Goal: Information Seeking & Learning: Learn about a topic

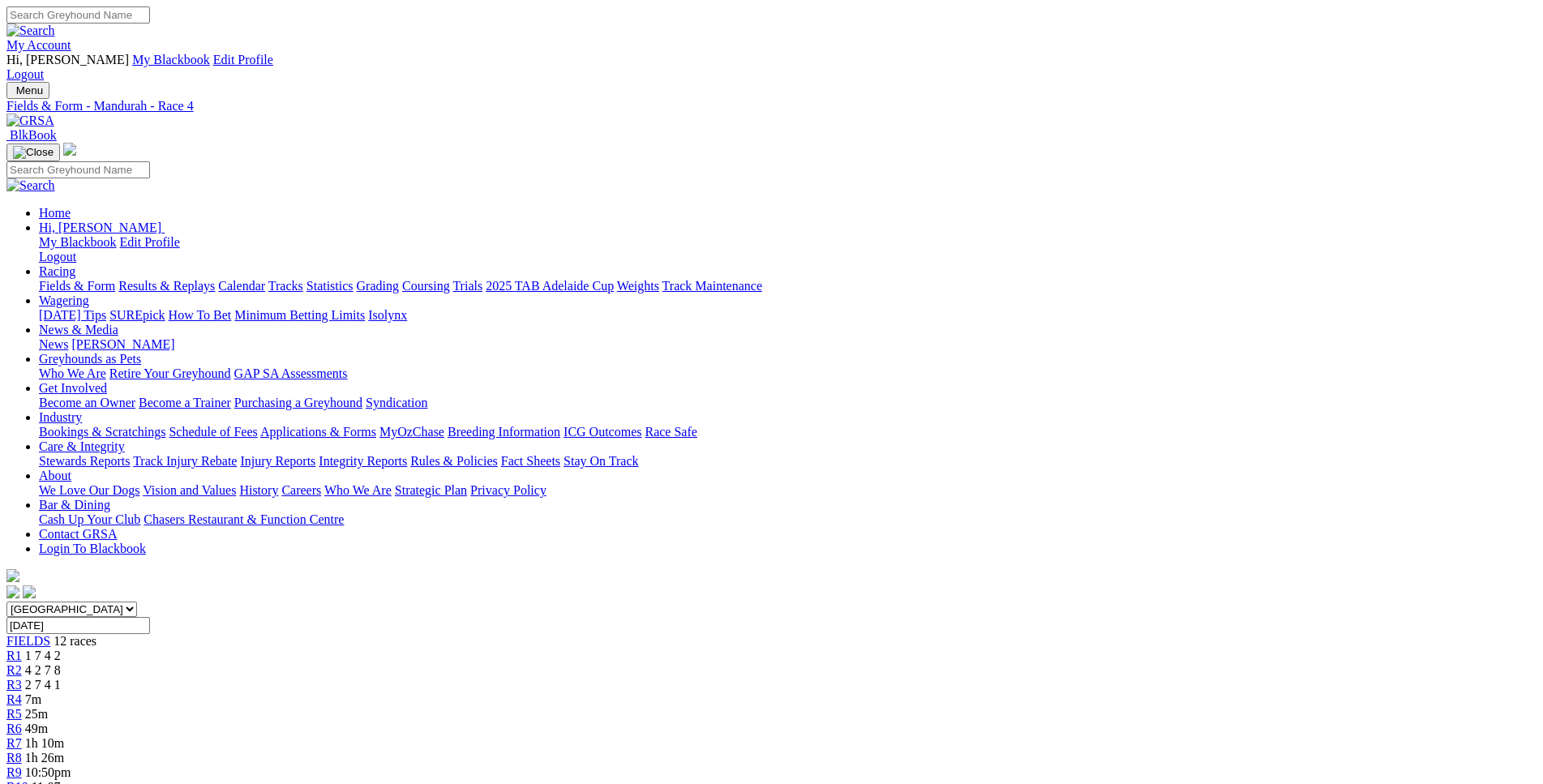
click at [64, 736] on span "1h 10m" at bounding box center [45, 742] width 39 height 14
click at [857, 736] on div "R7 2 1 7 8" at bounding box center [772, 743] width 1530 height 15
click at [931, 750] on div "R8 8 4 5 6" at bounding box center [772, 758] width 1530 height 15
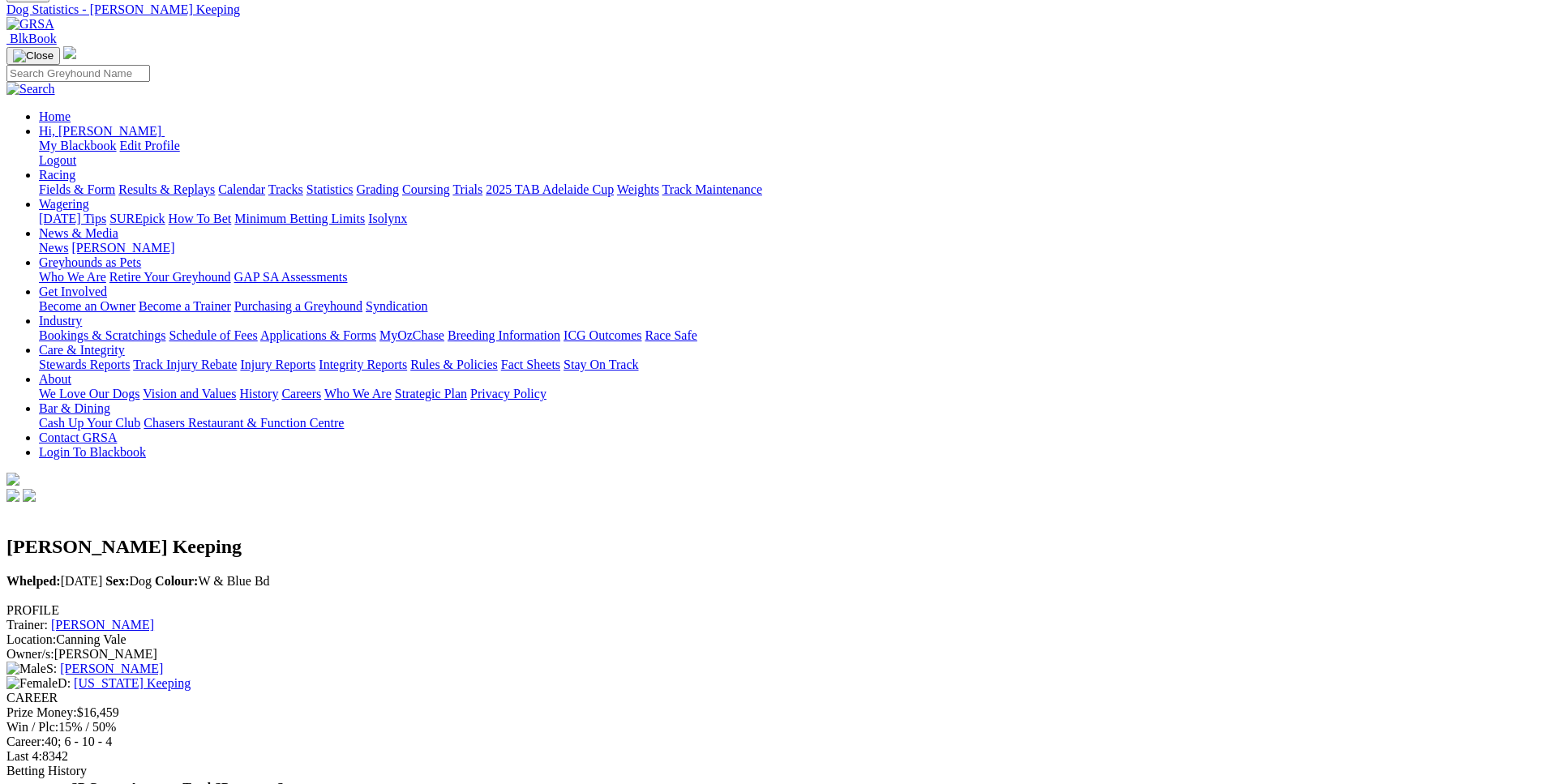
scroll to position [83, 0]
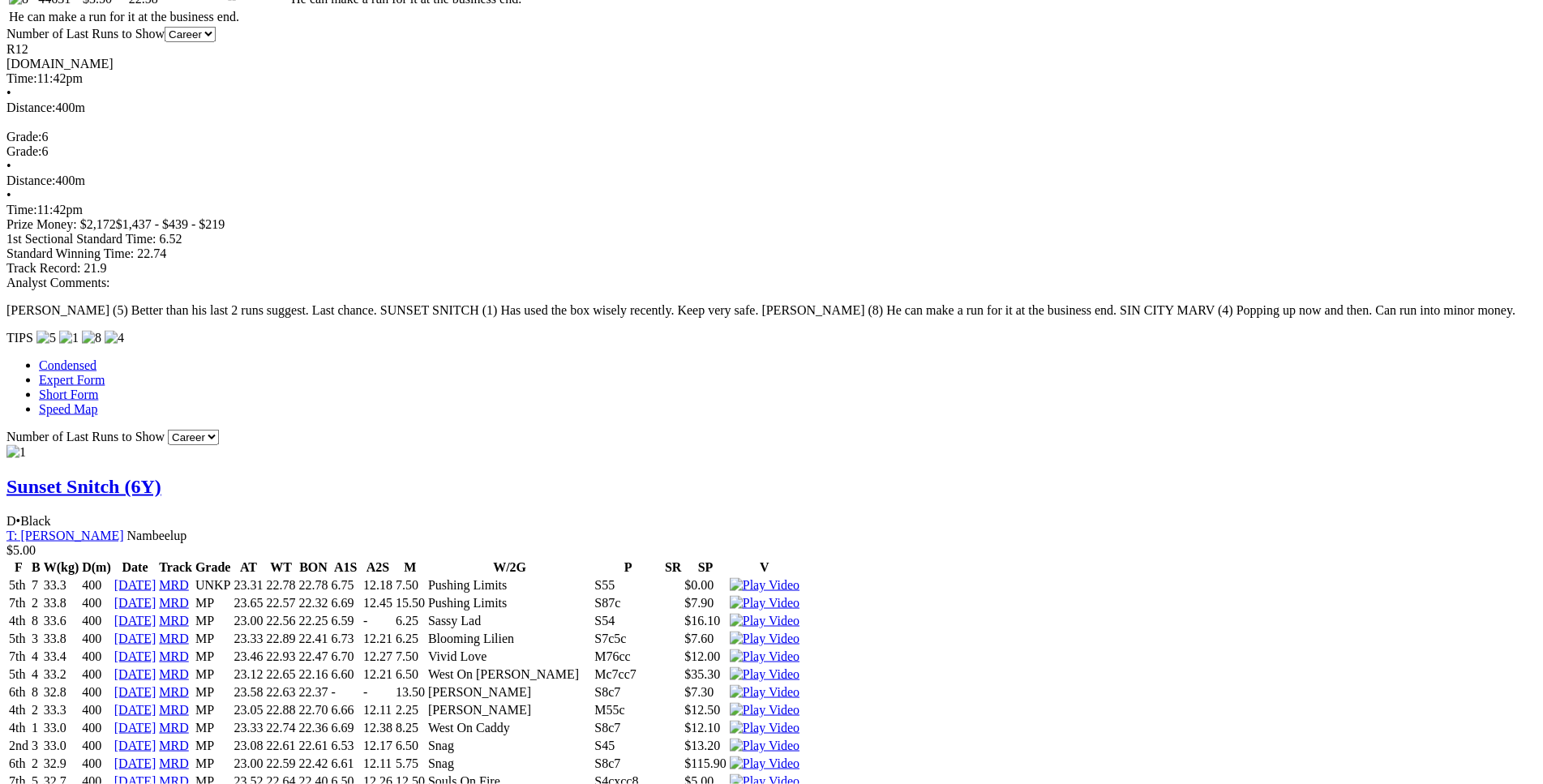
scroll to position [1157, 0]
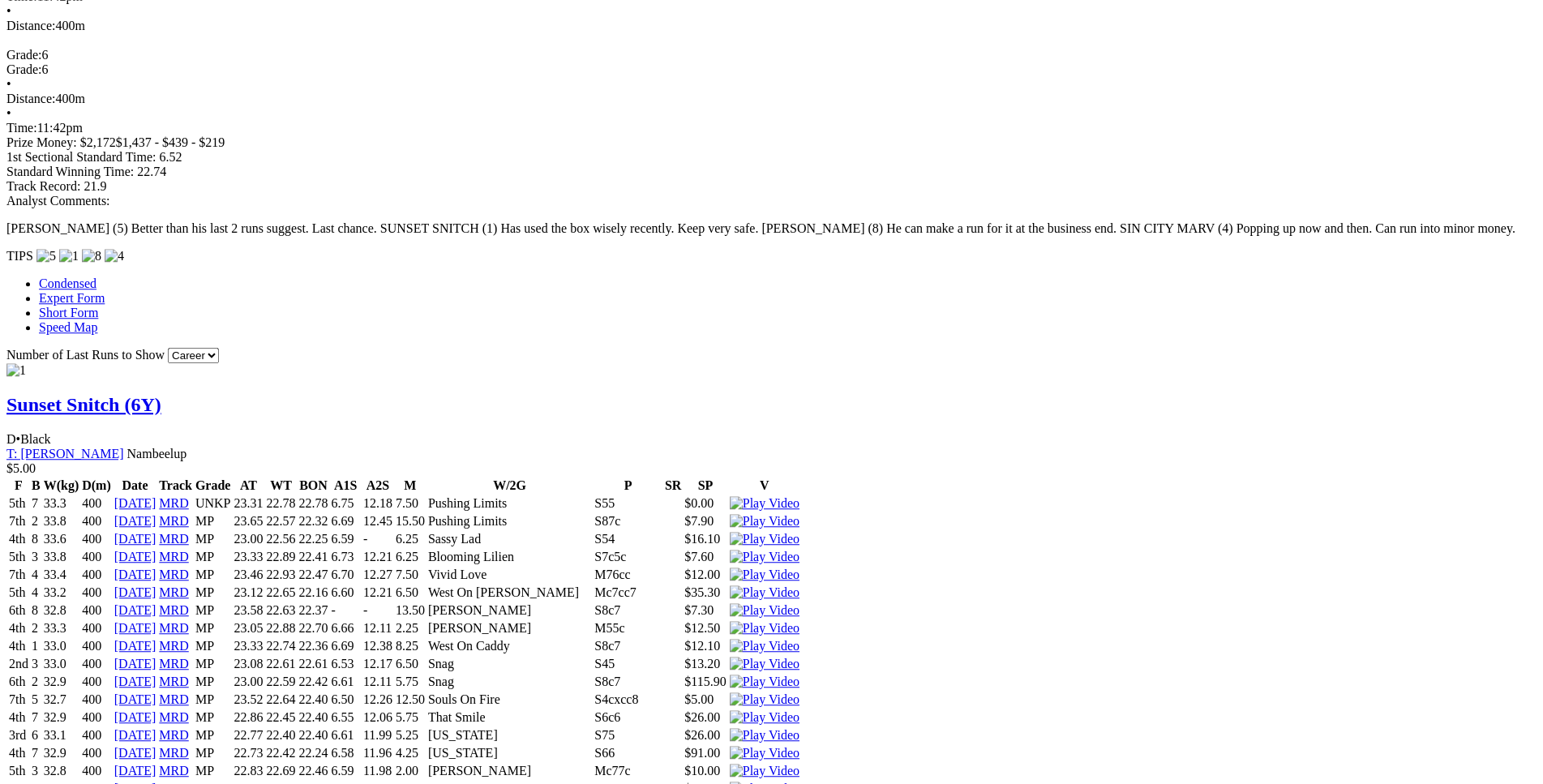
scroll to position [1238, 0]
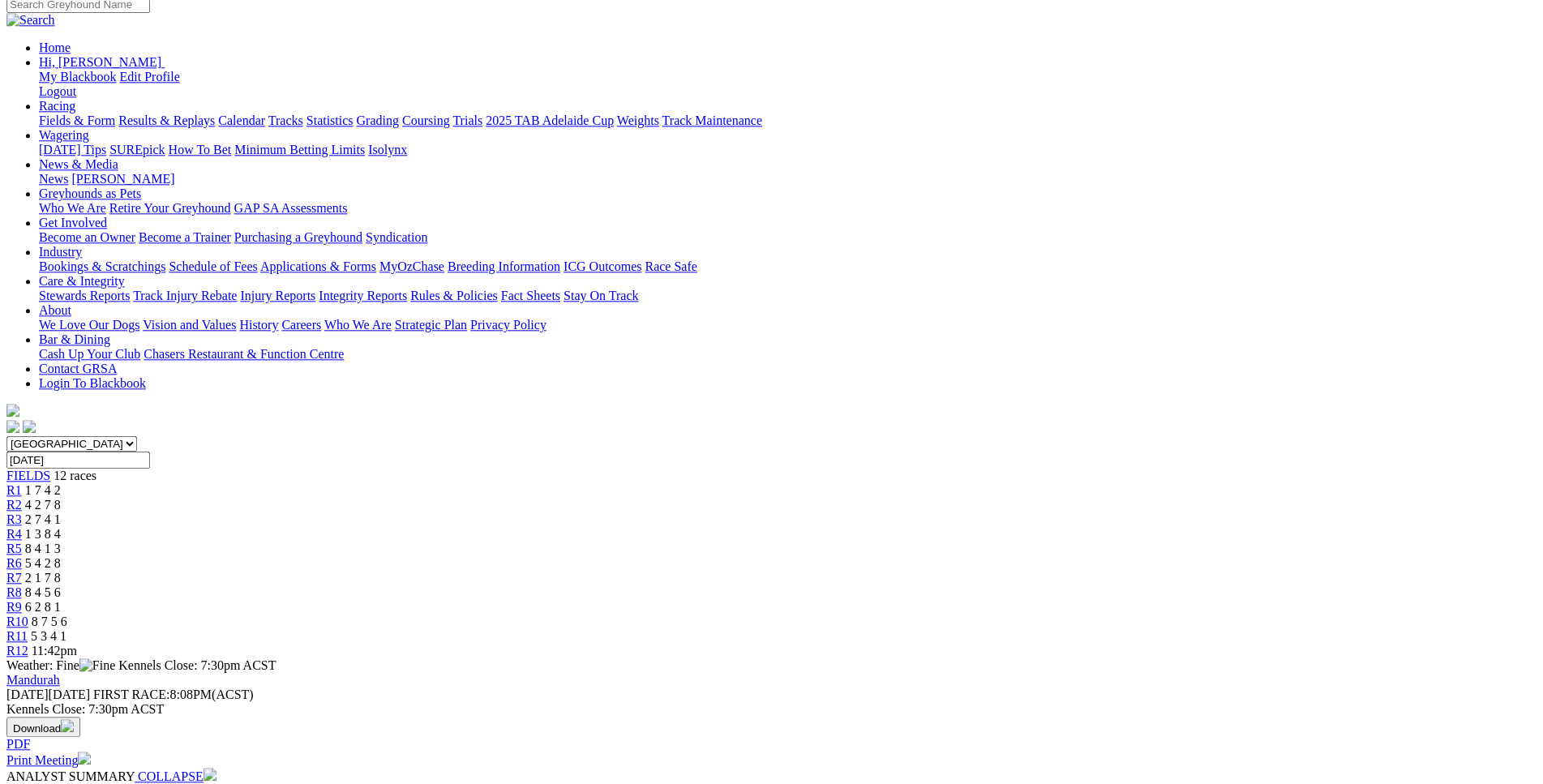
scroll to position [0, 0]
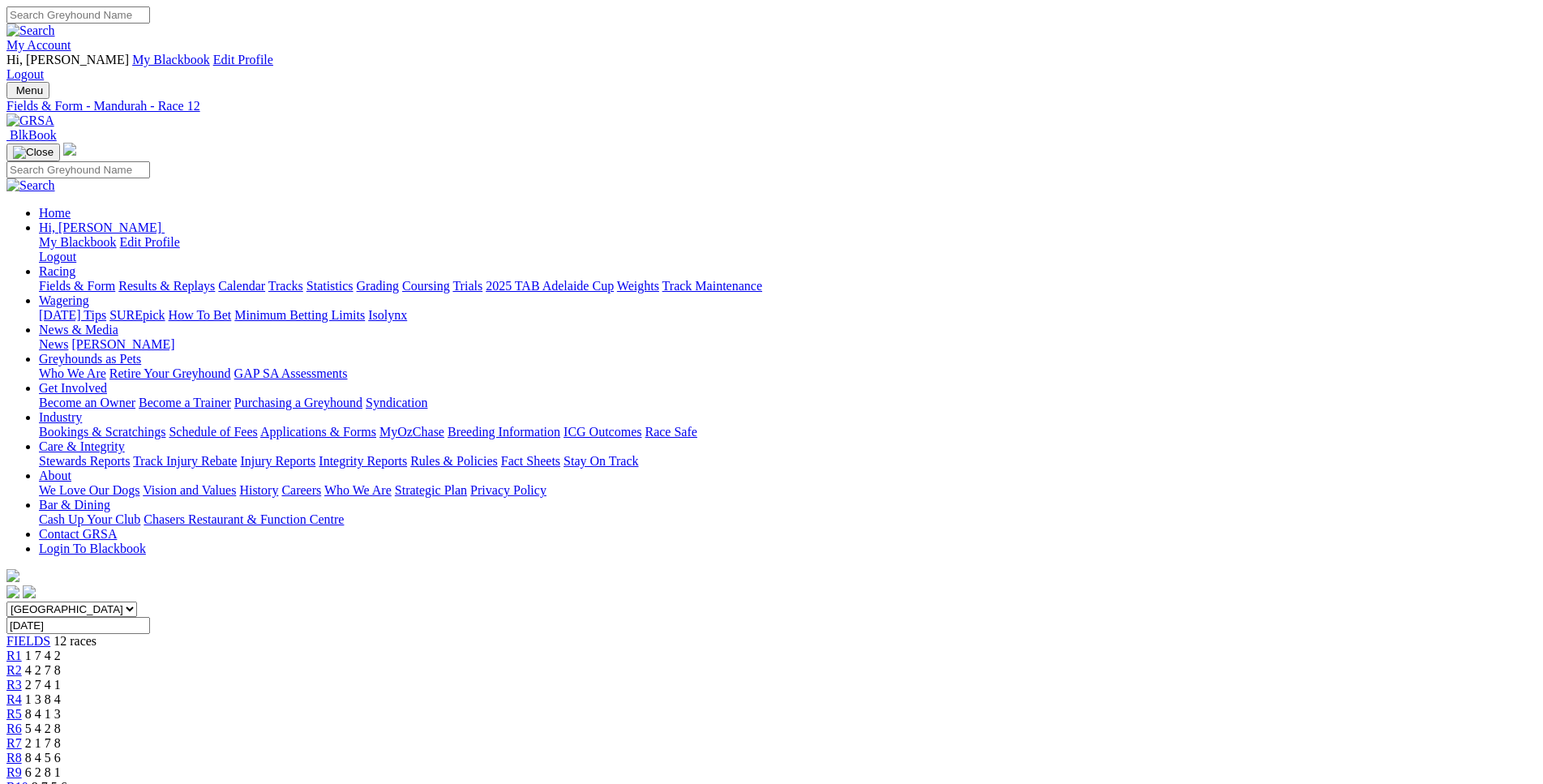
click at [115, 279] on link "Fields & Form" at bounding box center [77, 285] width 77 height 14
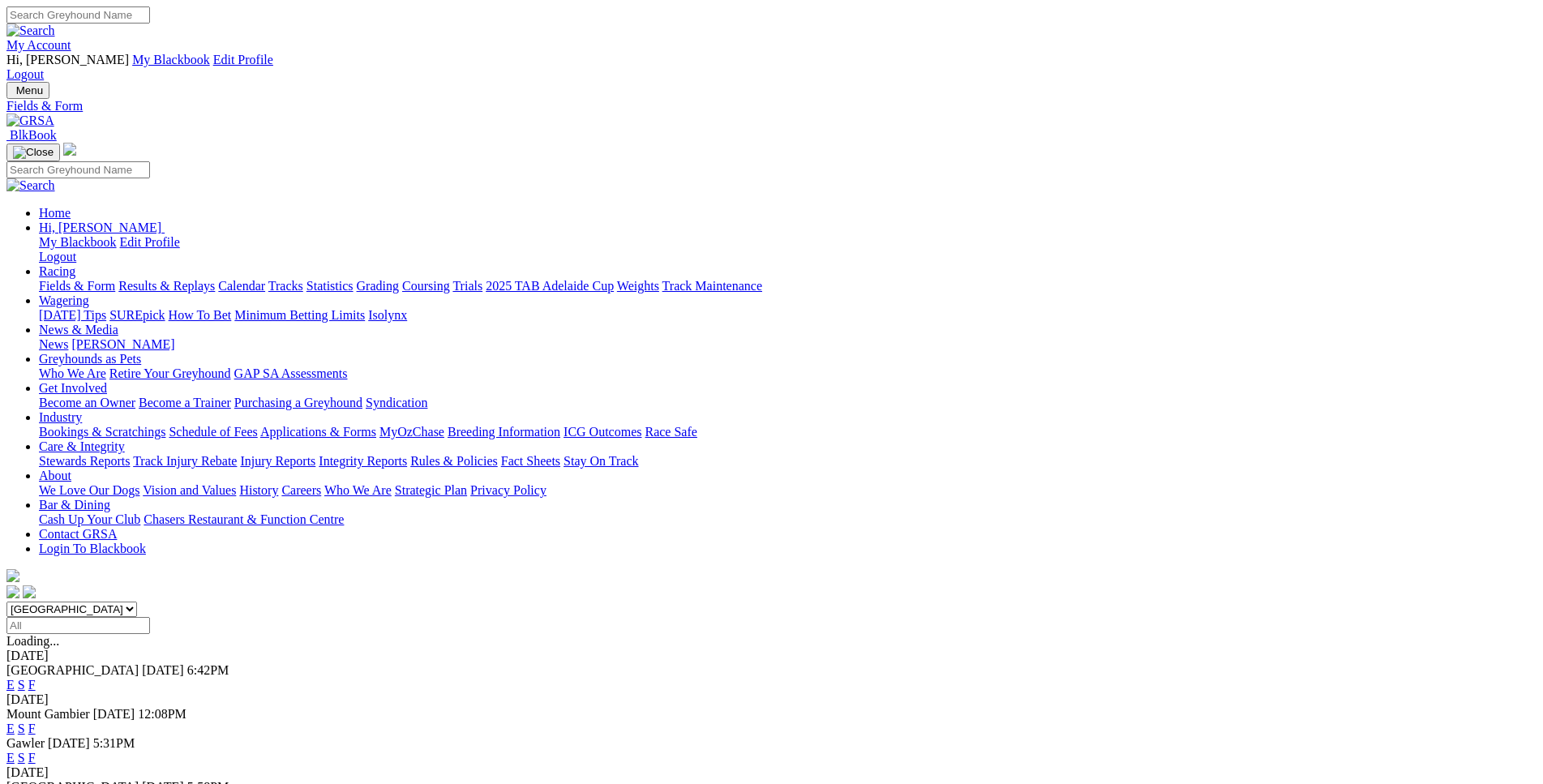
select select "WA"
click at [15, 677] on link "E" at bounding box center [10, 684] width 8 height 14
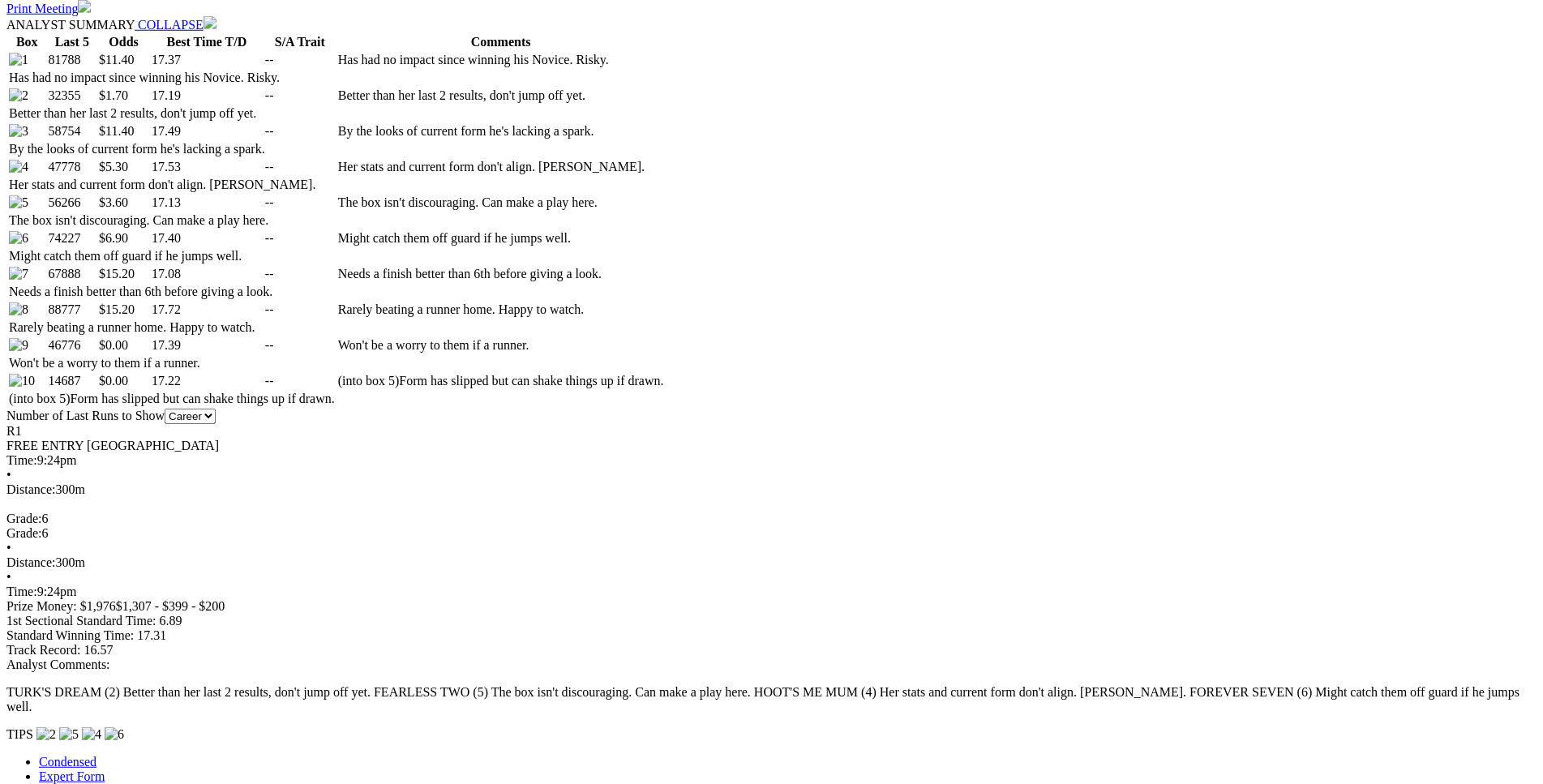
scroll to position [889, 0]
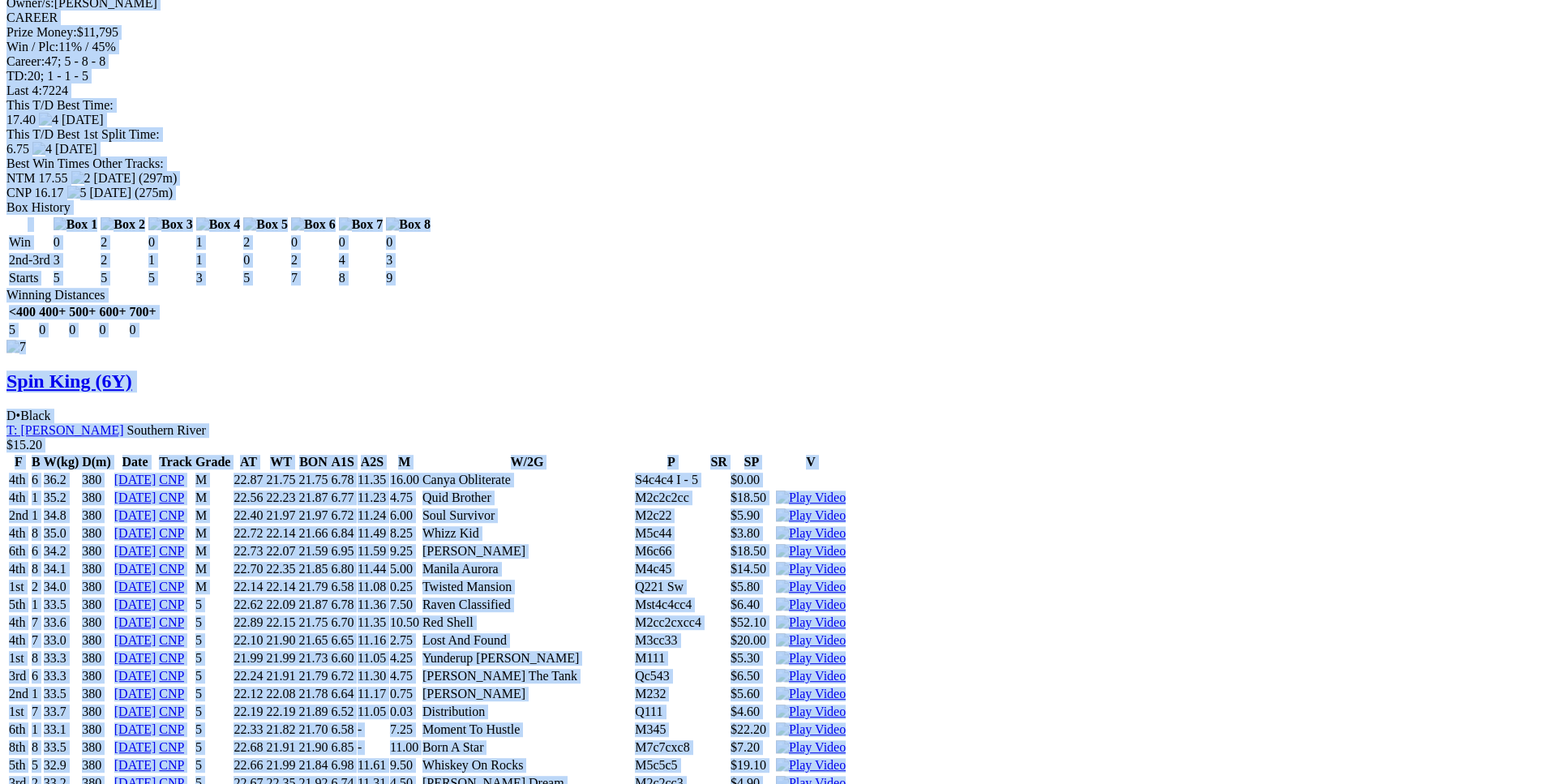
drag, startPoint x: 235, startPoint y: 71, endPoint x: 1292, endPoint y: 438, distance: 1118.9
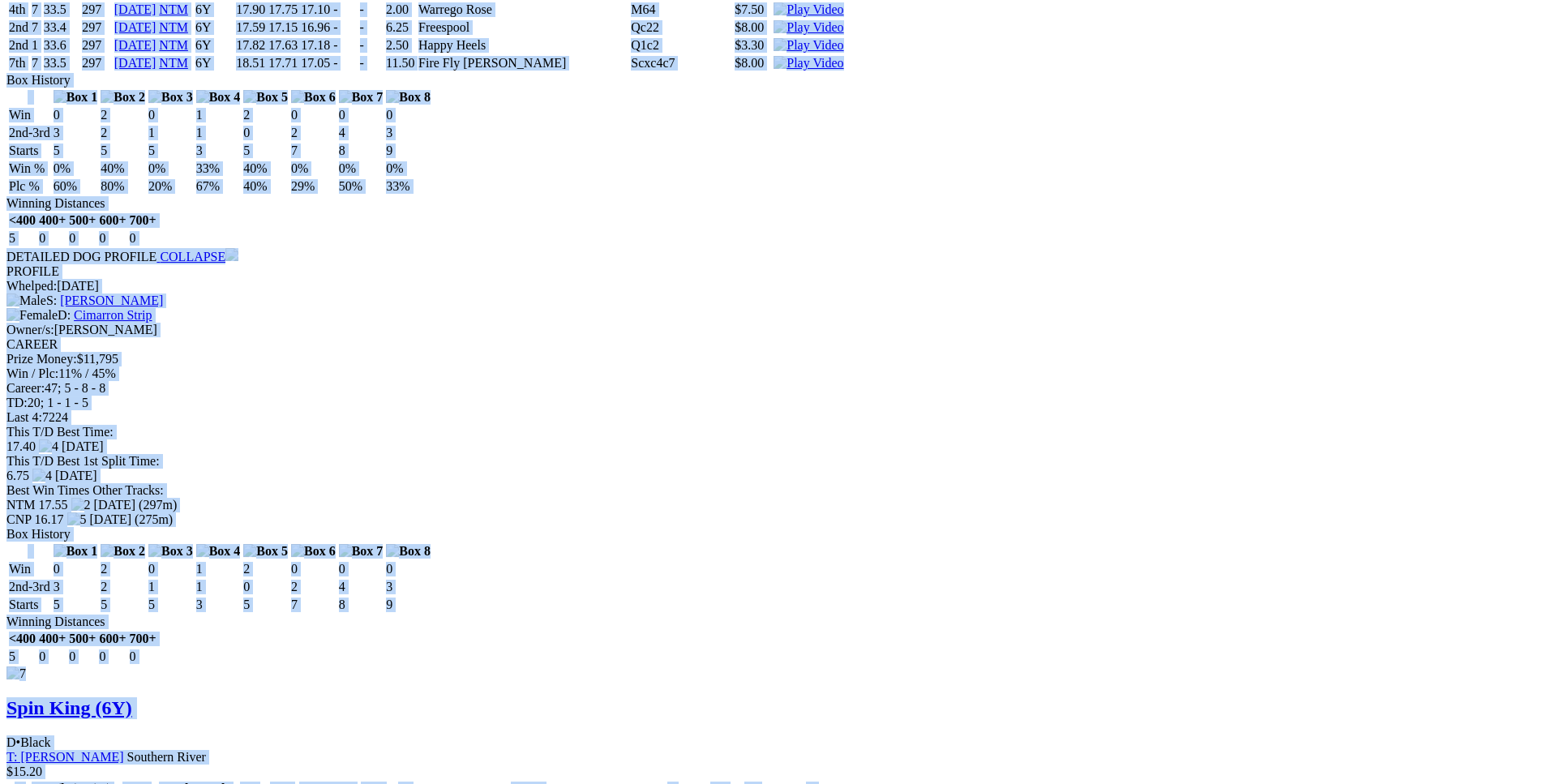
scroll to position [10482, 0]
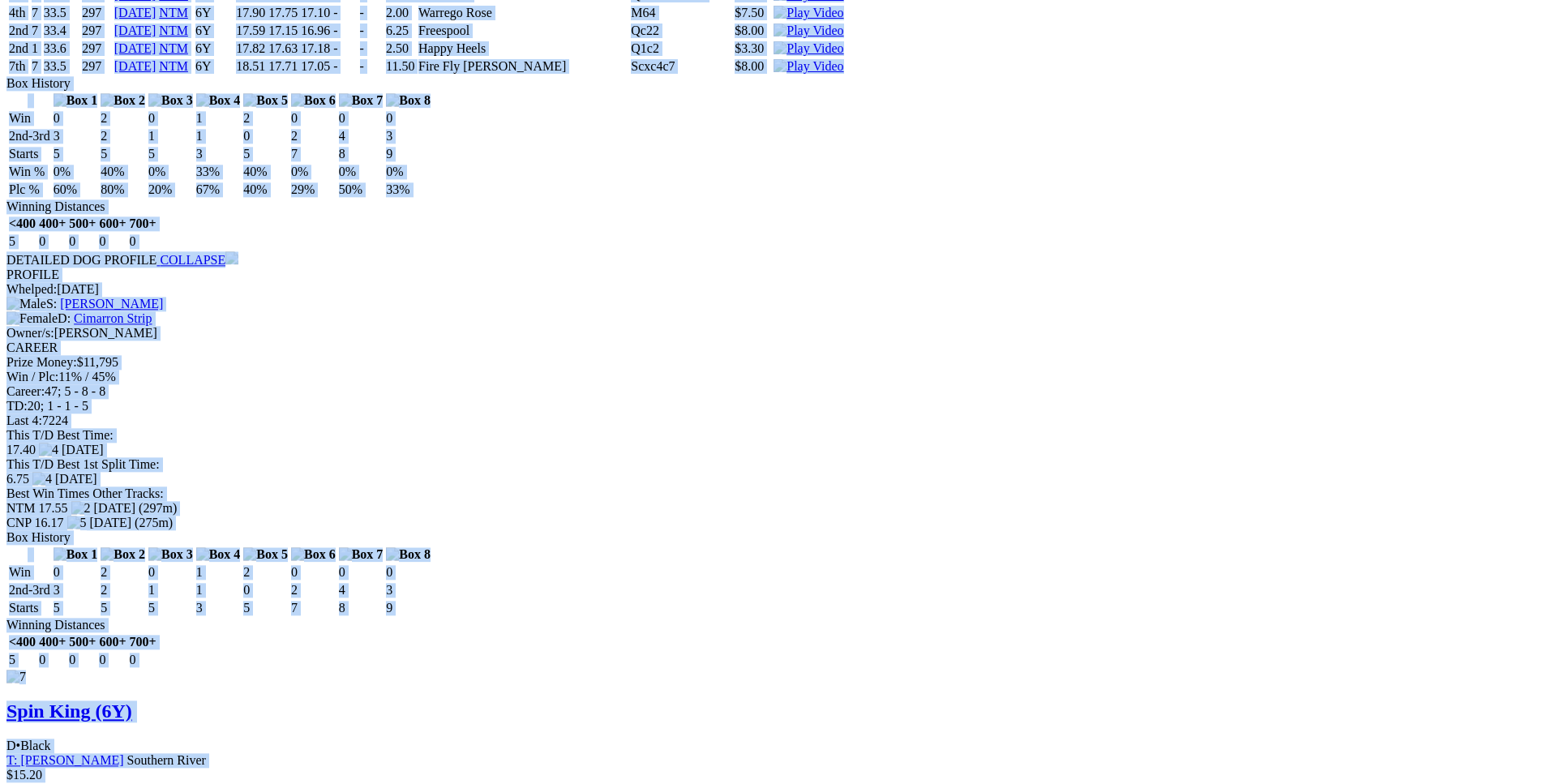
copy div "Fearless Kiwi (6Y) D • Blue T: Greg Batty Bellevue $11.40 F B W(kg) D(m) Date T…"
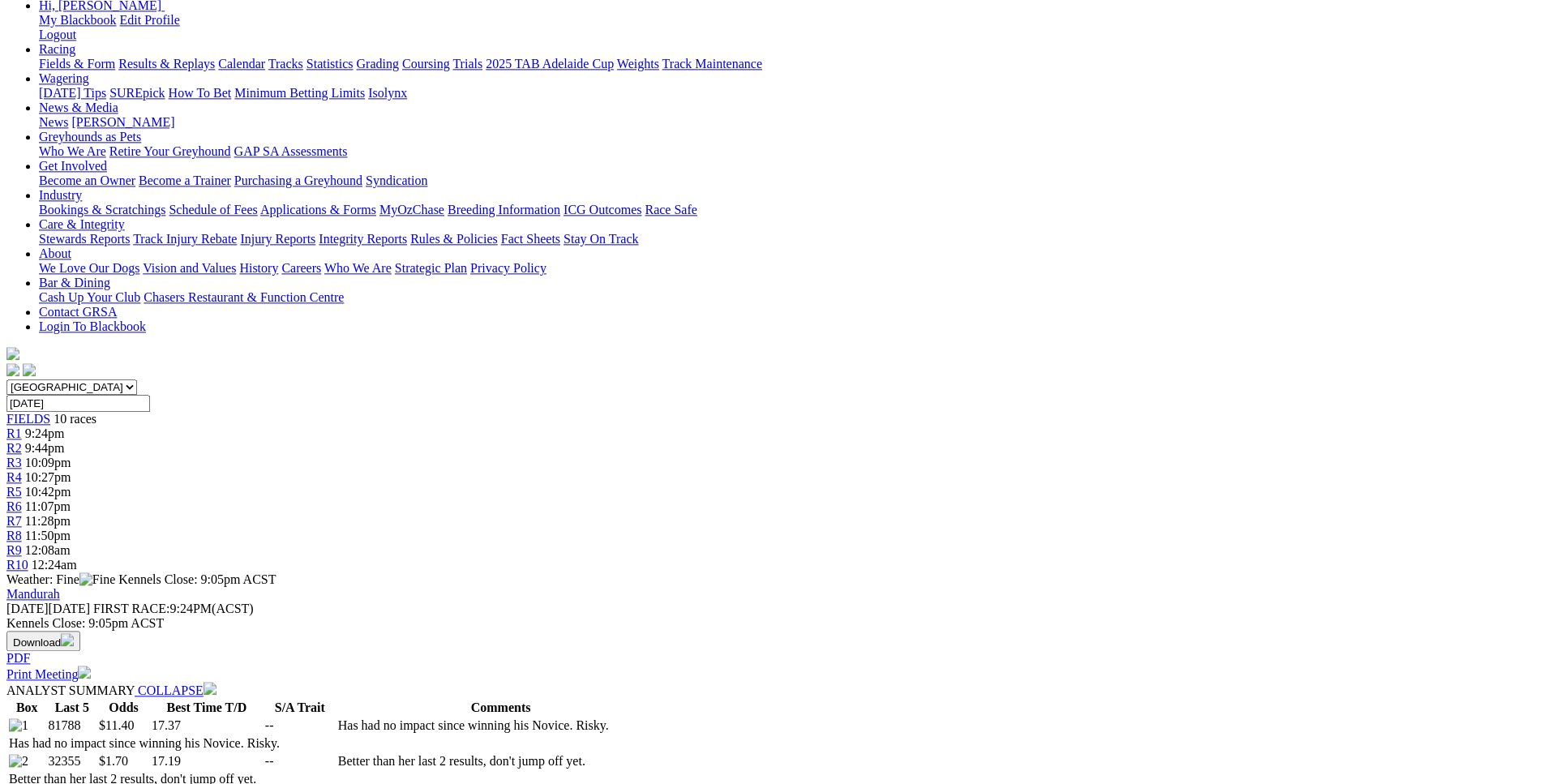
scroll to position [78, 0]
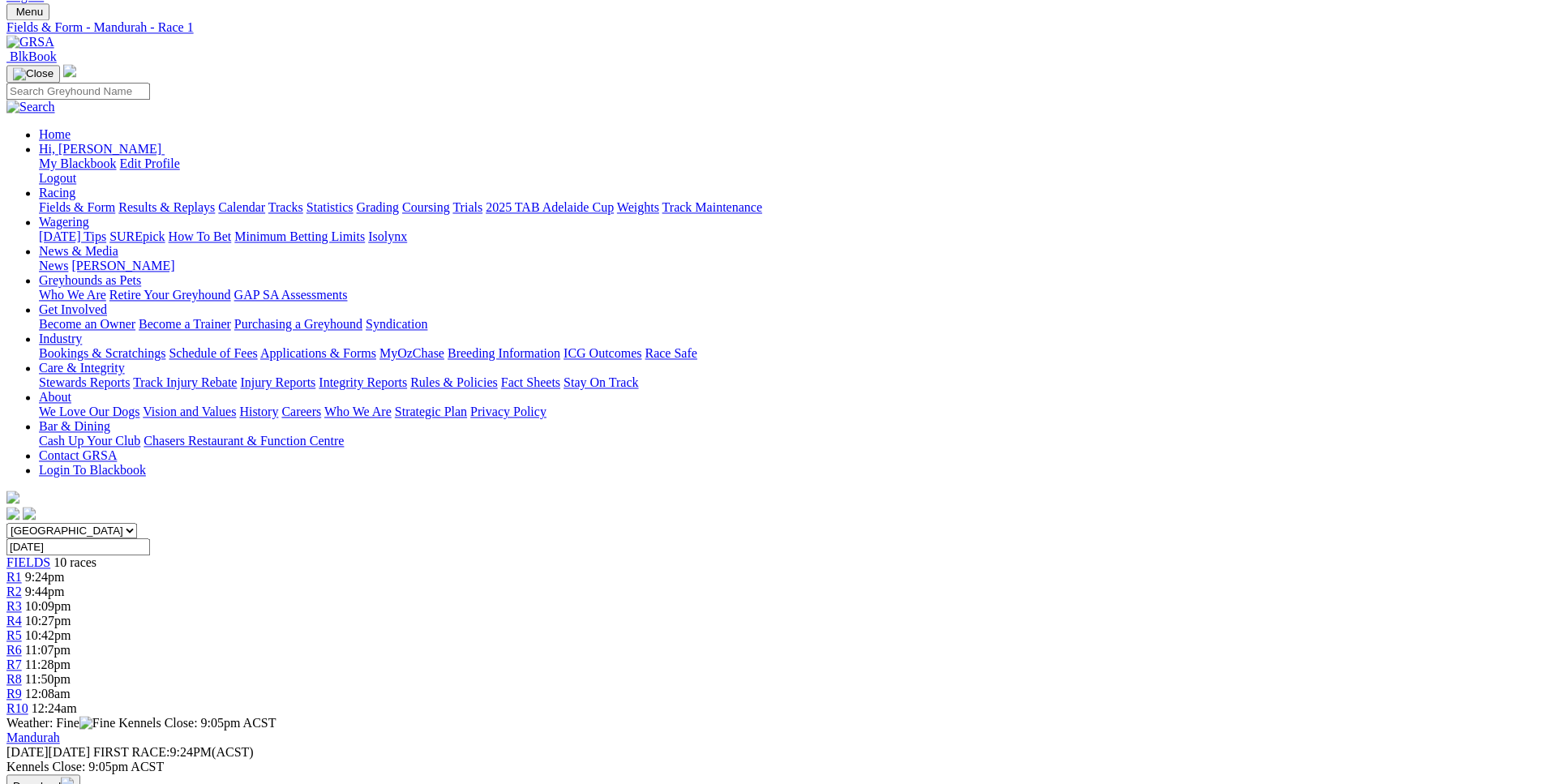
click at [22, 585] on link "R2" at bounding box center [14, 591] width 15 height 14
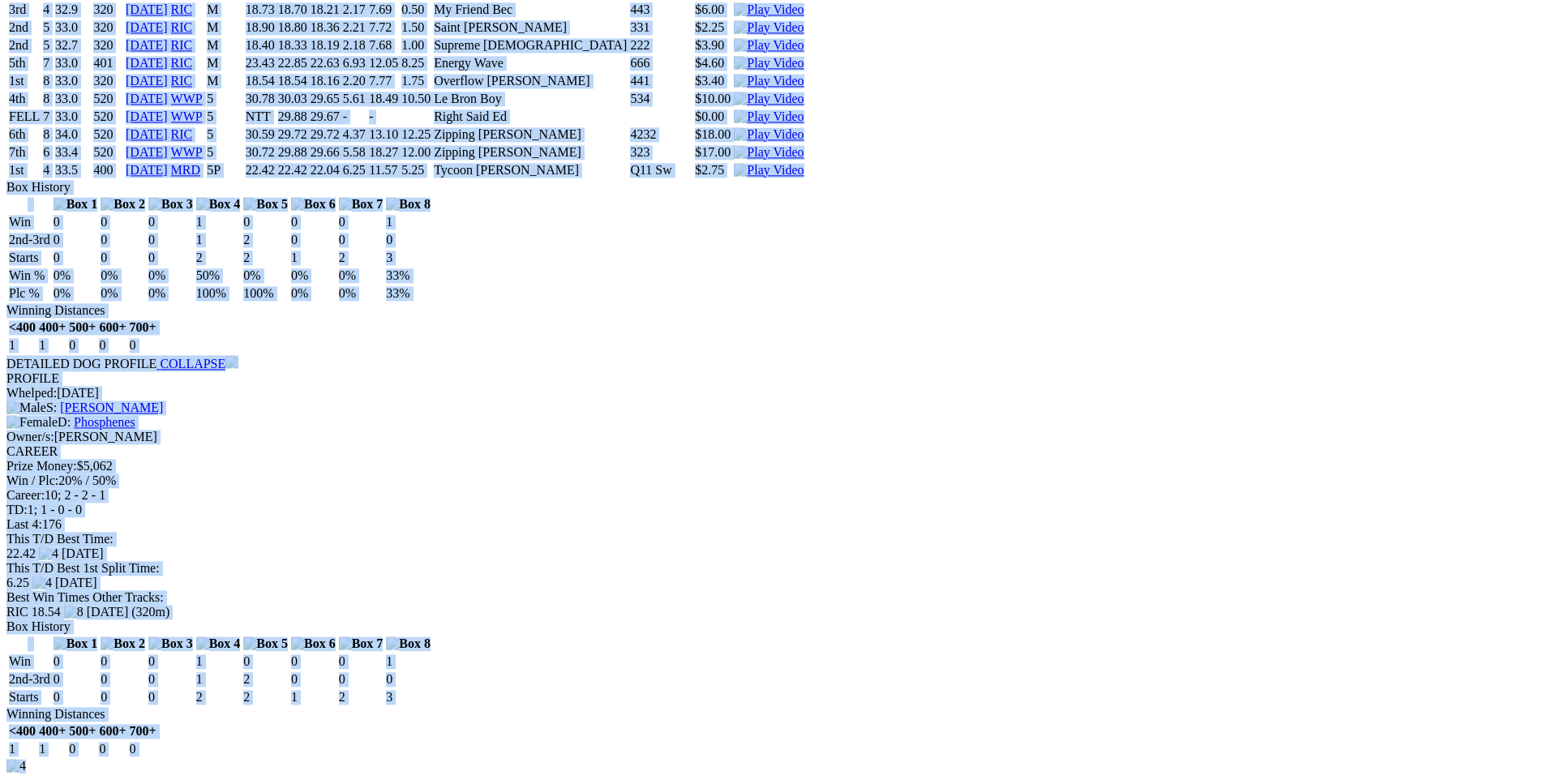
scroll to position [2563, 0]
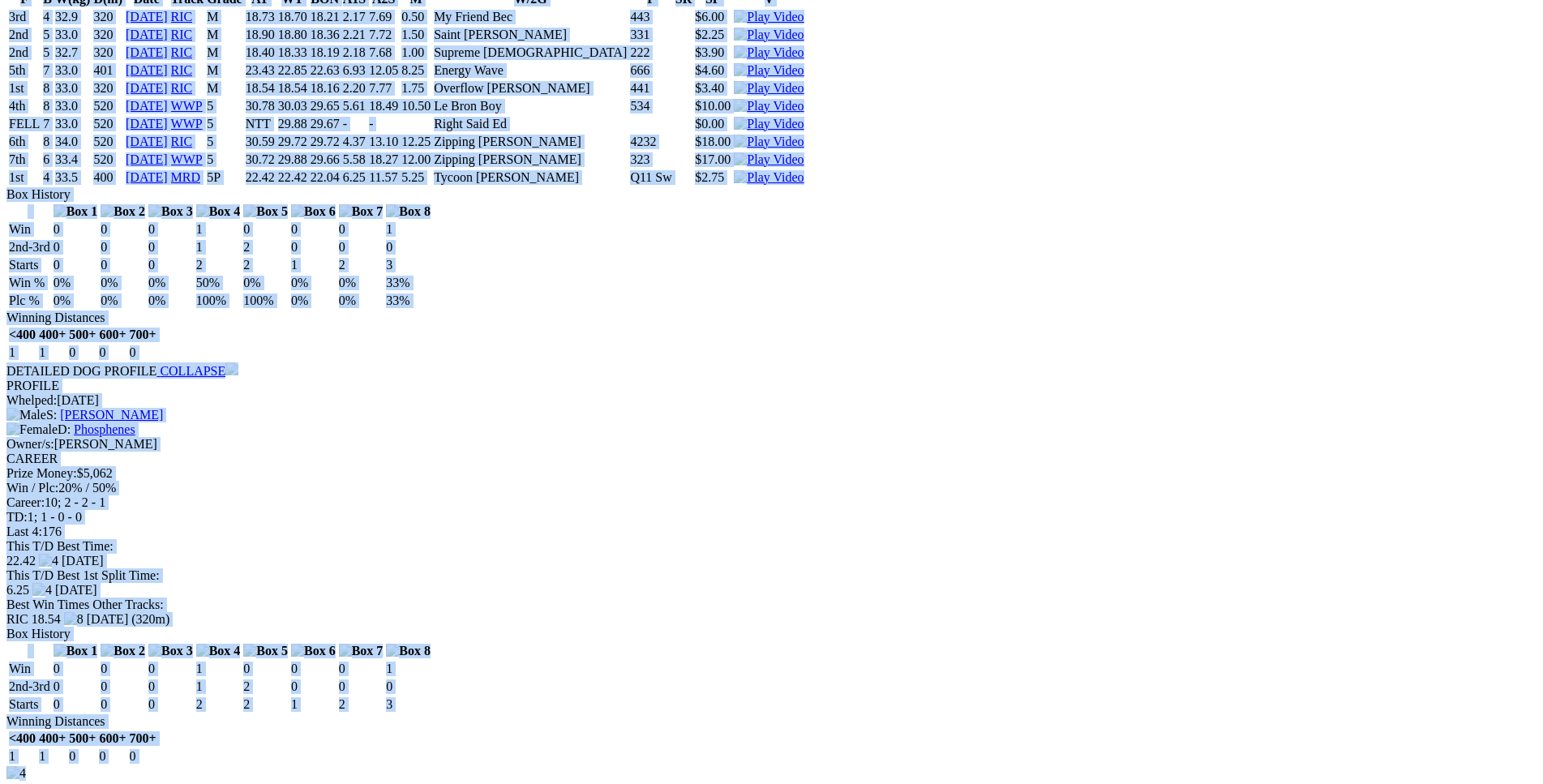
drag, startPoint x: 237, startPoint y: 34, endPoint x: 1295, endPoint y: 316, distance: 1094.9
copy div "Chamberlain (5P) D • Wh & Blk T: Kody Charles Serpentine-Jarrahdale (S) $5.50 F…"
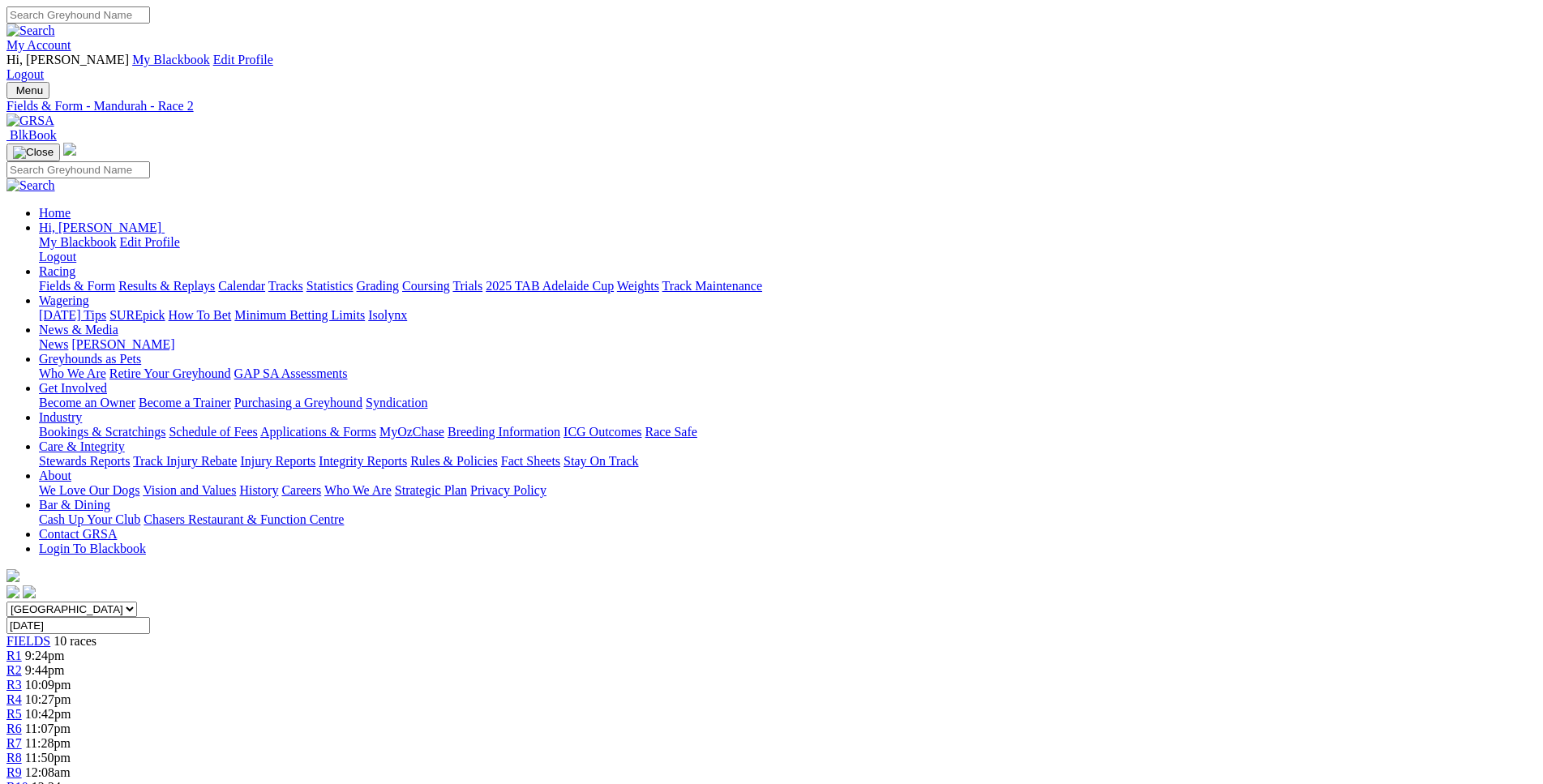
click at [602, 677] on div "R3 10:09pm" at bounding box center [772, 685] width 1530 height 15
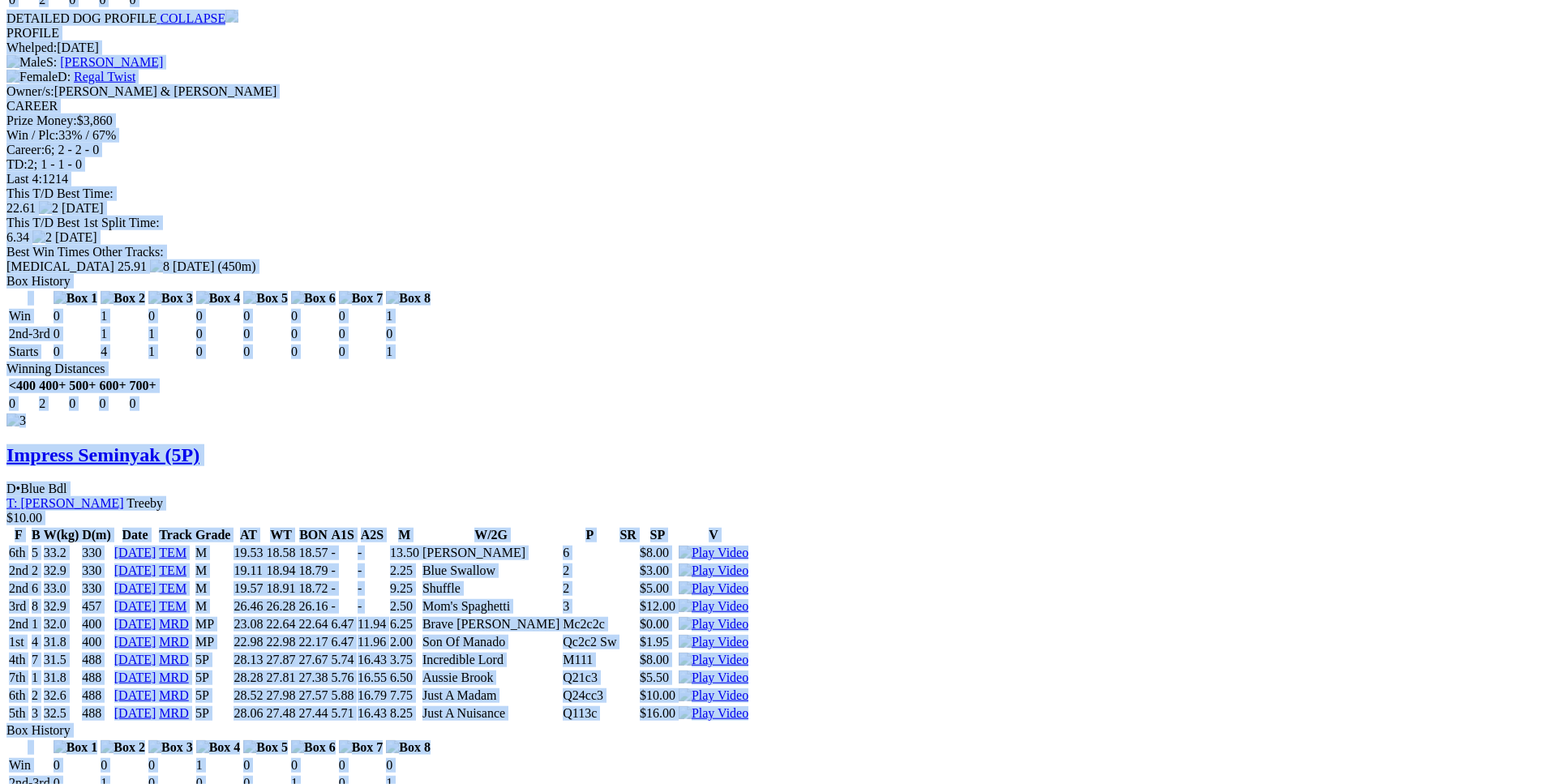
scroll to position [2893, 0]
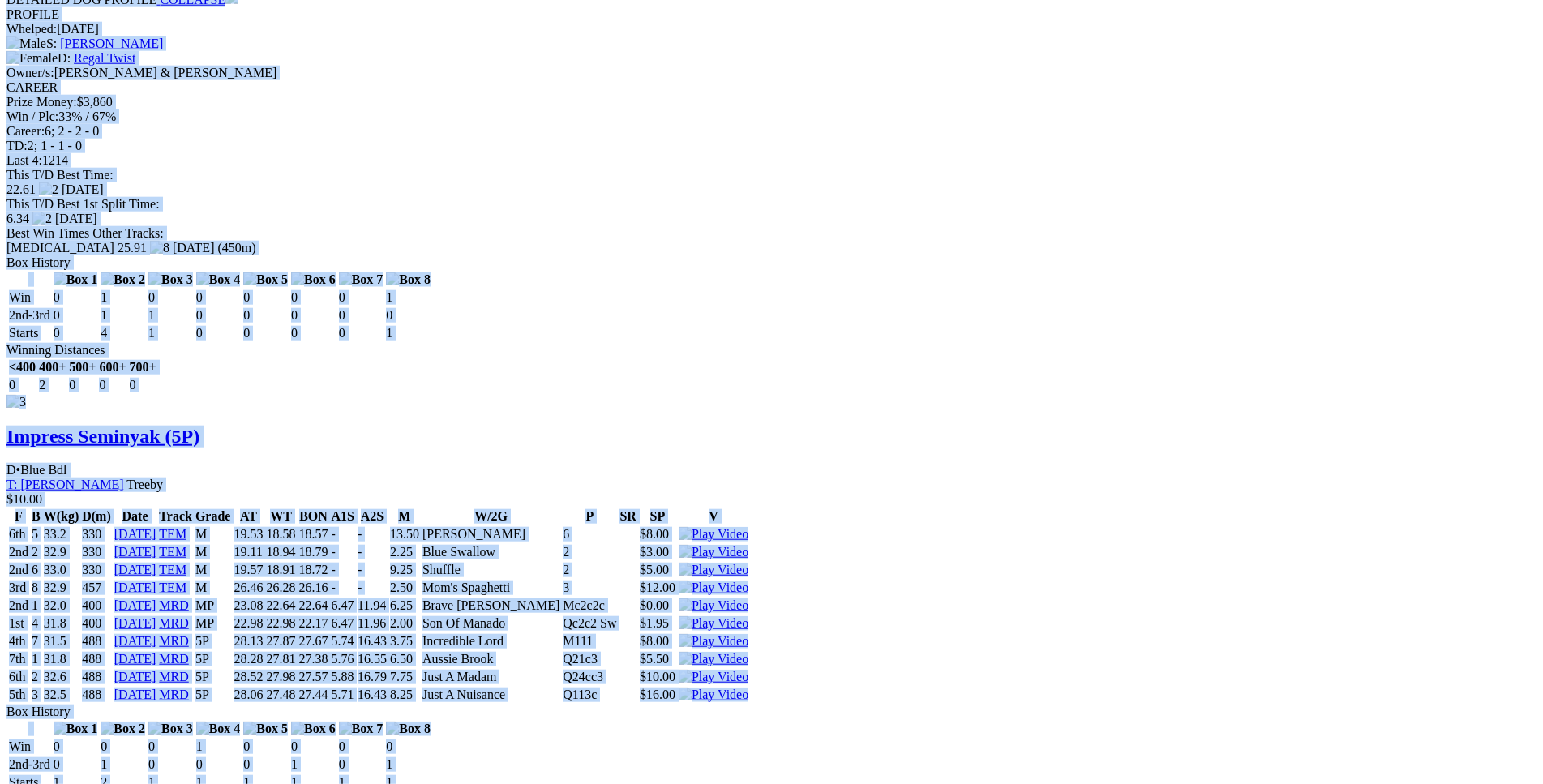
drag, startPoint x: 235, startPoint y: 377, endPoint x: 1286, endPoint y: 301, distance: 1053.7
copy div "Mumbling (5P) D • Black T: Tim Gummow Canning Vale $3.10 F B W(kg) D(m) Date Tr…"
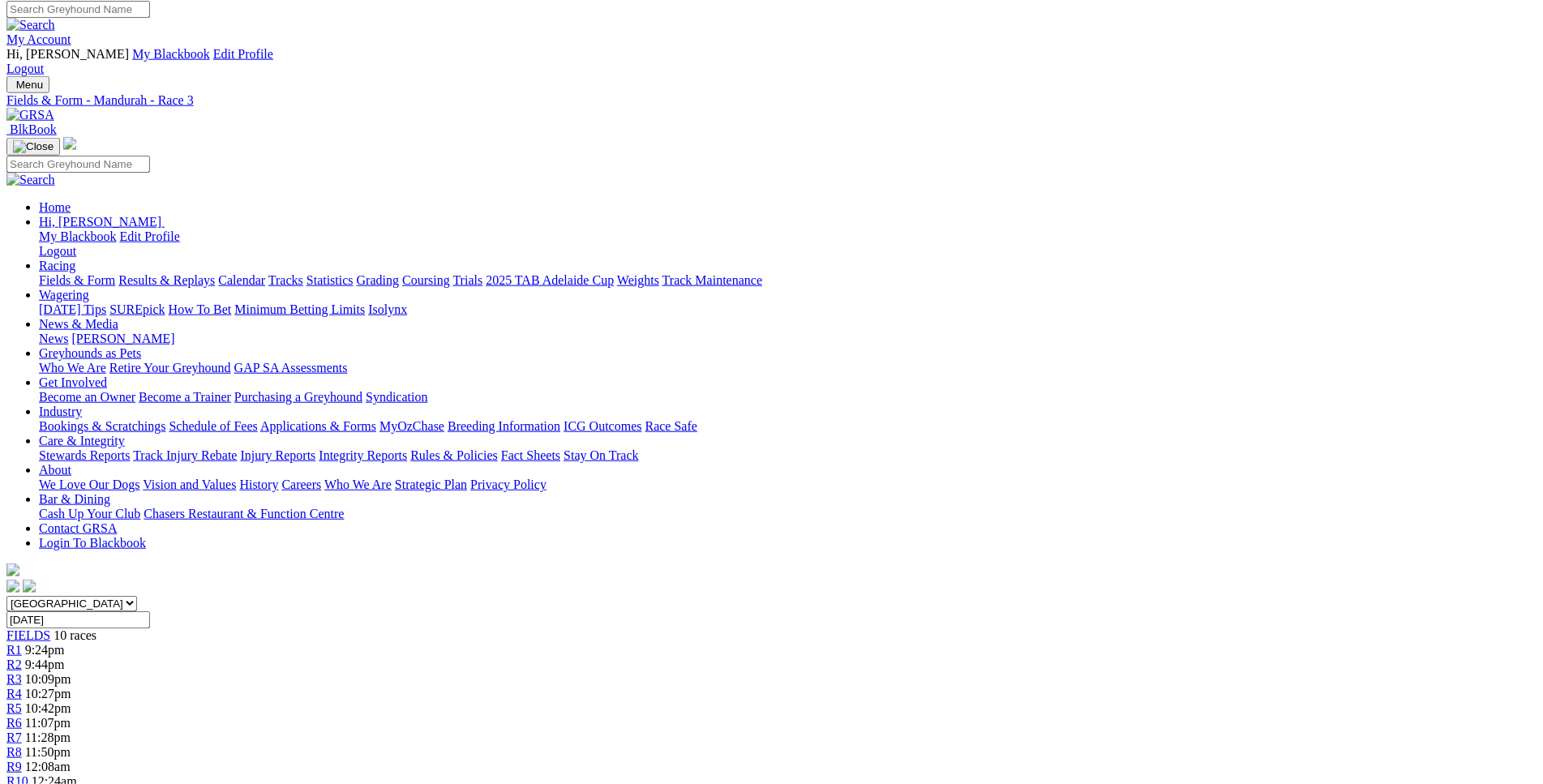
scroll to position [0, 0]
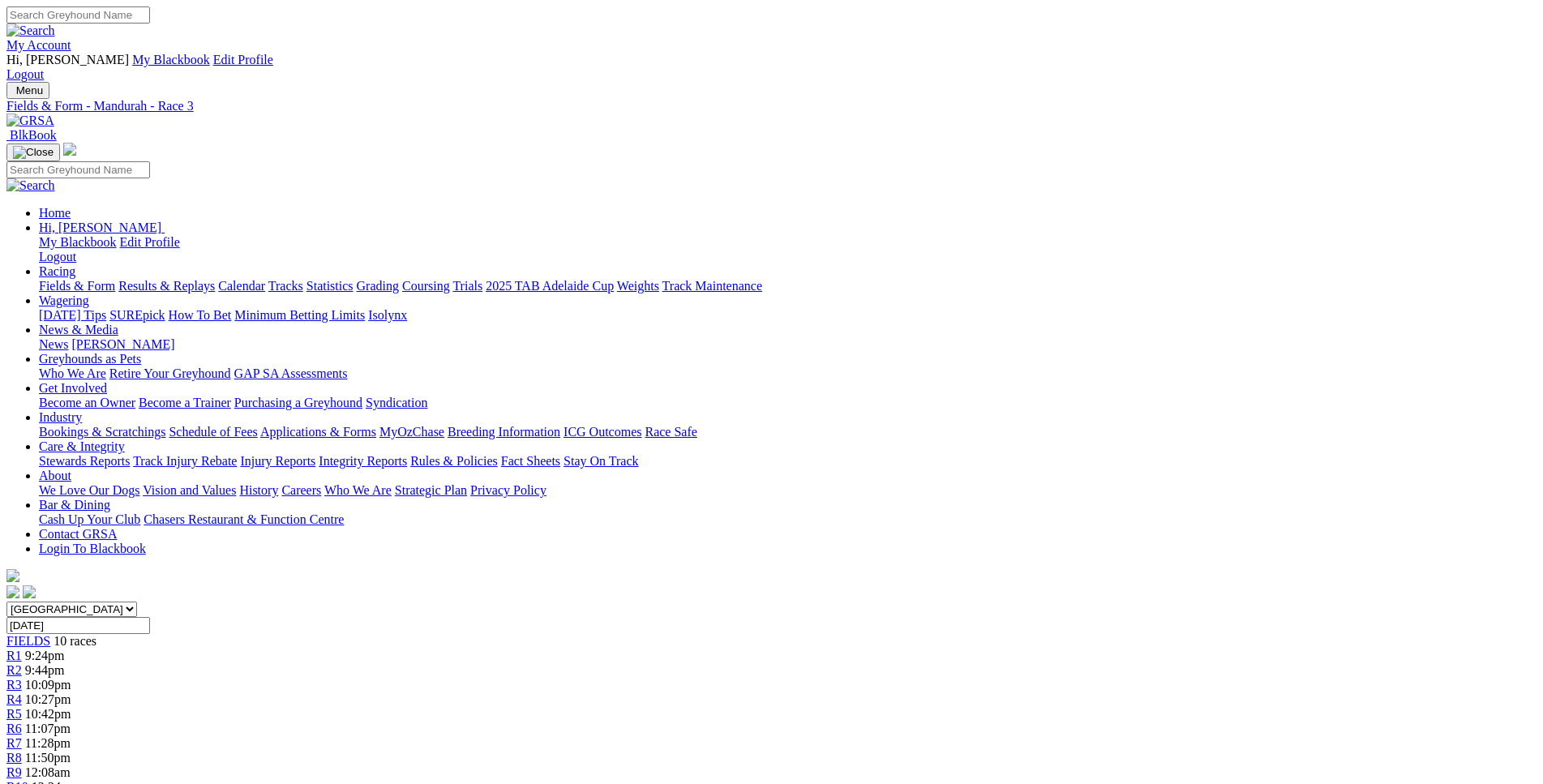
click at [71, 692] on span "10:27pm" at bounding box center [48, 698] width 46 height 14
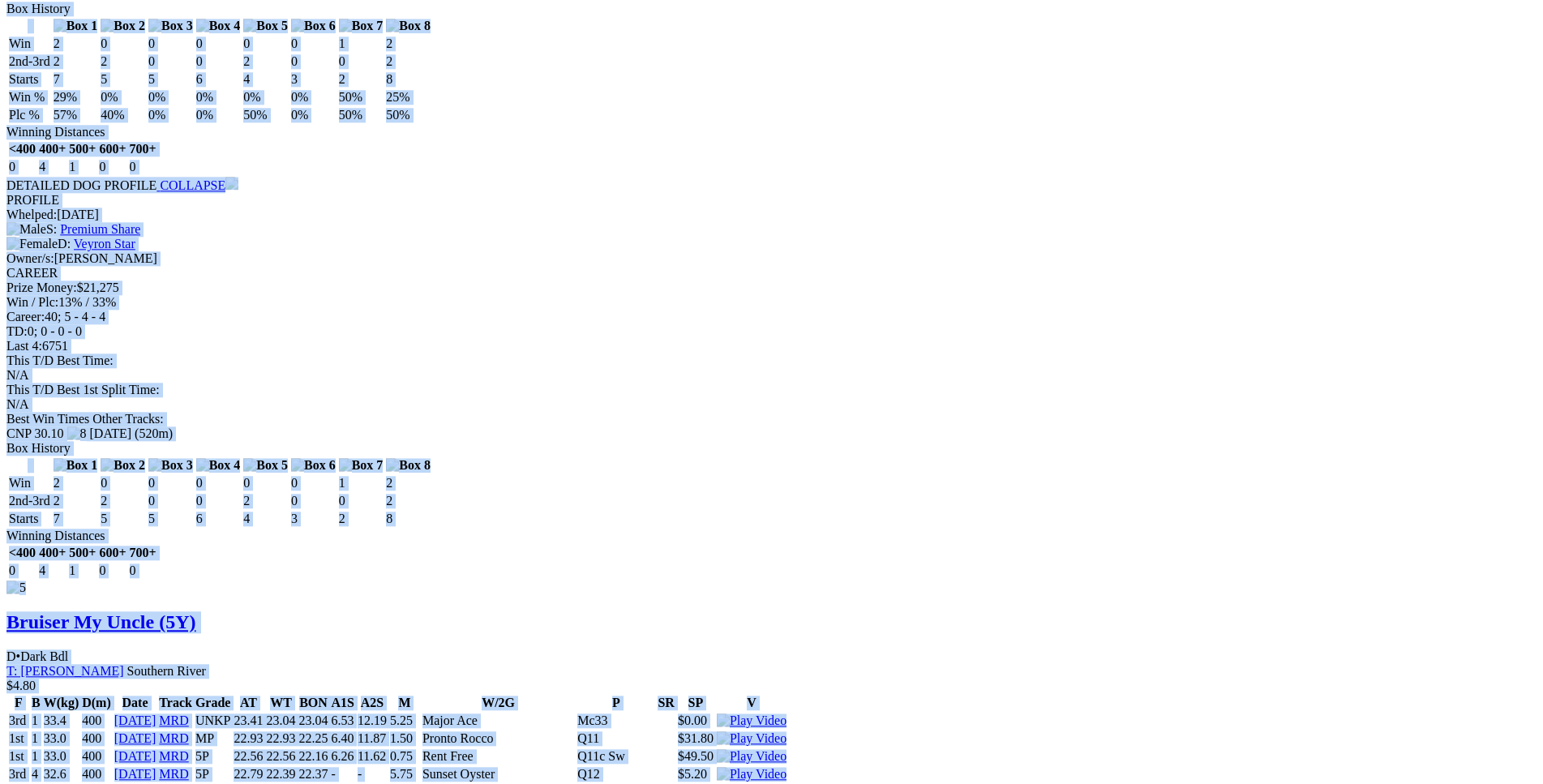
scroll to position [7195, 0]
drag, startPoint x: 229, startPoint y: 241, endPoint x: 1306, endPoint y: 601, distance: 1135.6
copy div "Cappadora (4Y) B • Fawn T: Justin Wood Nambeelup $3.80 F B W(kg) D(m) Date Trac…"
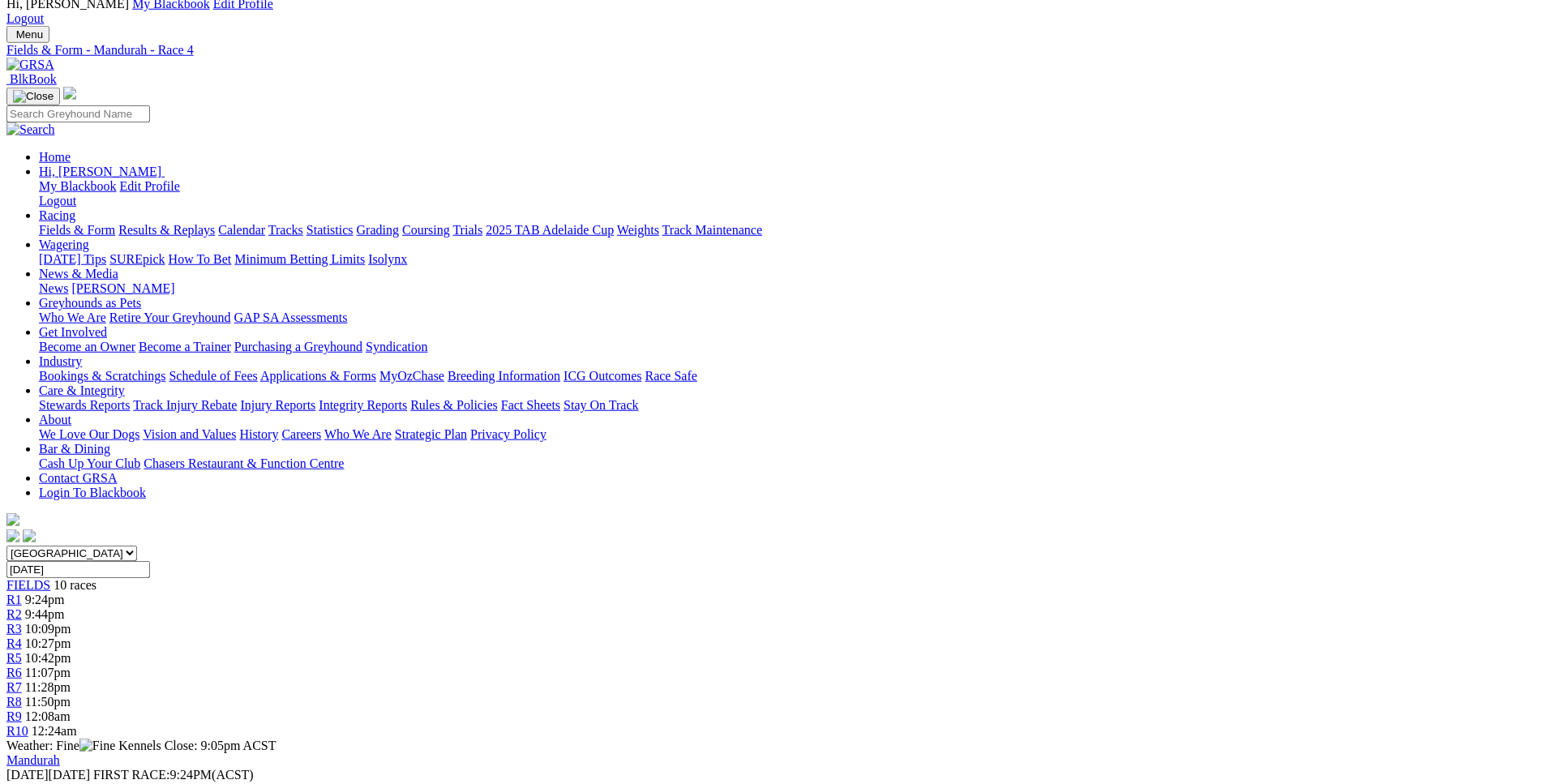
scroll to position [0, 0]
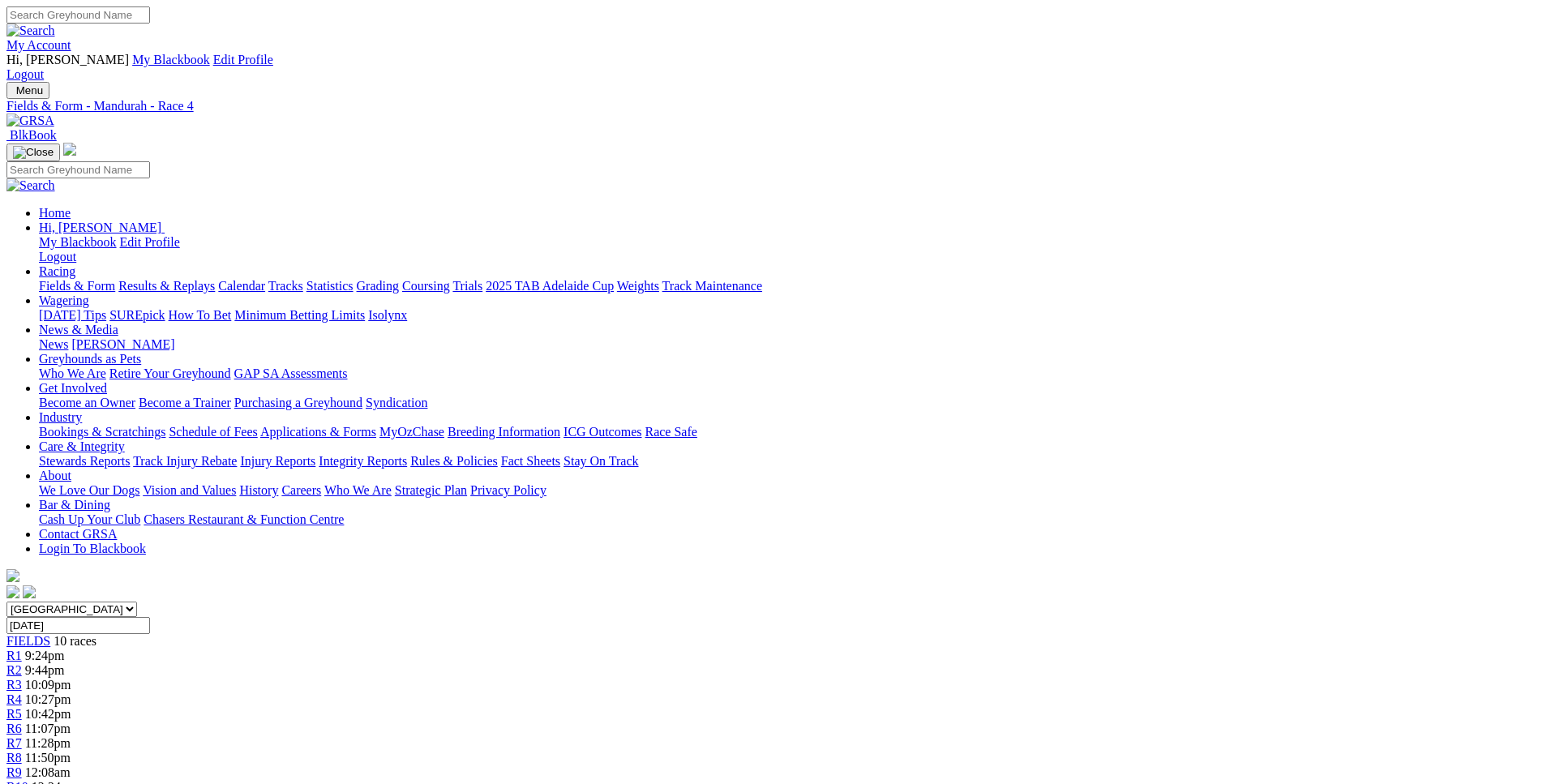
click at [71, 707] on span "10:42pm" at bounding box center [48, 713] width 46 height 14
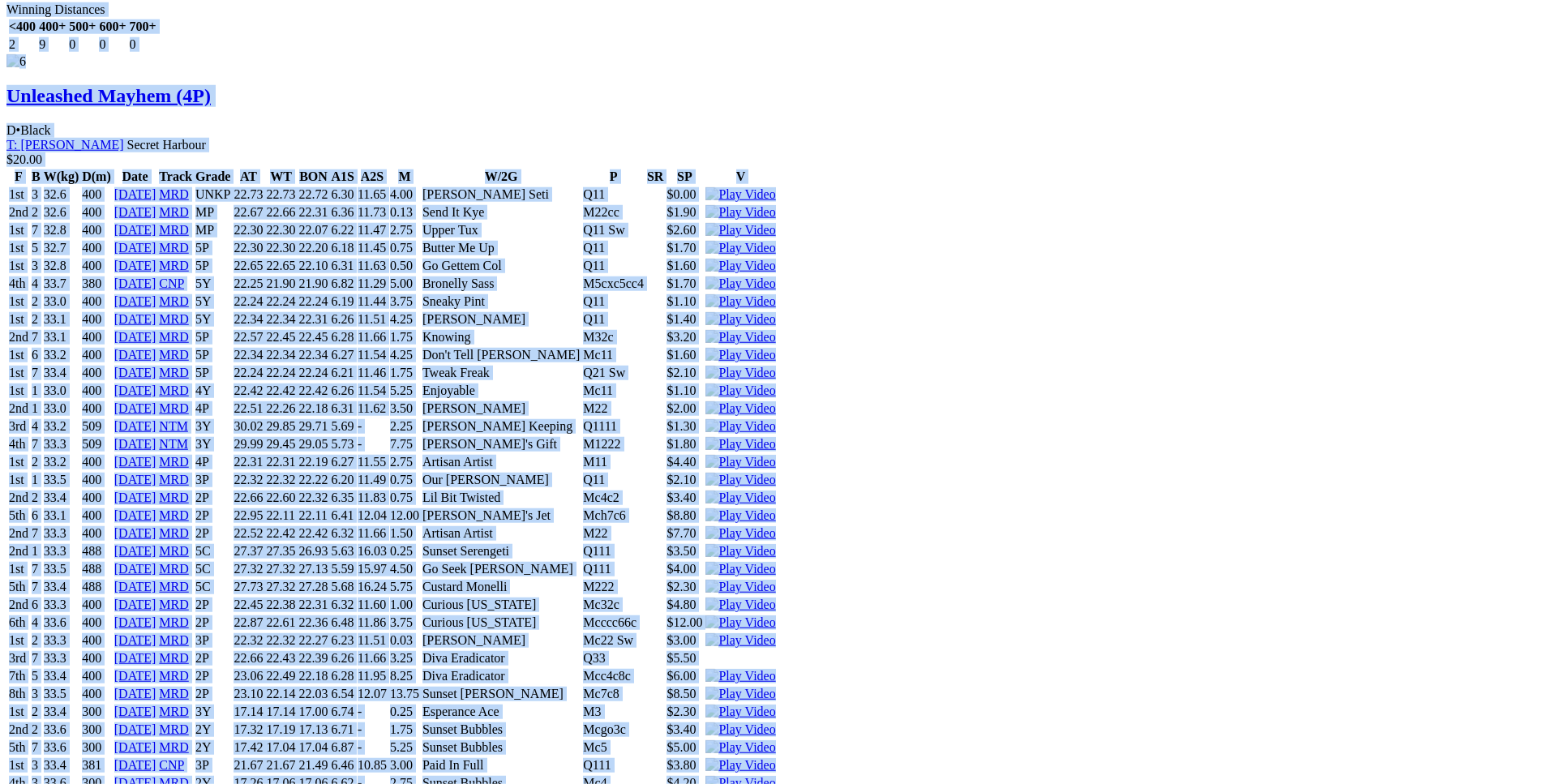
scroll to position [10087, 0]
drag, startPoint x: 238, startPoint y: 143, endPoint x: 1279, endPoint y: 454, distance: 1086.5
copy div "Fernando Fun (4P) D • Black T: Lexia Isaac Harrisdale $14.00 F B W(kg) D(m) Dat…"
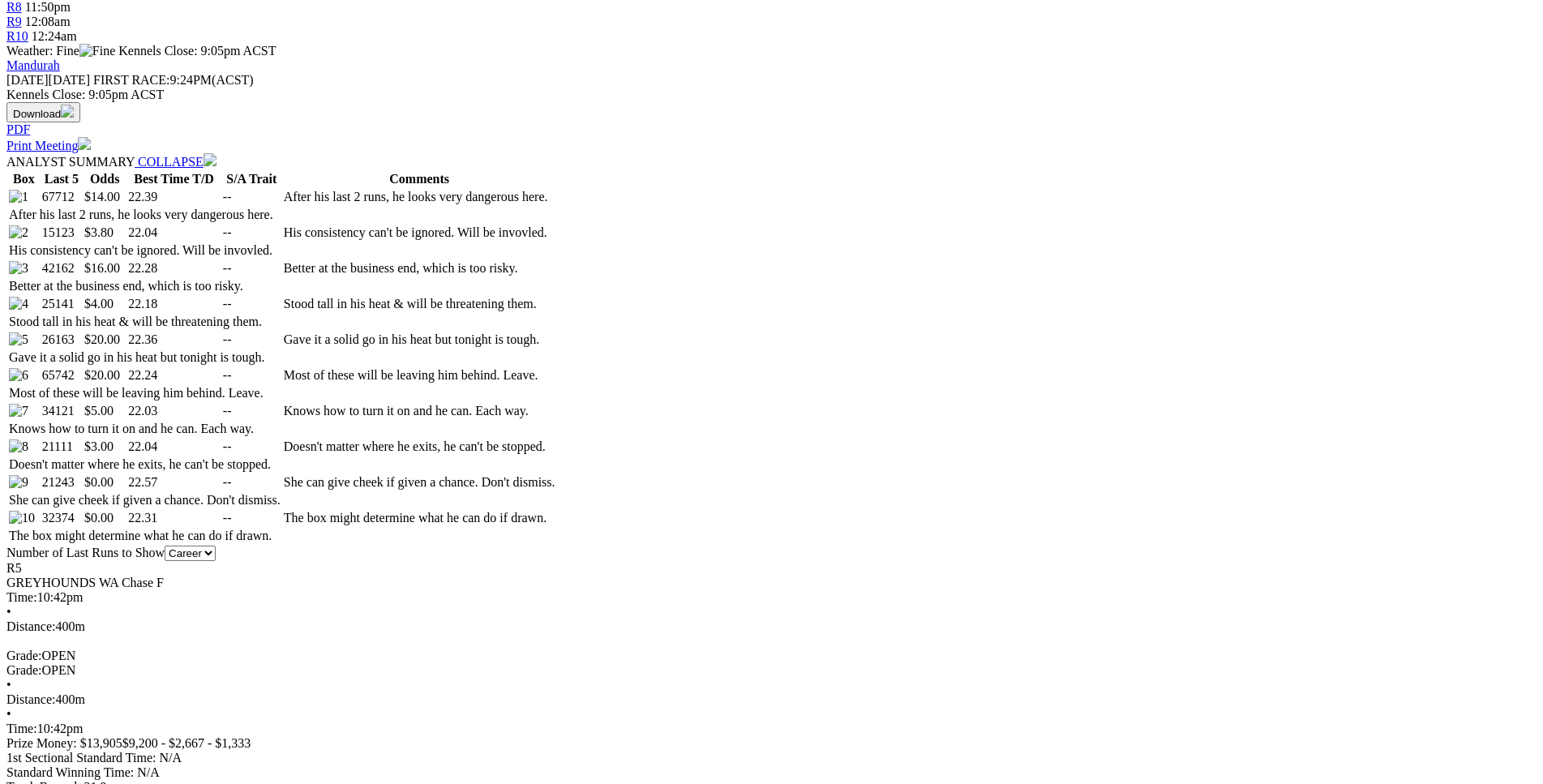
scroll to position [0, 0]
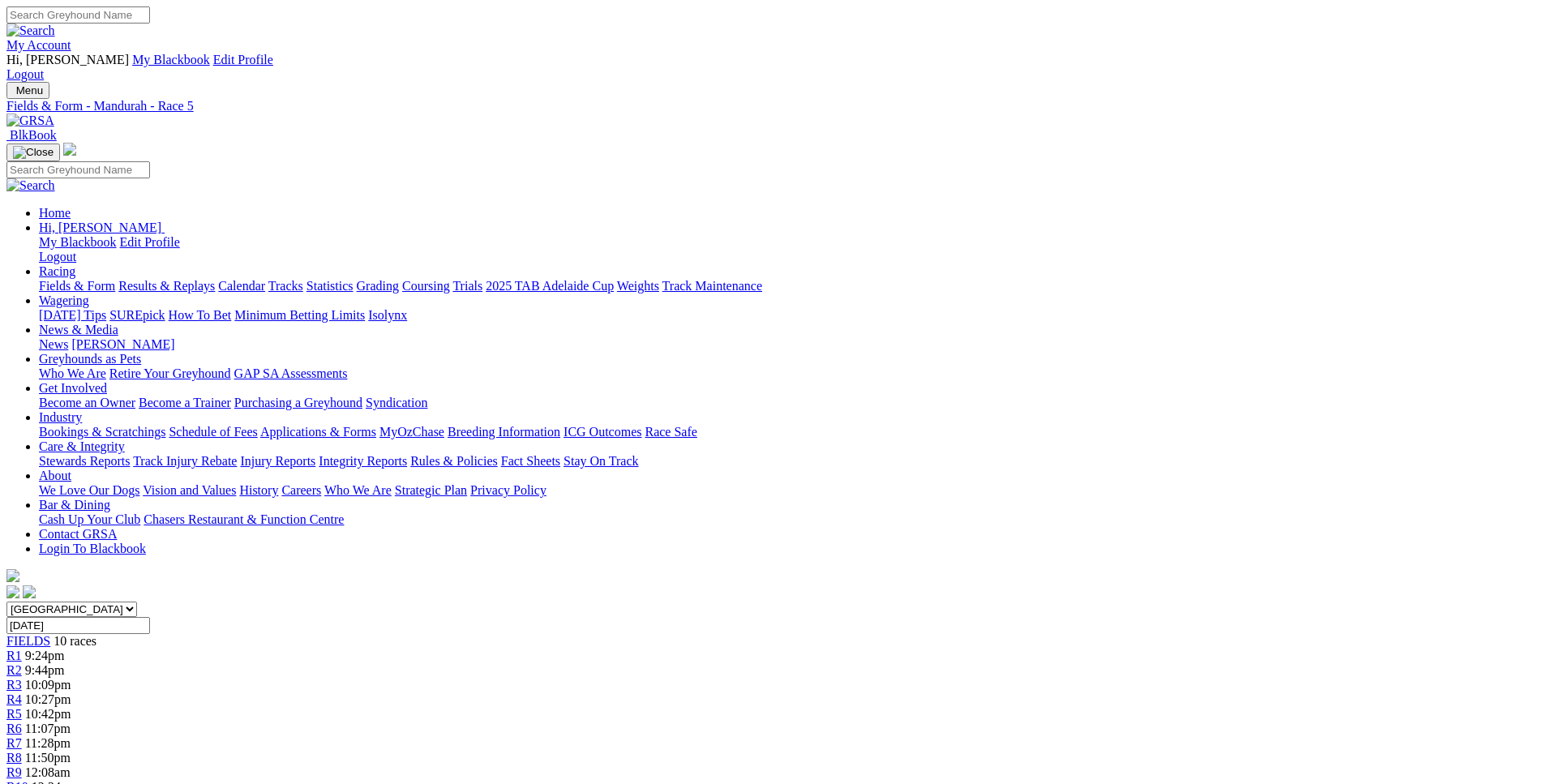
click at [70, 721] on span "11:07pm" at bounding box center [48, 728] width 46 height 14
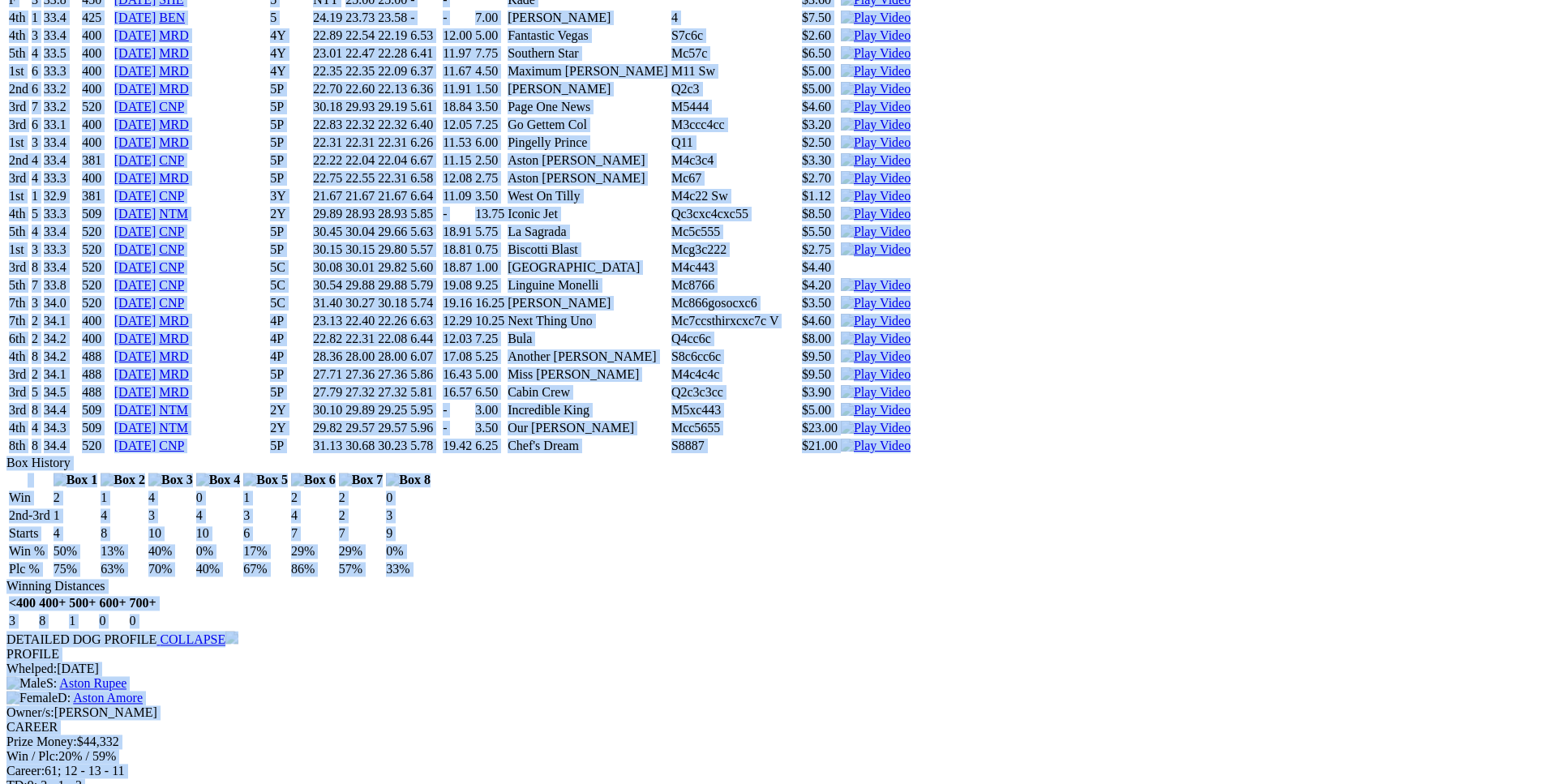
scroll to position [9758, 0]
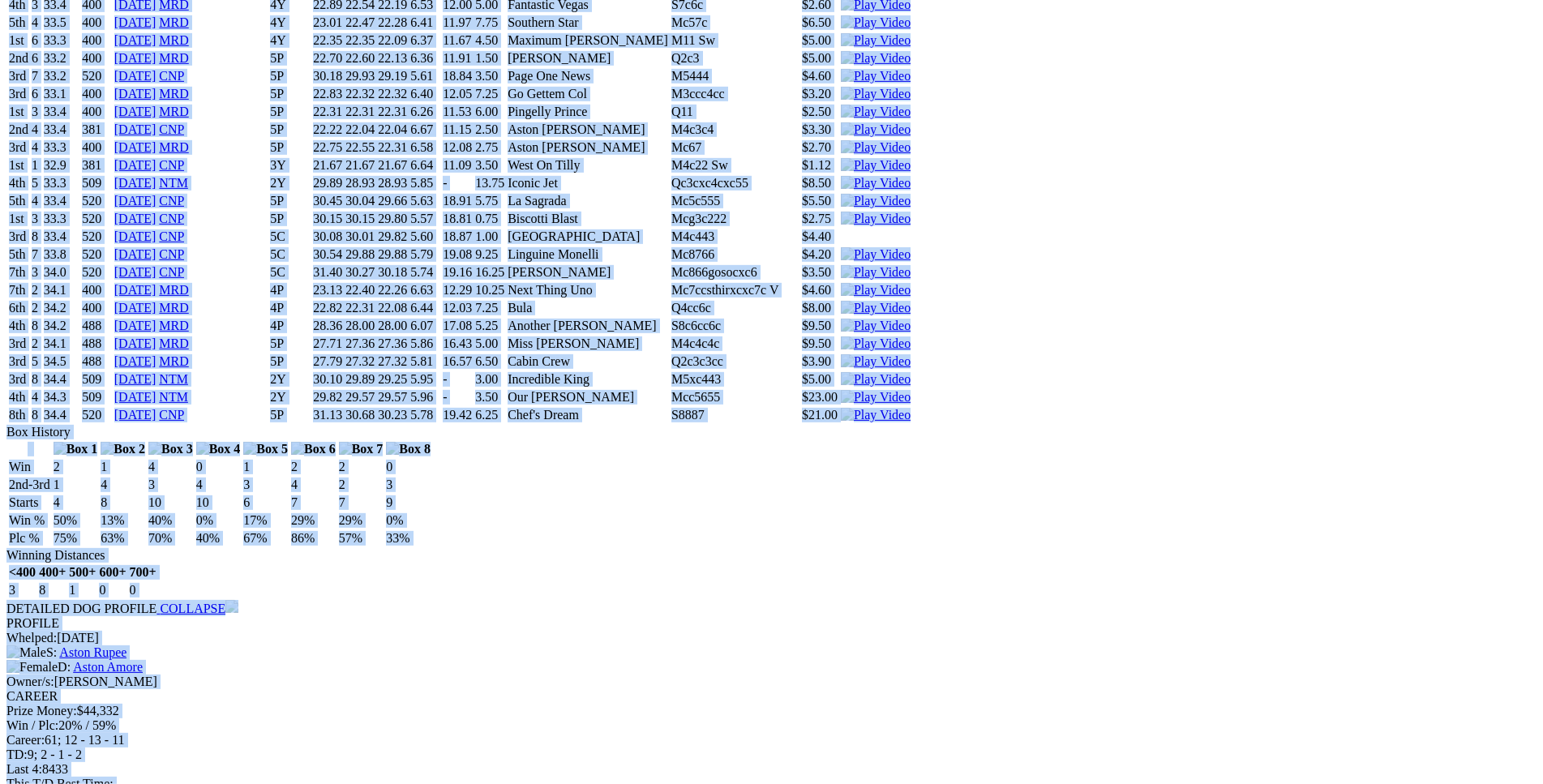
drag, startPoint x: 236, startPoint y: 214, endPoint x: 1284, endPoint y: 337, distance: 1055.2
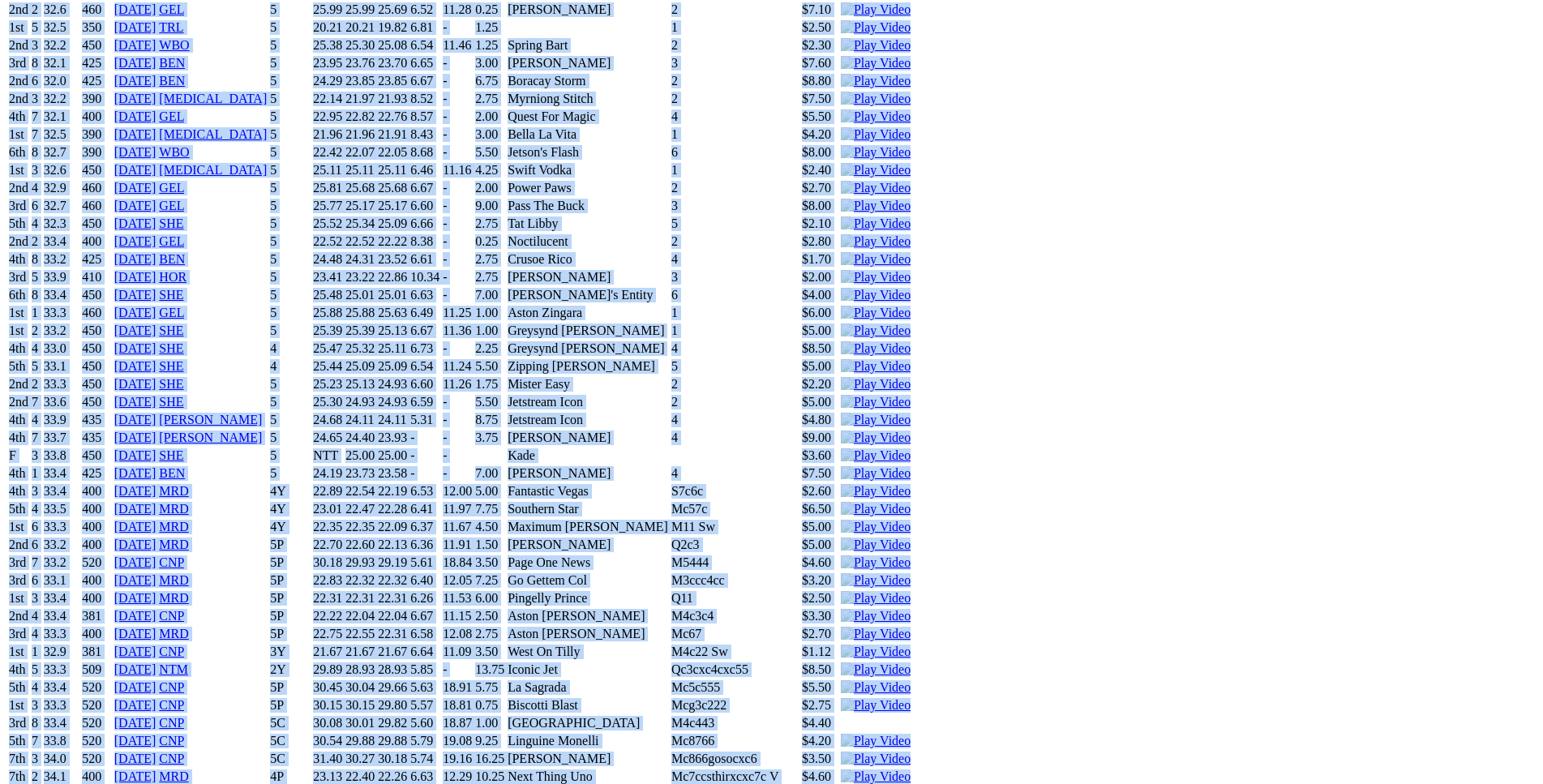
scroll to position [9262, 0]
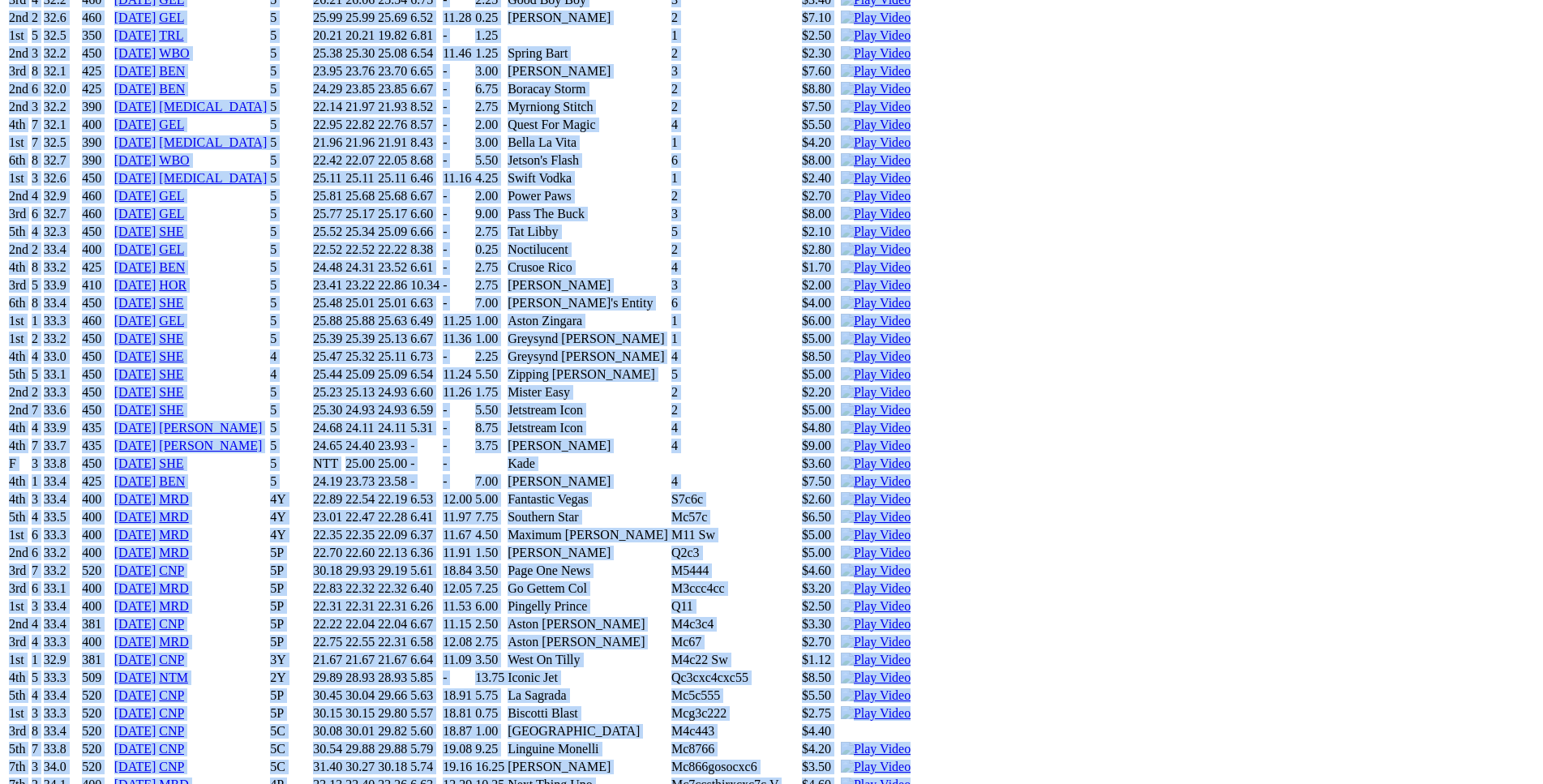
copy div "Princess Mila (5P) B • fawn brindle T: Ben Maclean Southern River $8.50 F B W(k…"
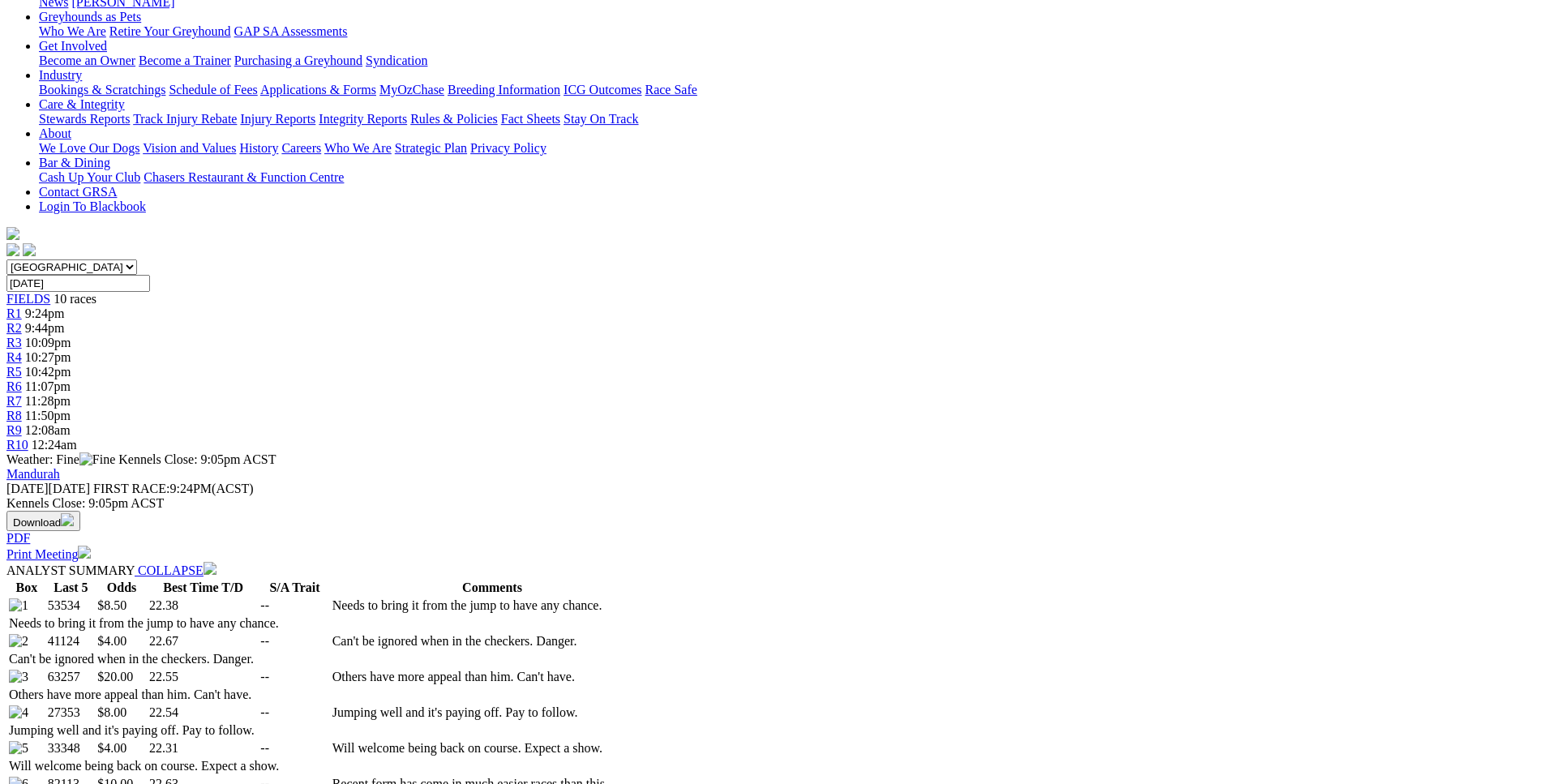
scroll to position [0, 0]
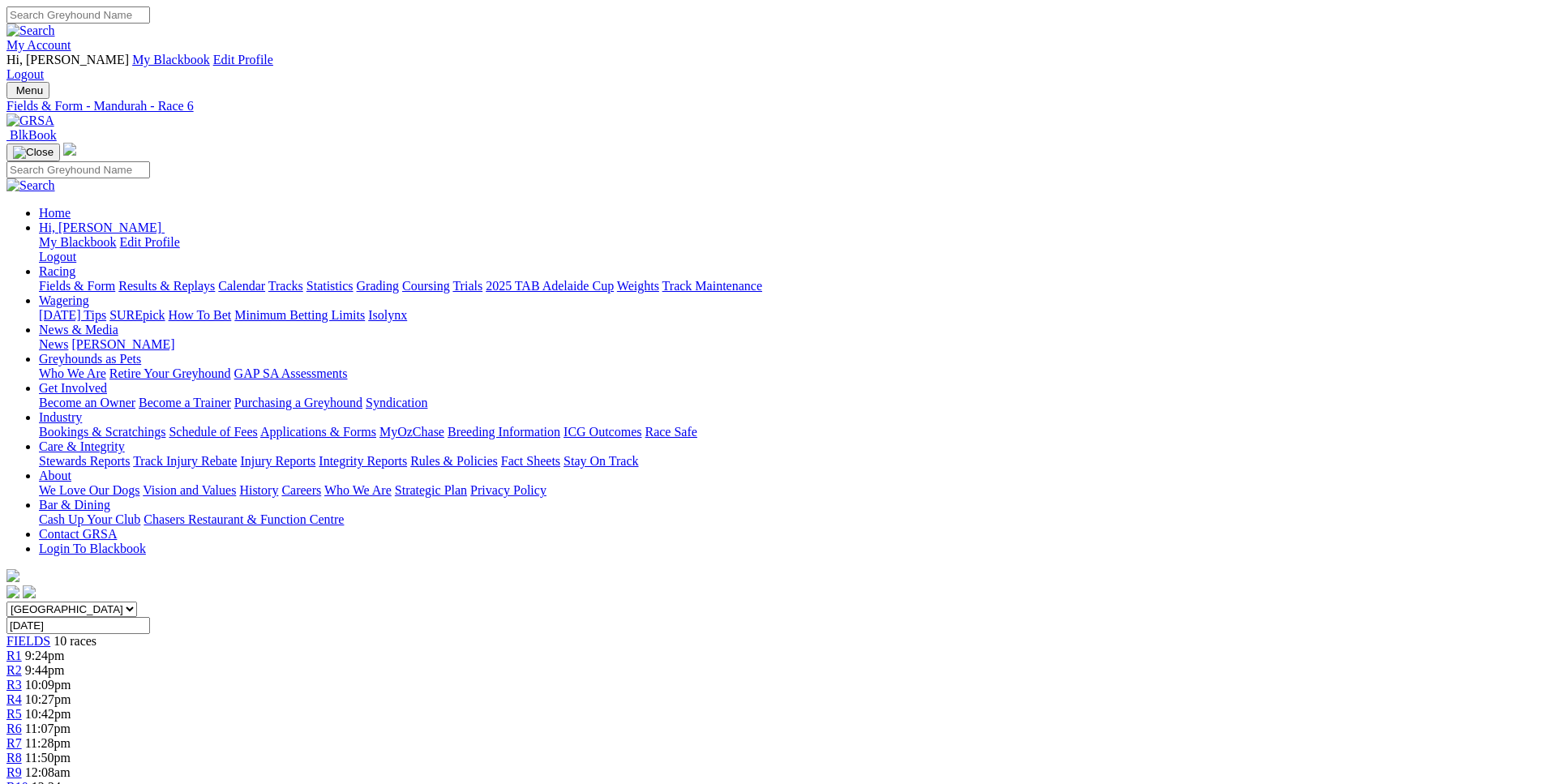
click at [22, 648] on link "R1" at bounding box center [14, 655] width 15 height 14
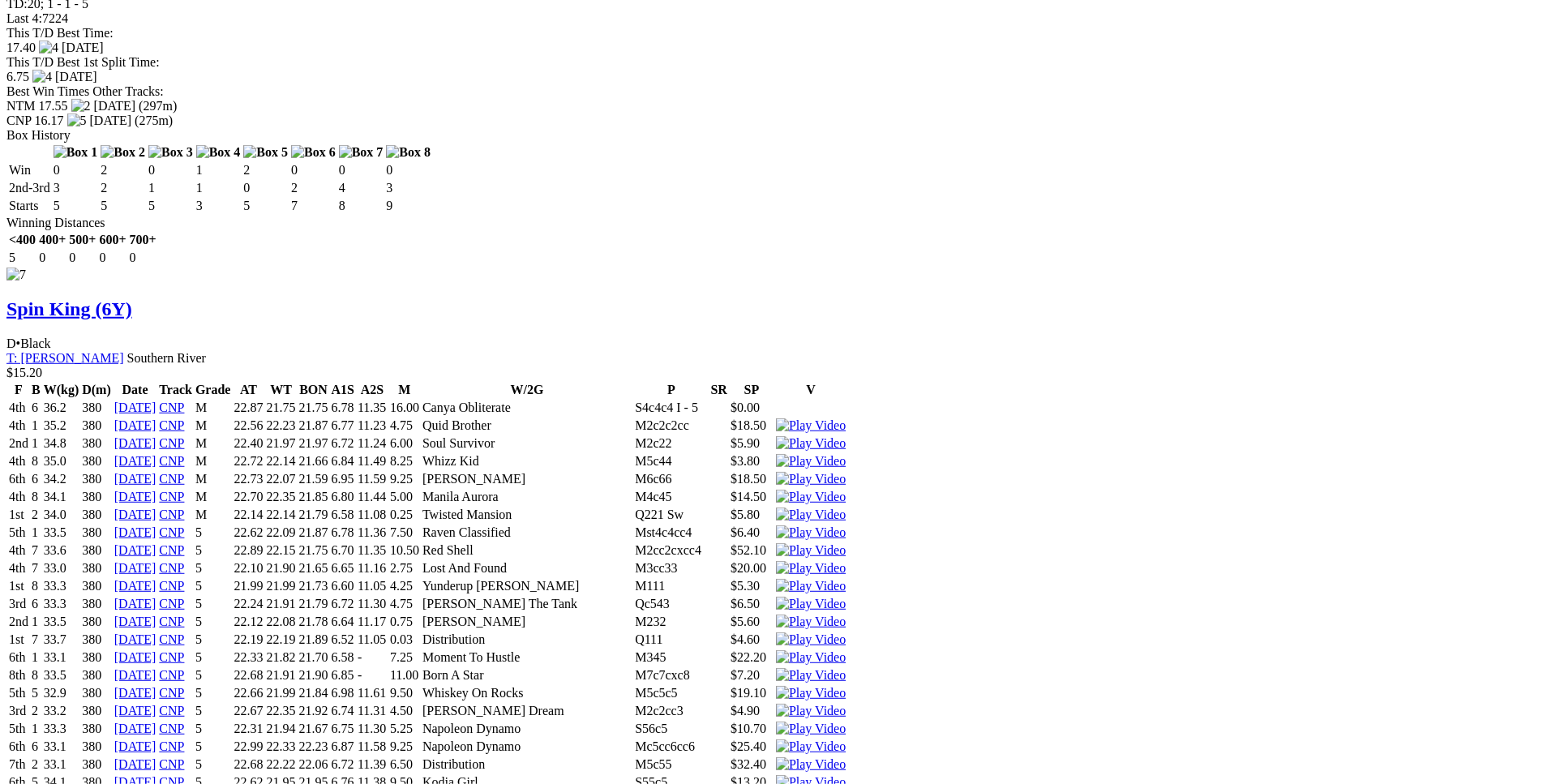
scroll to position [10896, 0]
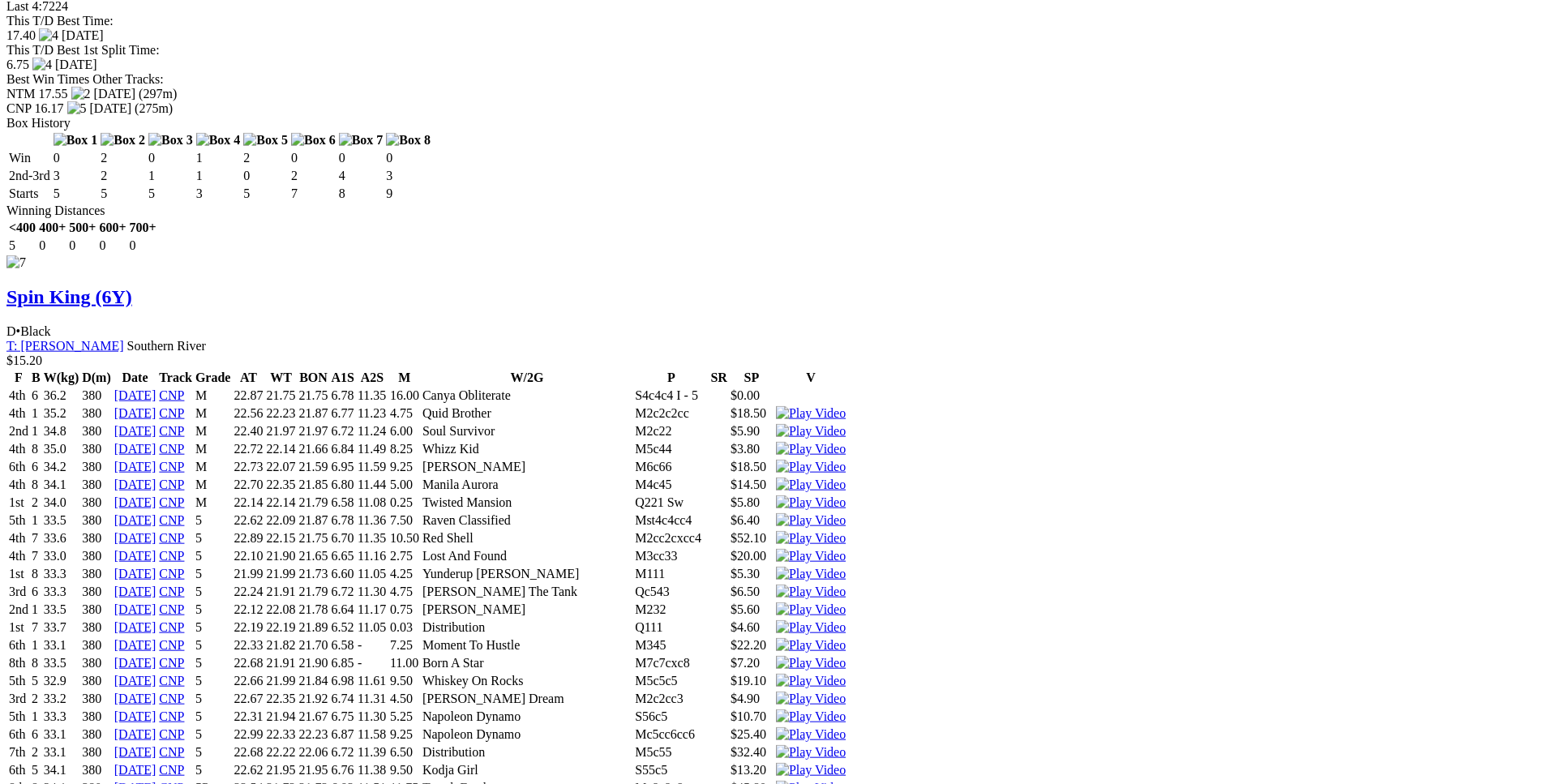
drag, startPoint x: 239, startPoint y: 357, endPoint x: 962, endPoint y: 358, distance: 723.0
copy tr "7th 6 27.8 300 03 Oct 25 MRD 6Y 17.86 17.39 17.07 6.92 - 6.50 Our Boy Doug Mcc5…"
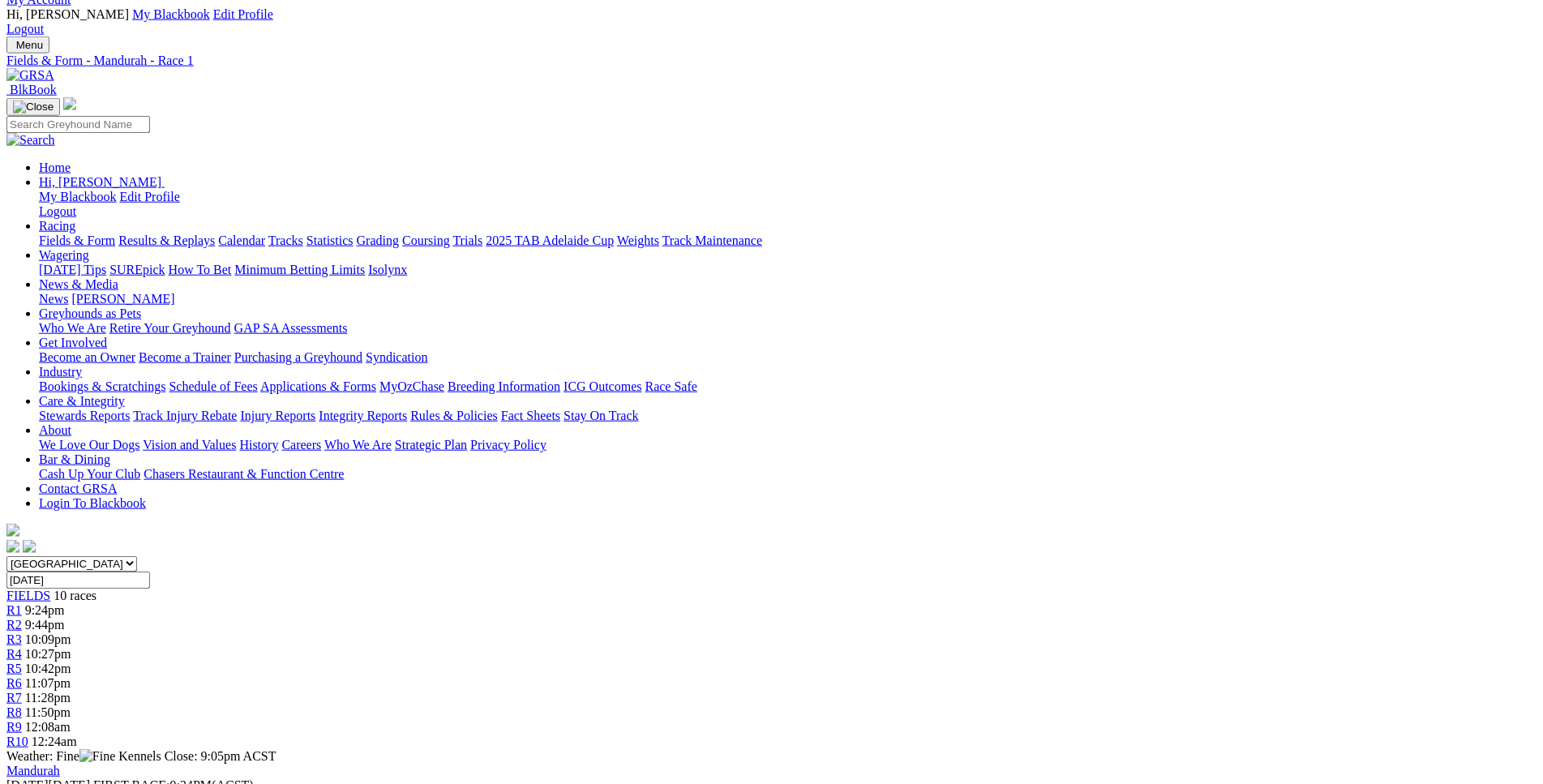
scroll to position [0, 0]
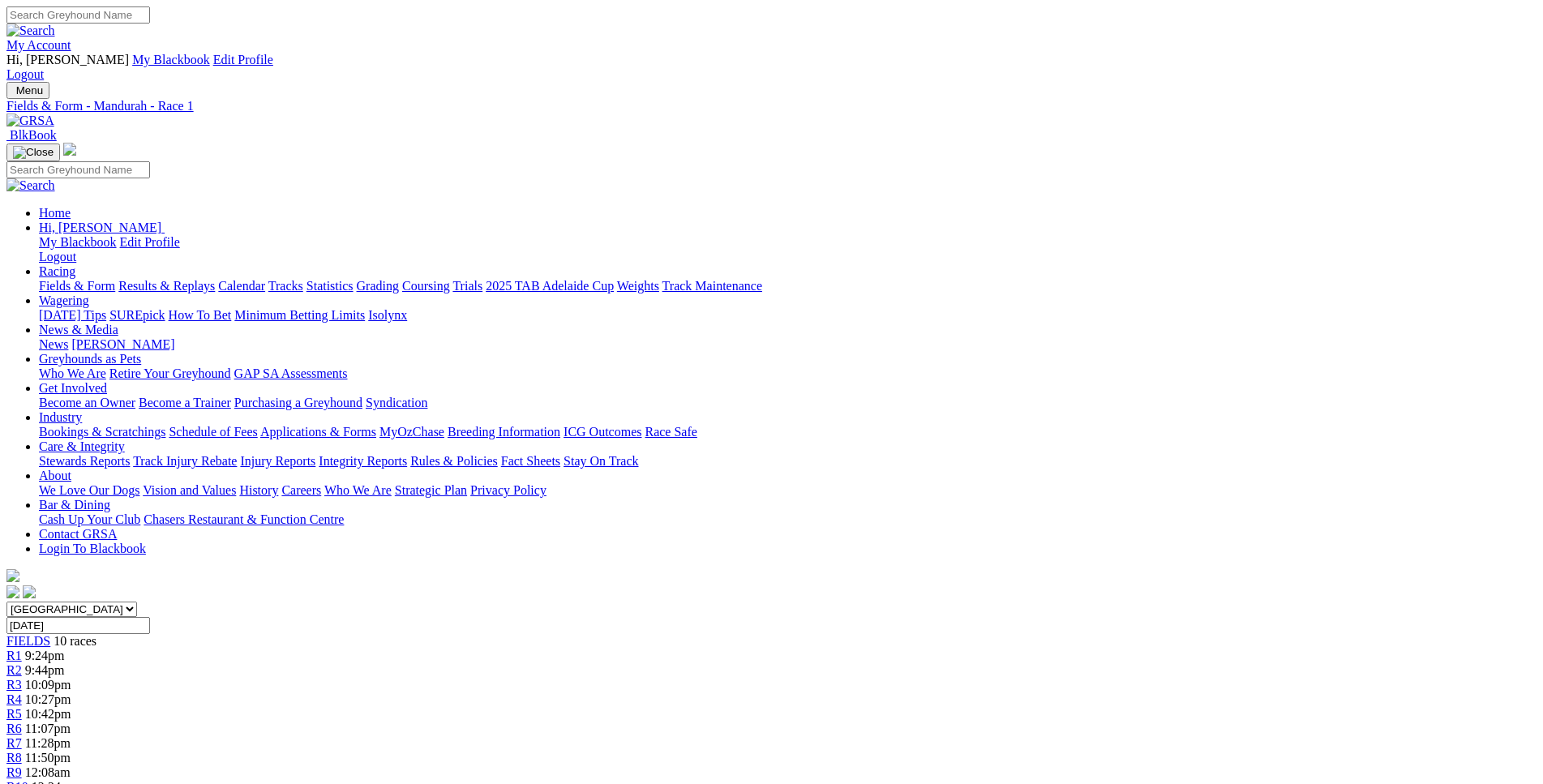
click at [22, 663] on link "R2" at bounding box center [14, 669] width 15 height 14
click at [585, 677] on div "R3 10:09pm" at bounding box center [772, 685] width 1530 height 15
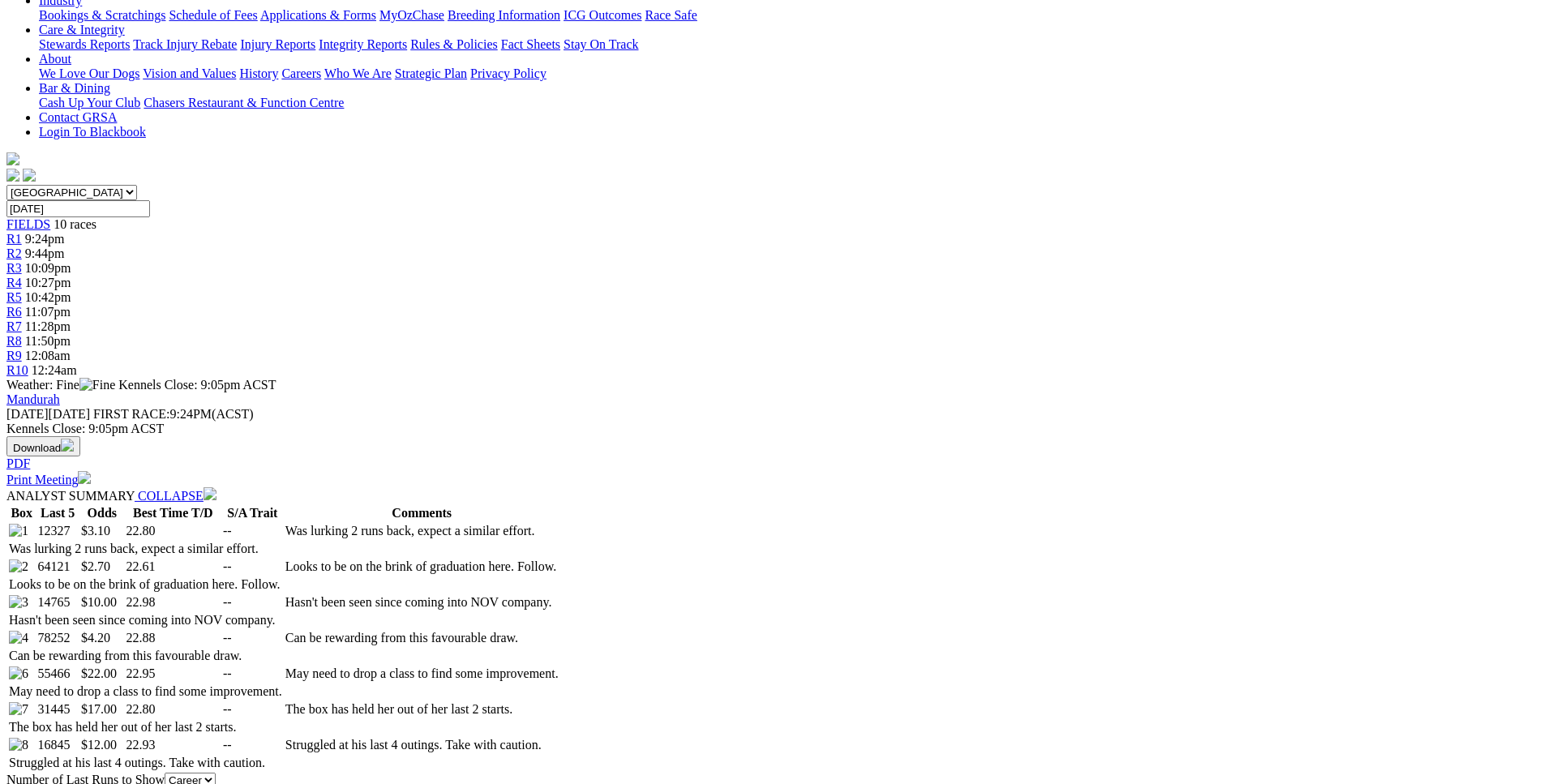
scroll to position [414, 0]
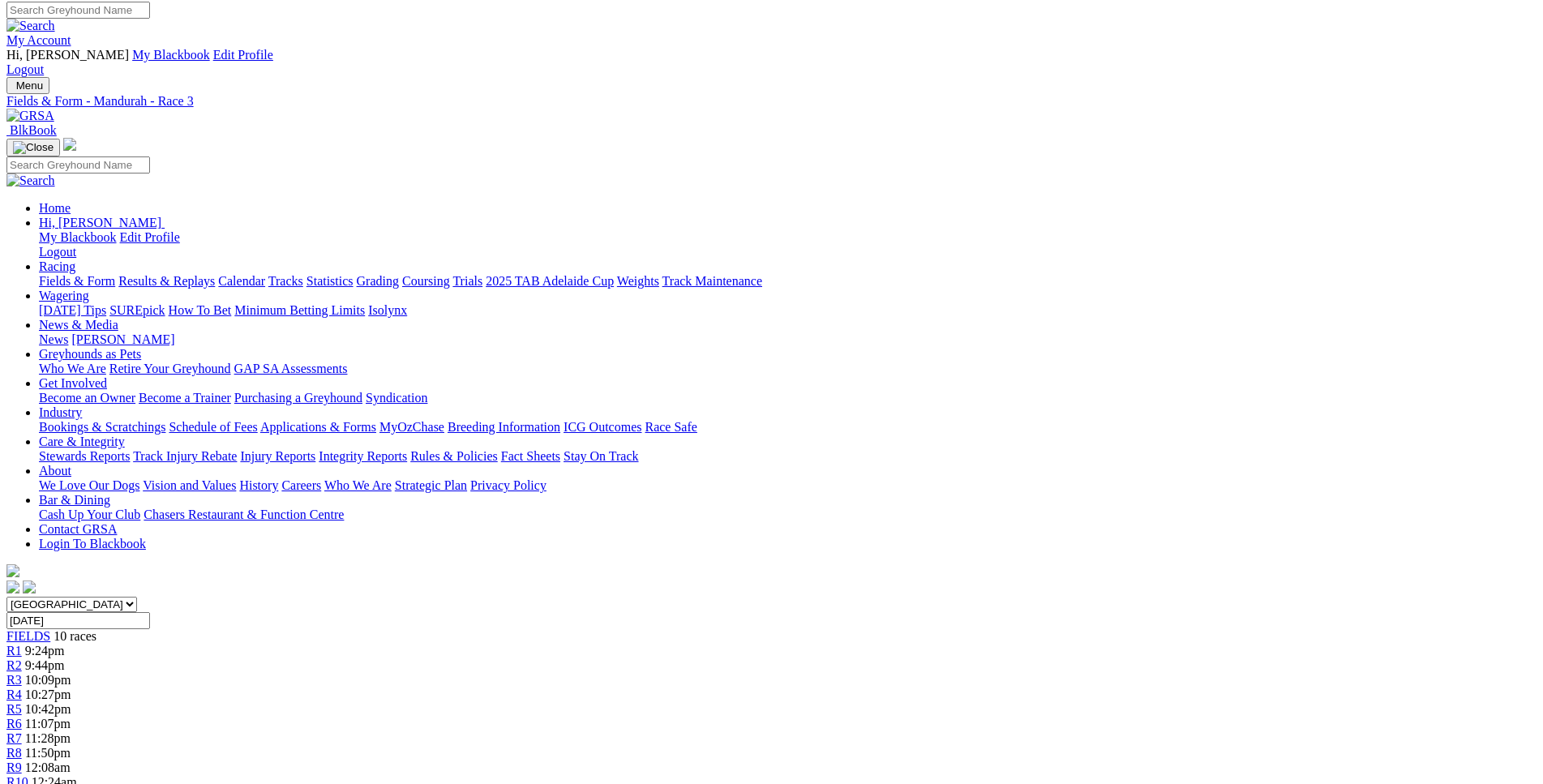
scroll to position [0, 0]
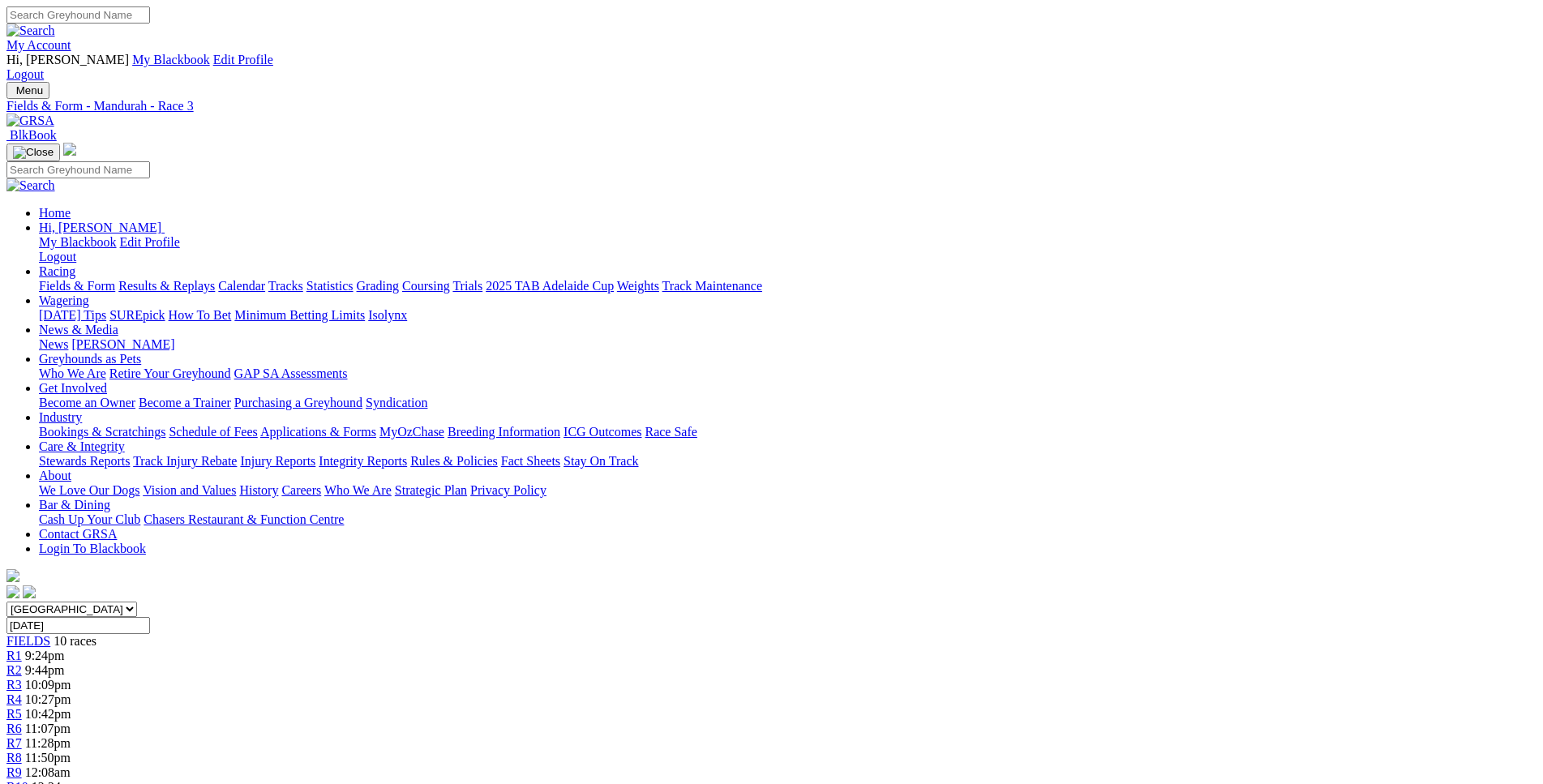
click at [65, 663] on span "9:44pm" at bounding box center [46, 669] width 40 height 14
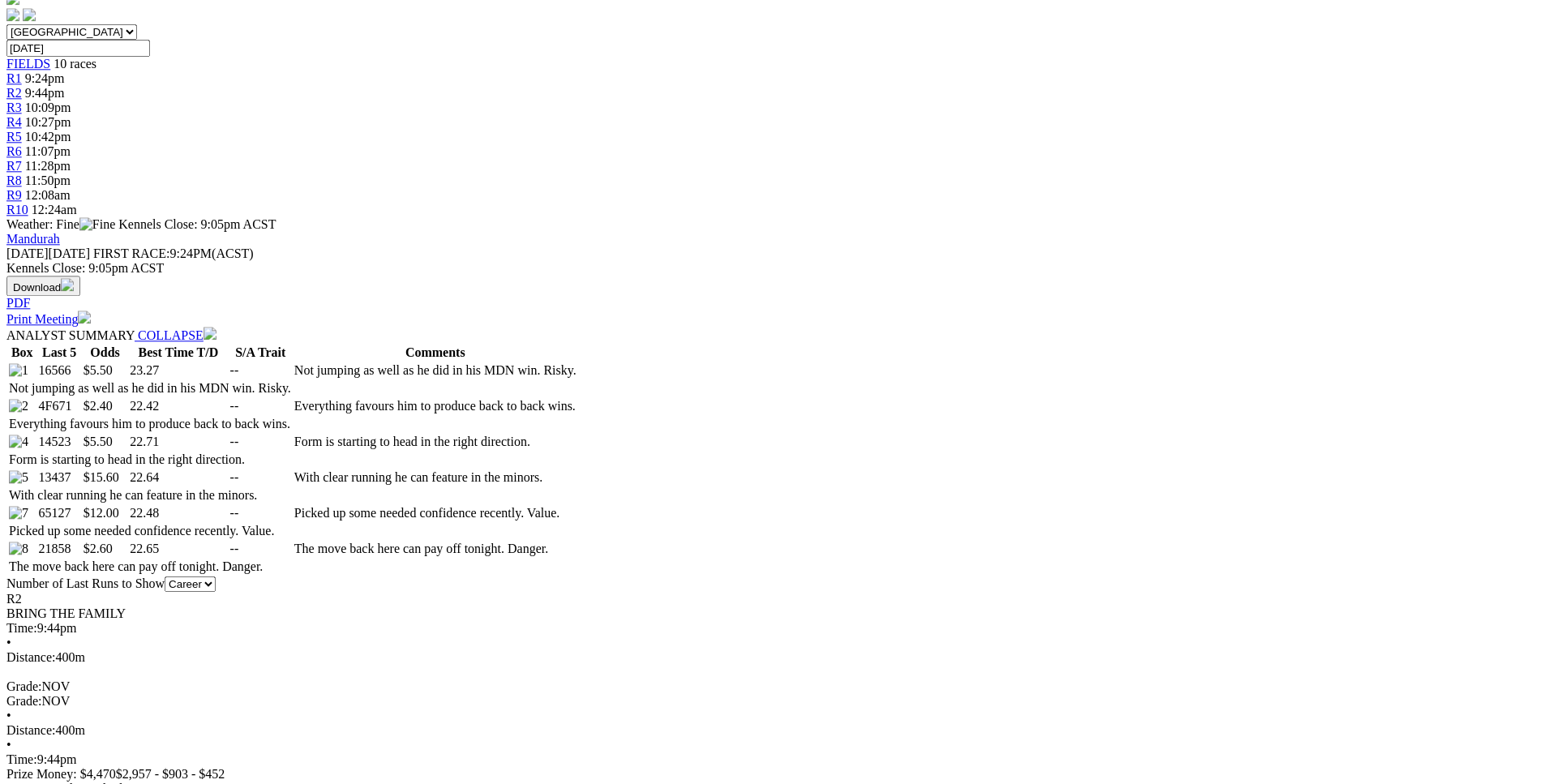
scroll to position [578, 0]
drag, startPoint x: 330, startPoint y: 367, endPoint x: 759, endPoint y: 360, distance: 429.1
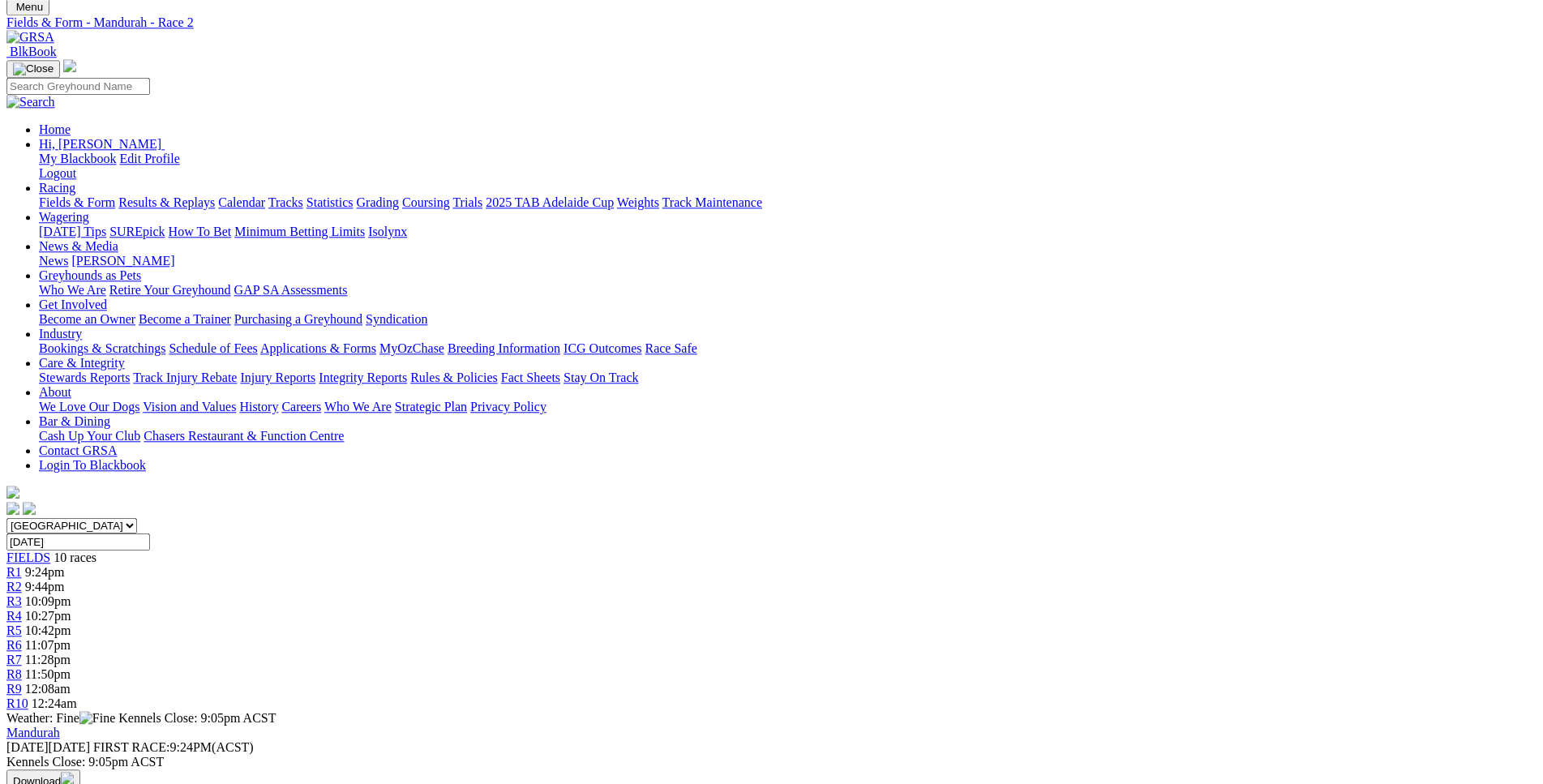
scroll to position [83, 0]
click at [677, 610] on div "R4 10:27pm" at bounding box center [772, 617] width 1530 height 15
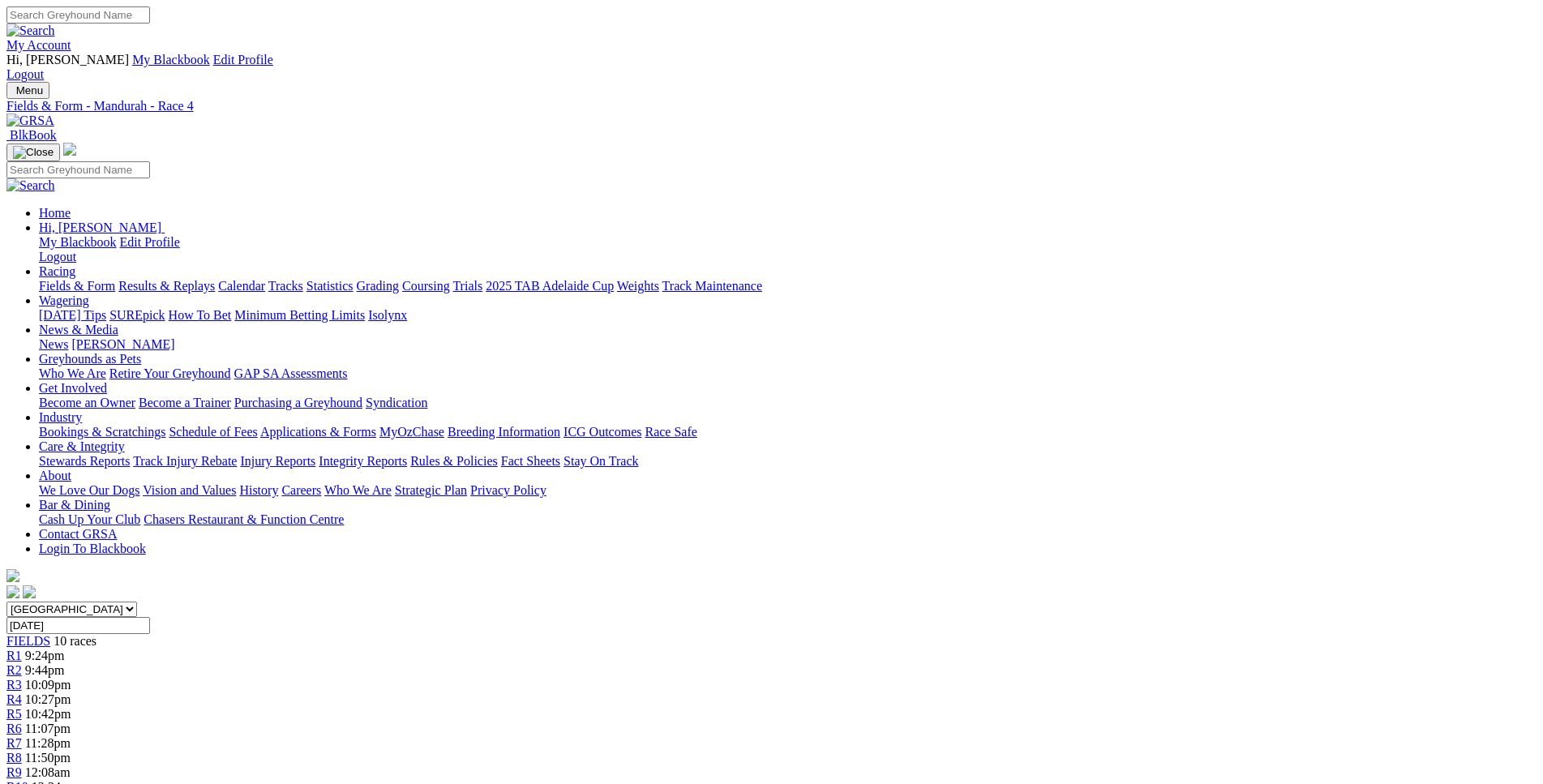
click at [71, 707] on span "10:42pm" at bounding box center [48, 713] width 46 height 14
click at [890, 721] on div "R6 11:07pm" at bounding box center [772, 728] width 1530 height 15
click at [942, 736] on div "R7 11:28pm" at bounding box center [772, 743] width 1530 height 15
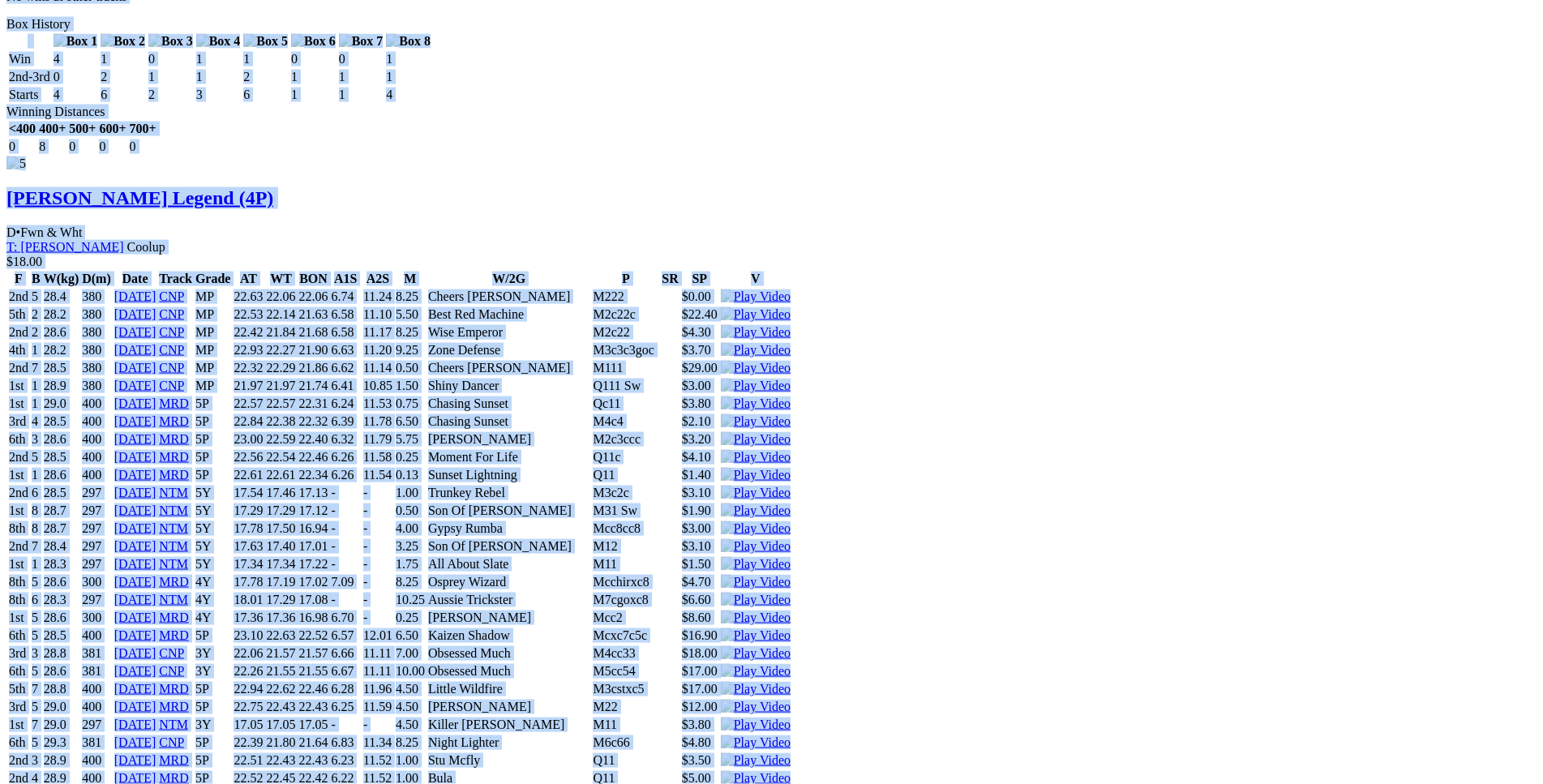
scroll to position [6945, 0]
drag, startPoint x: 238, startPoint y: 409, endPoint x: 1262, endPoint y: 324, distance: 1027.5
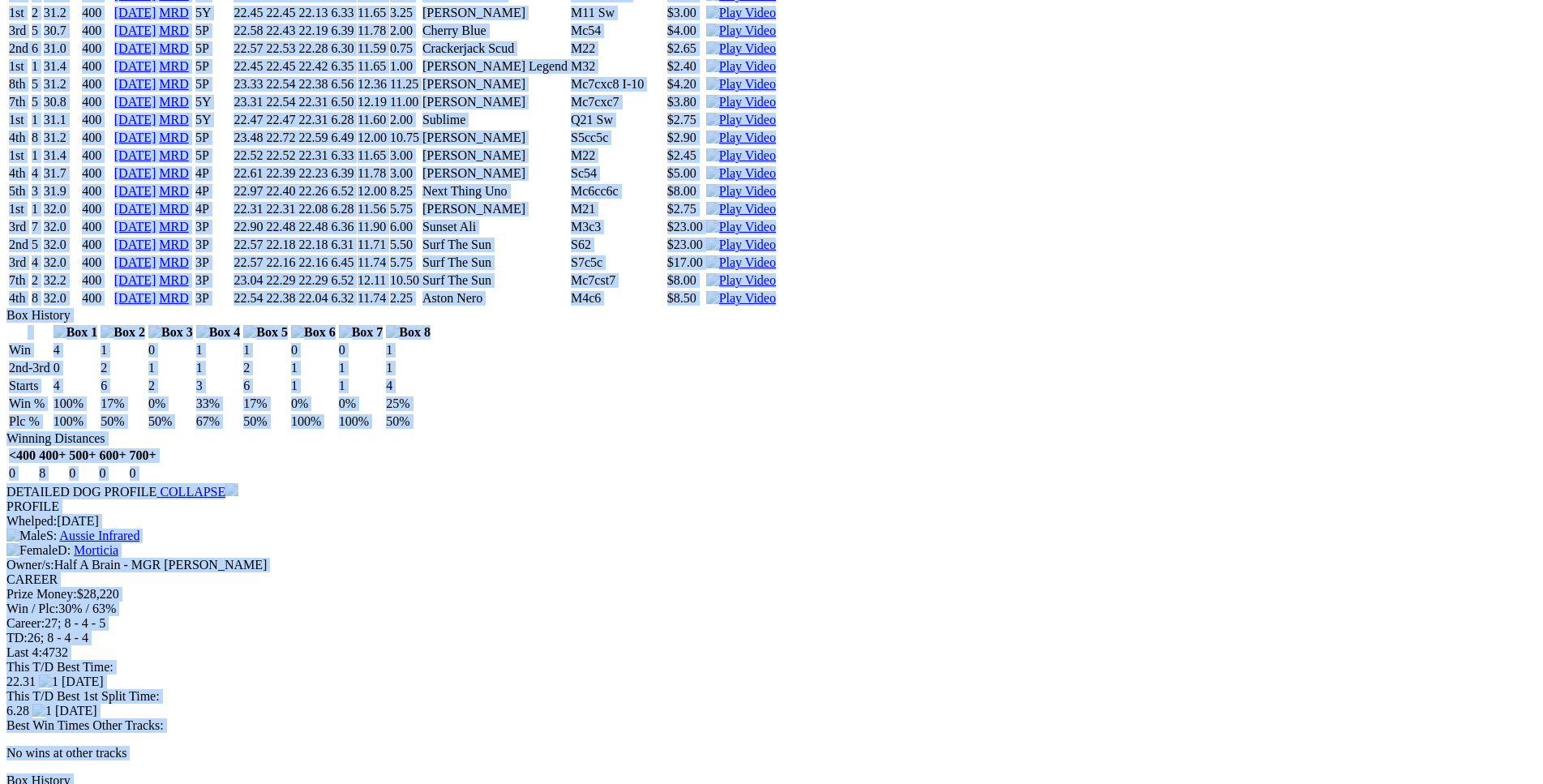
scroll to position [6200, 0]
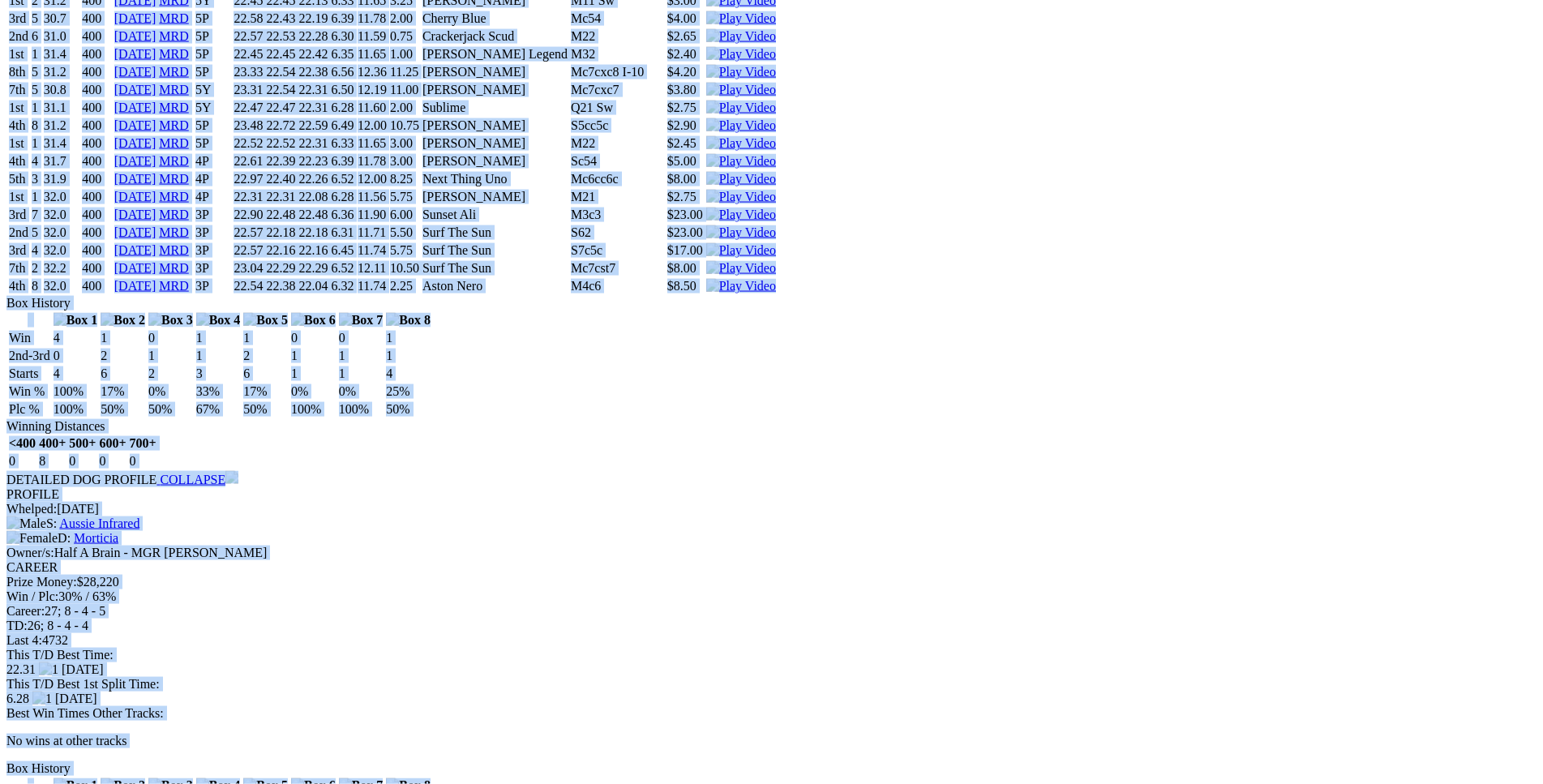
copy div "Aston Florin (4P) B • Black T: Kody Charles Serpentine-Jarrahdale (S) $3.80 F B…"
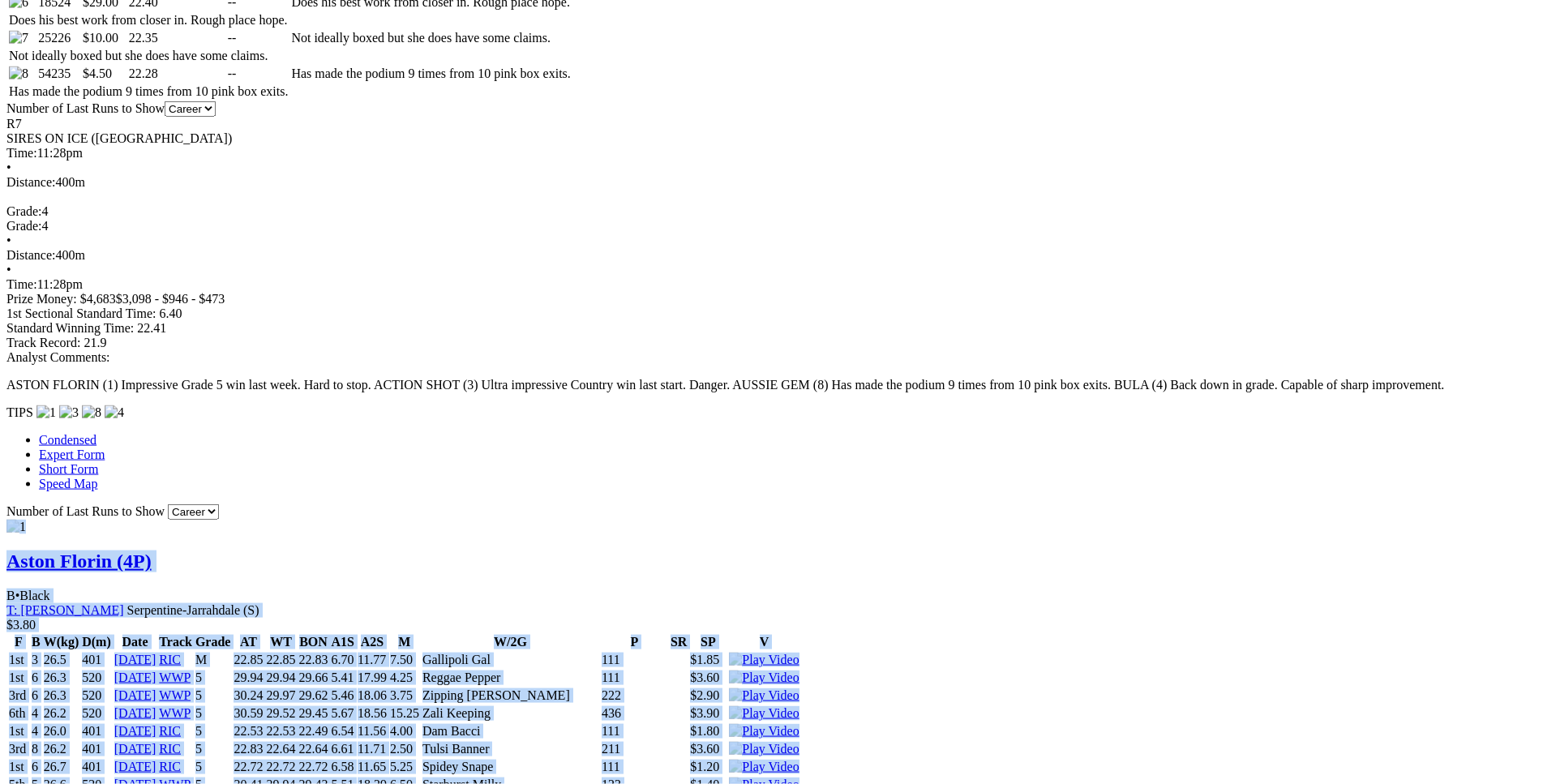
scroll to position [0, 0]
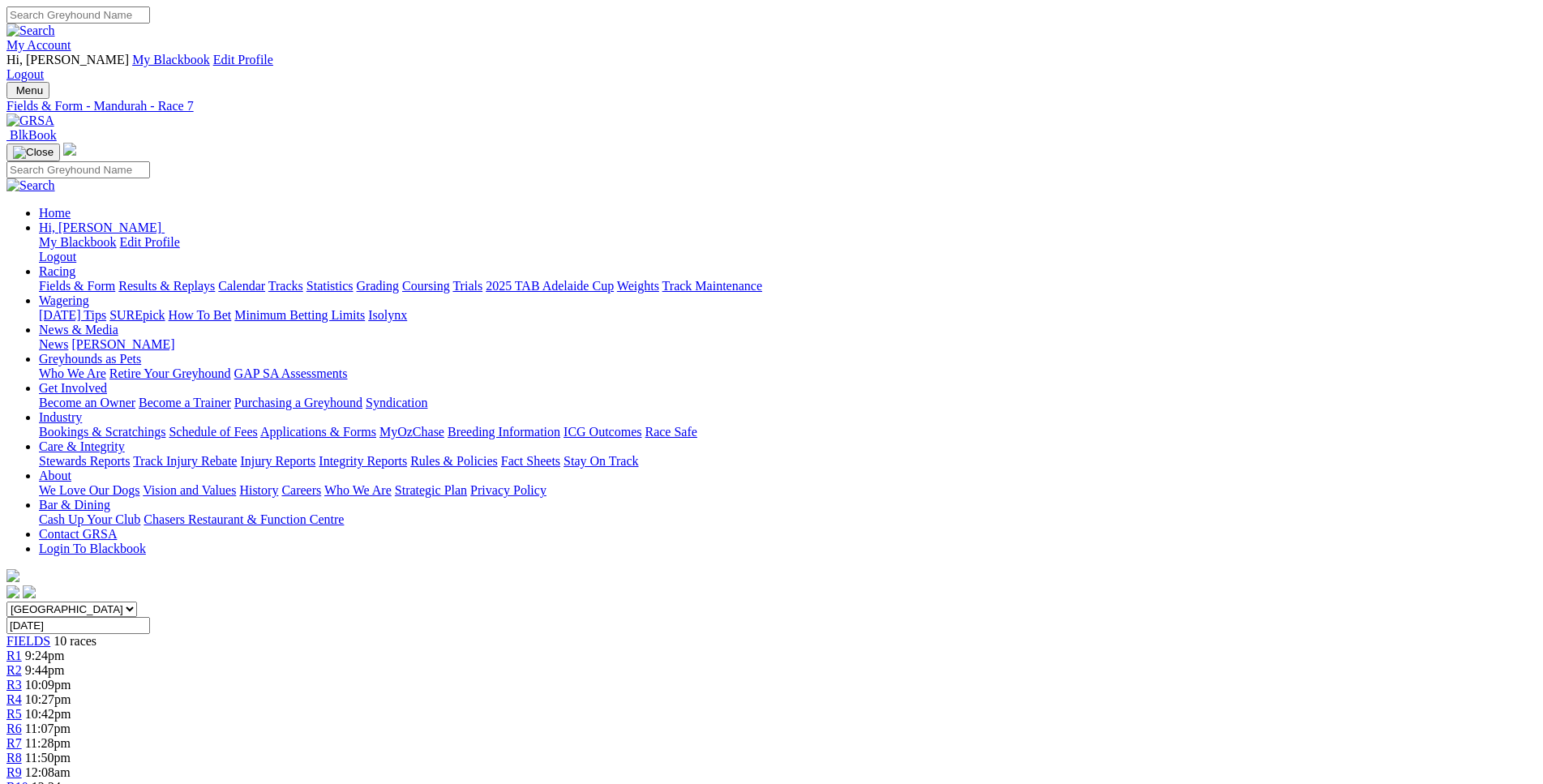
click at [22, 750] on span "R8" at bounding box center [14, 757] width 15 height 14
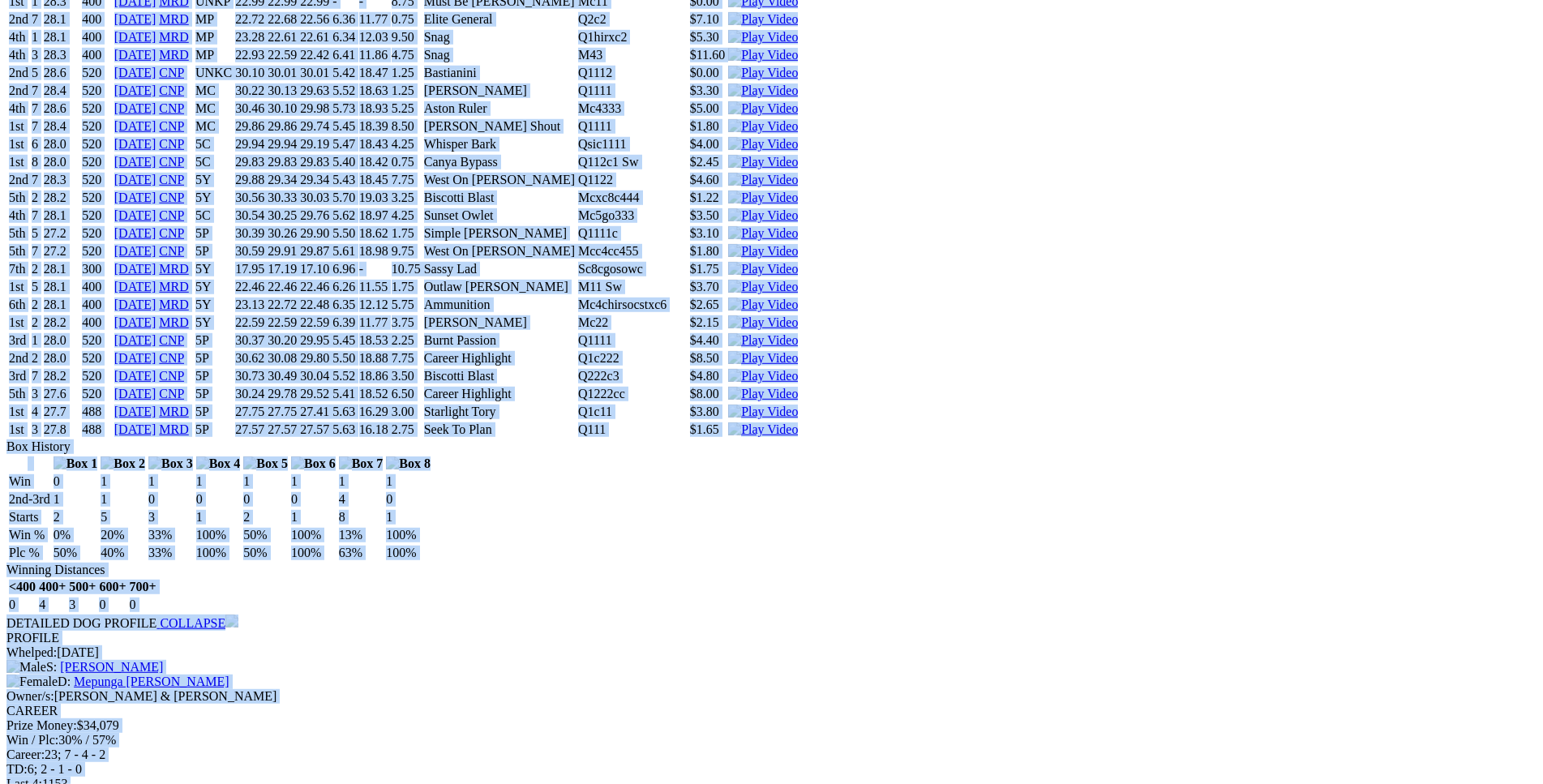
scroll to position [8682, 0]
drag, startPoint x: 240, startPoint y: 471, endPoint x: 1271, endPoint y: 477, distance: 1031.0
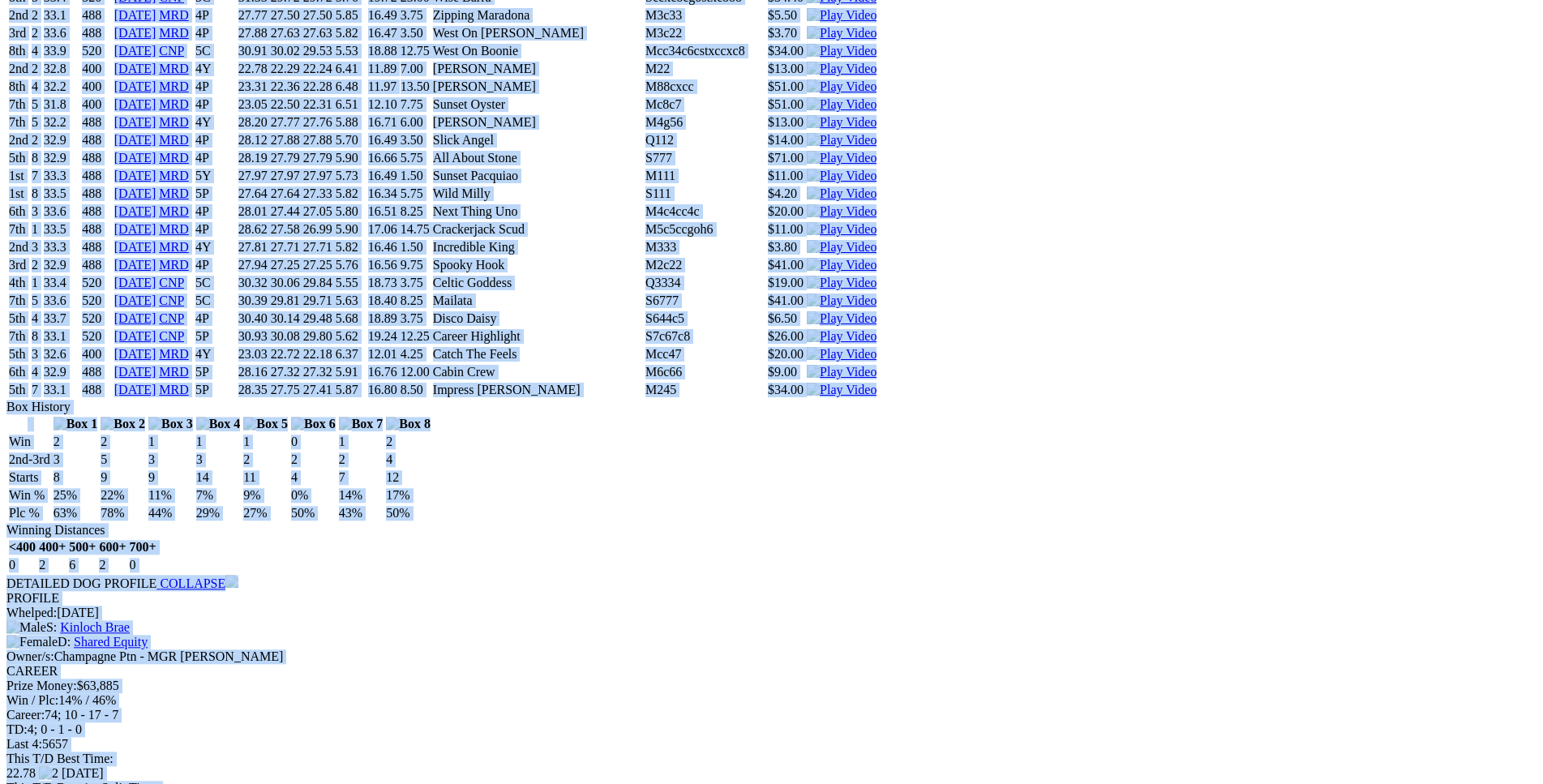
copy div "[PERSON_NAME] Grand (4Y) B • Dark Bdl T: [PERSON_NAME] Coolup $18.00 F B W(kg) …"
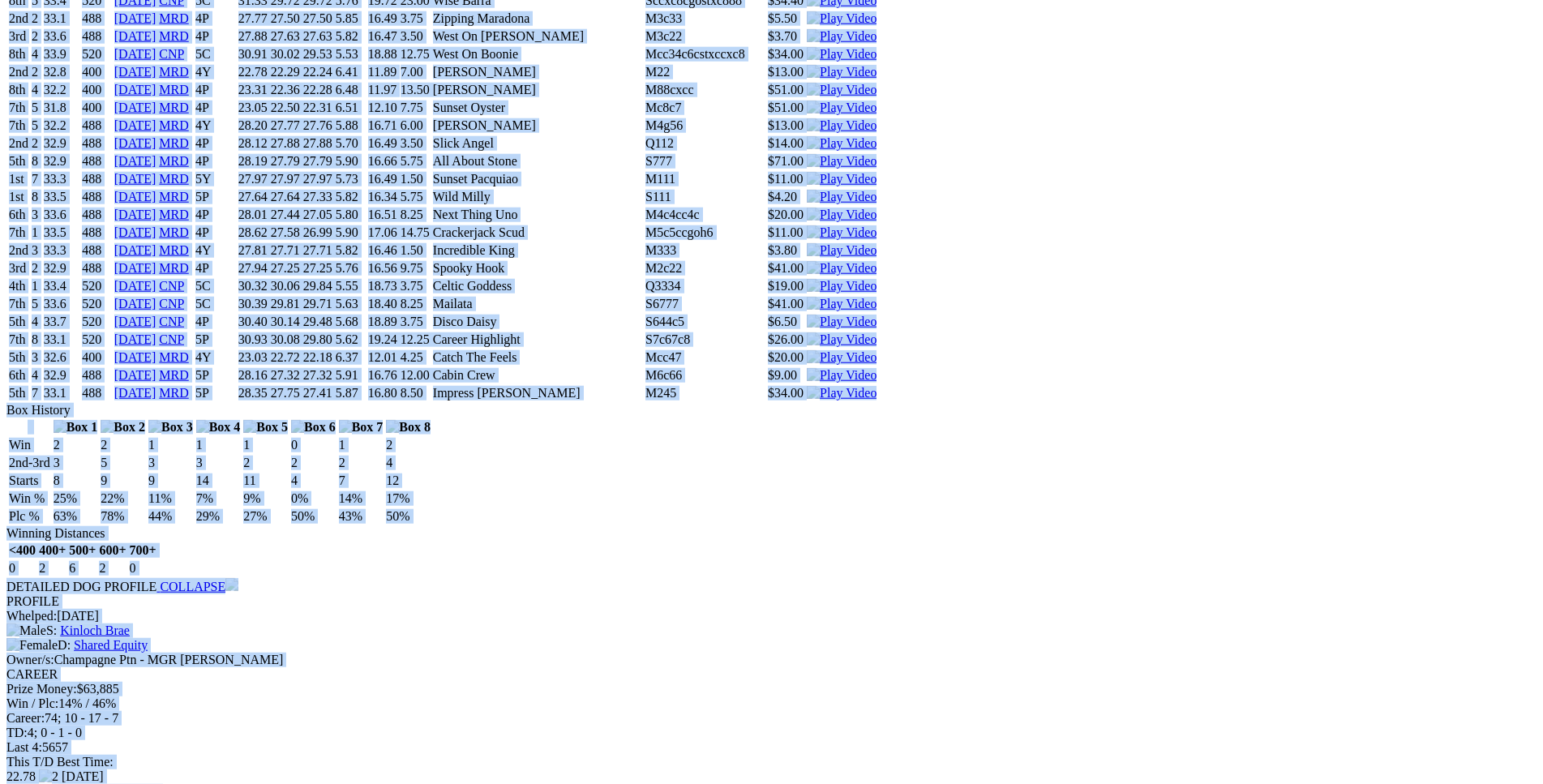
scroll to position [7530, 0]
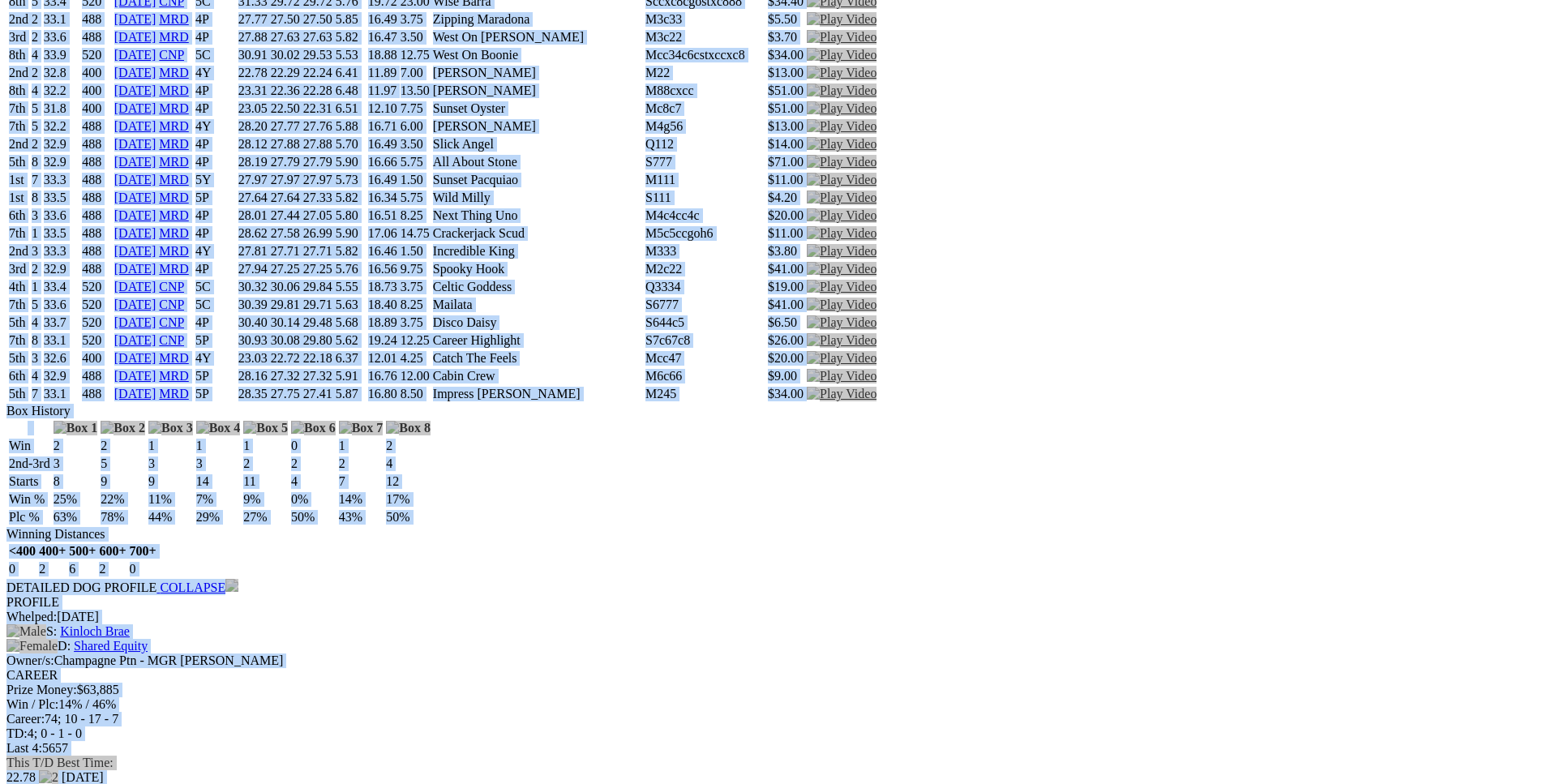
drag, startPoint x: 1176, startPoint y: 590, endPoint x: 1190, endPoint y: 595, distance: 14.9
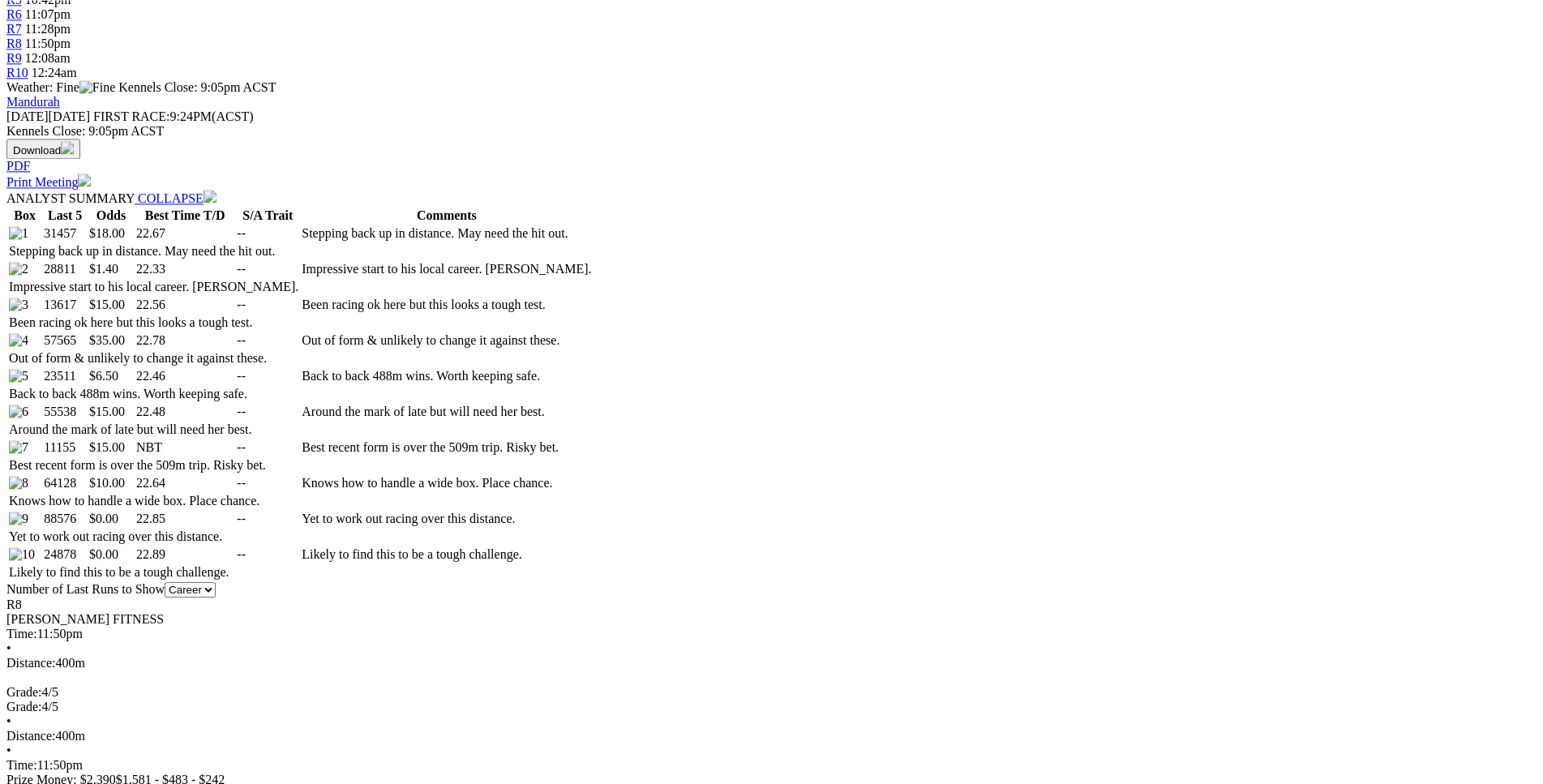
scroll to position [0, 0]
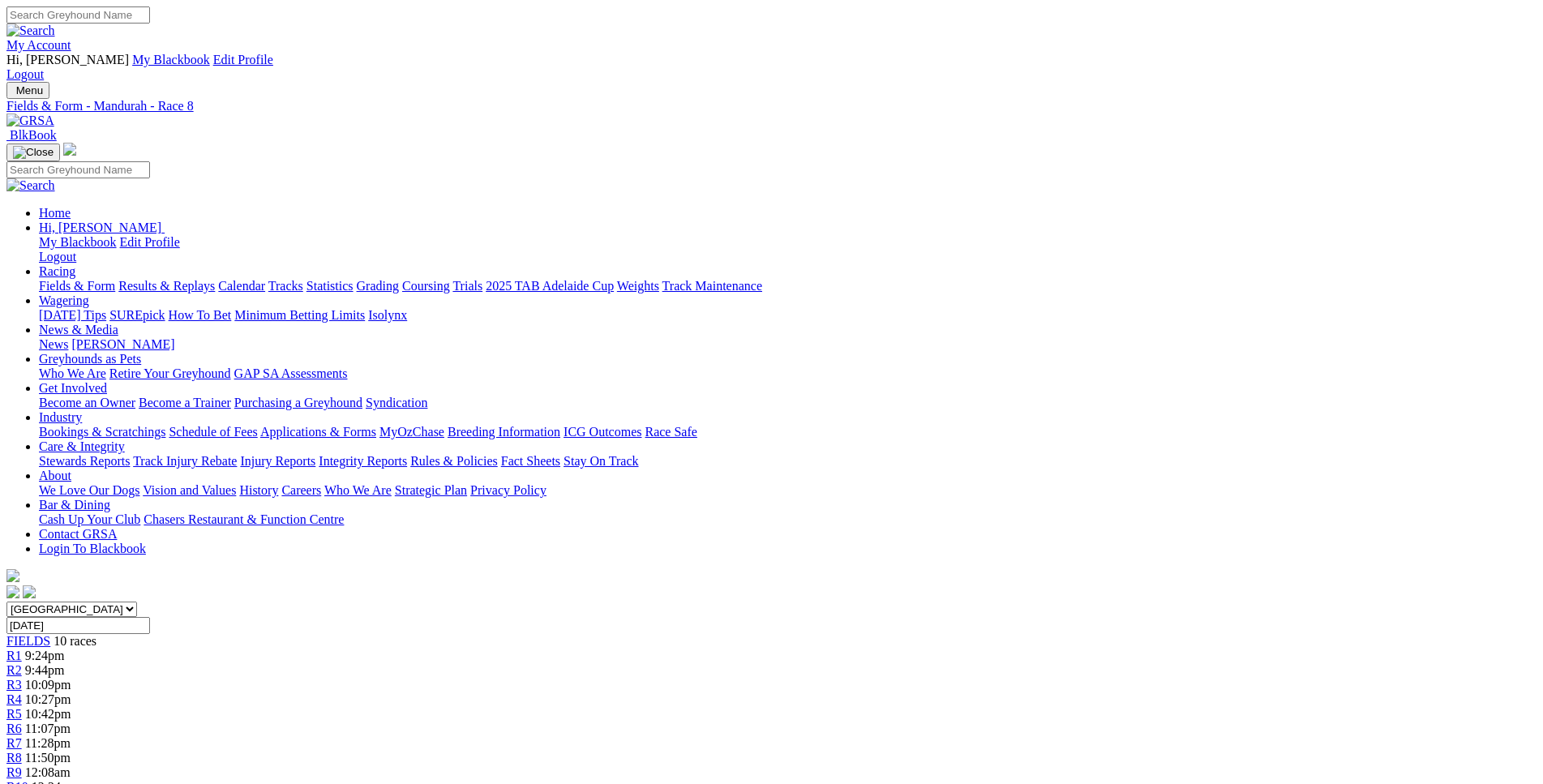
click at [70, 766] on span "12:08am" at bounding box center [48, 772] width 46 height 14
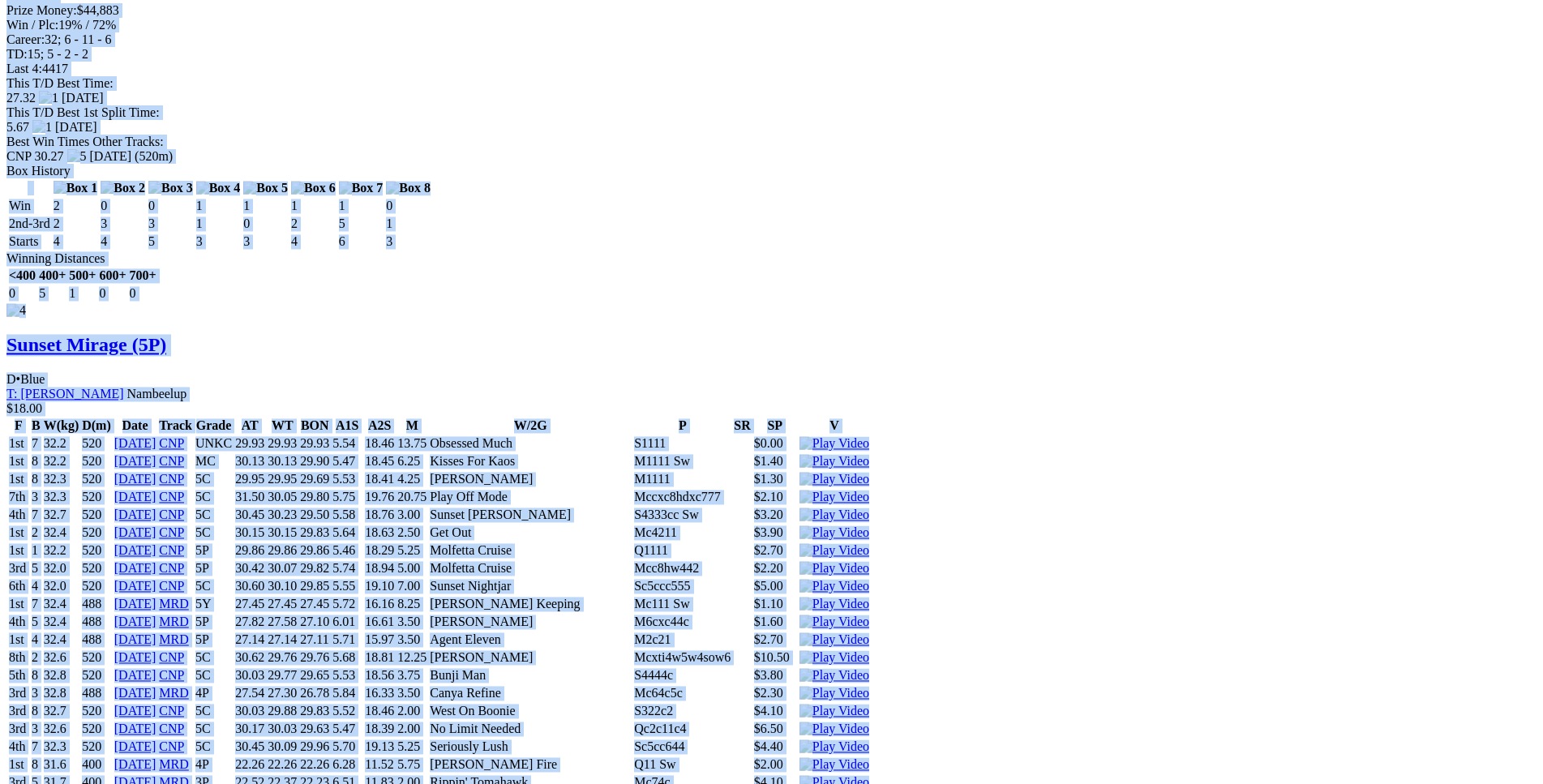
scroll to position [5447, 0]
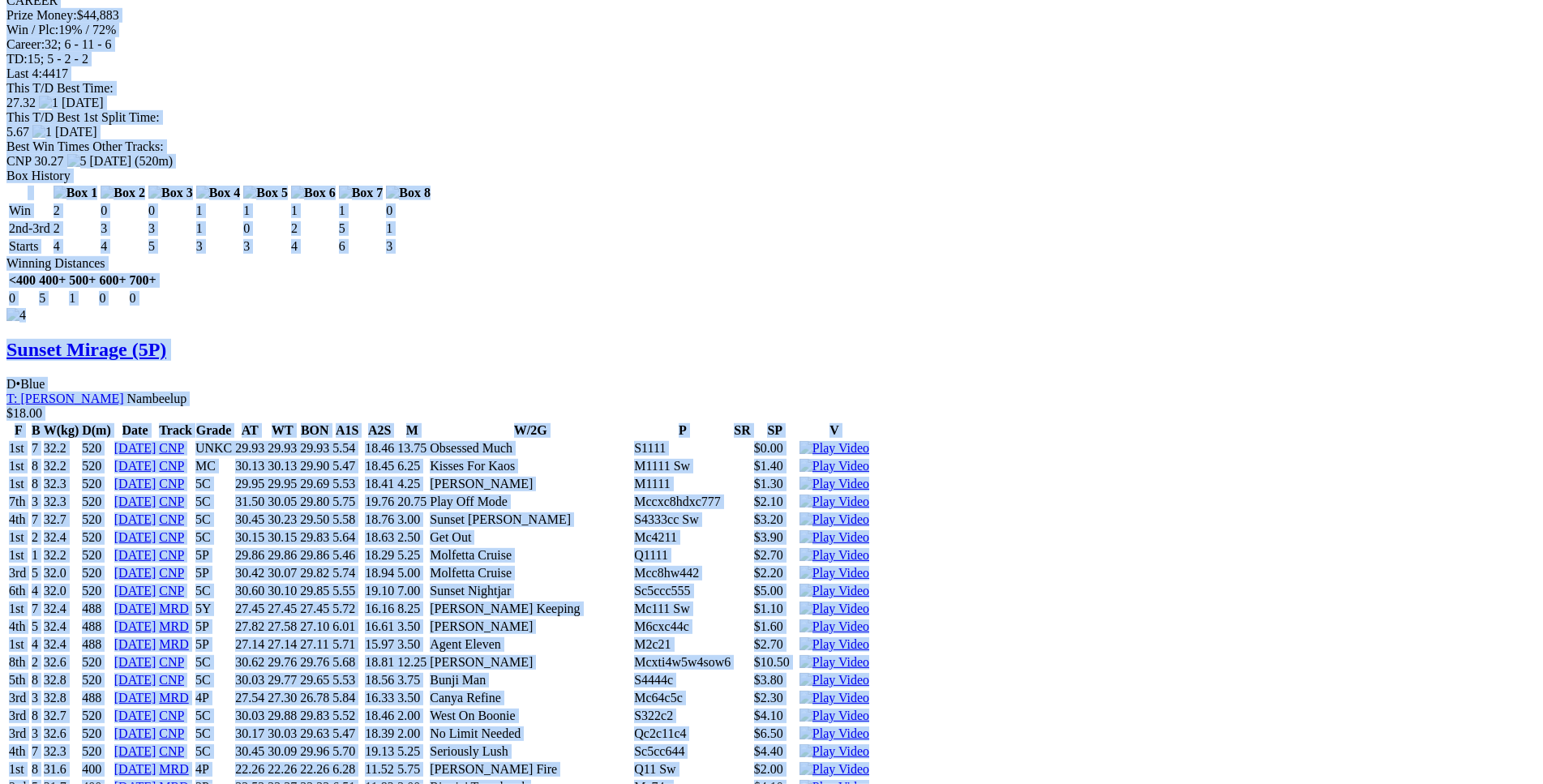
drag, startPoint x: 238, startPoint y: 300, endPoint x: 1276, endPoint y: 434, distance: 1046.6
copy div "Sunset Owlet (5P) B • Black T: [PERSON_NAME] $3.20 F B W(kg) D(m) Date Track Gr…"
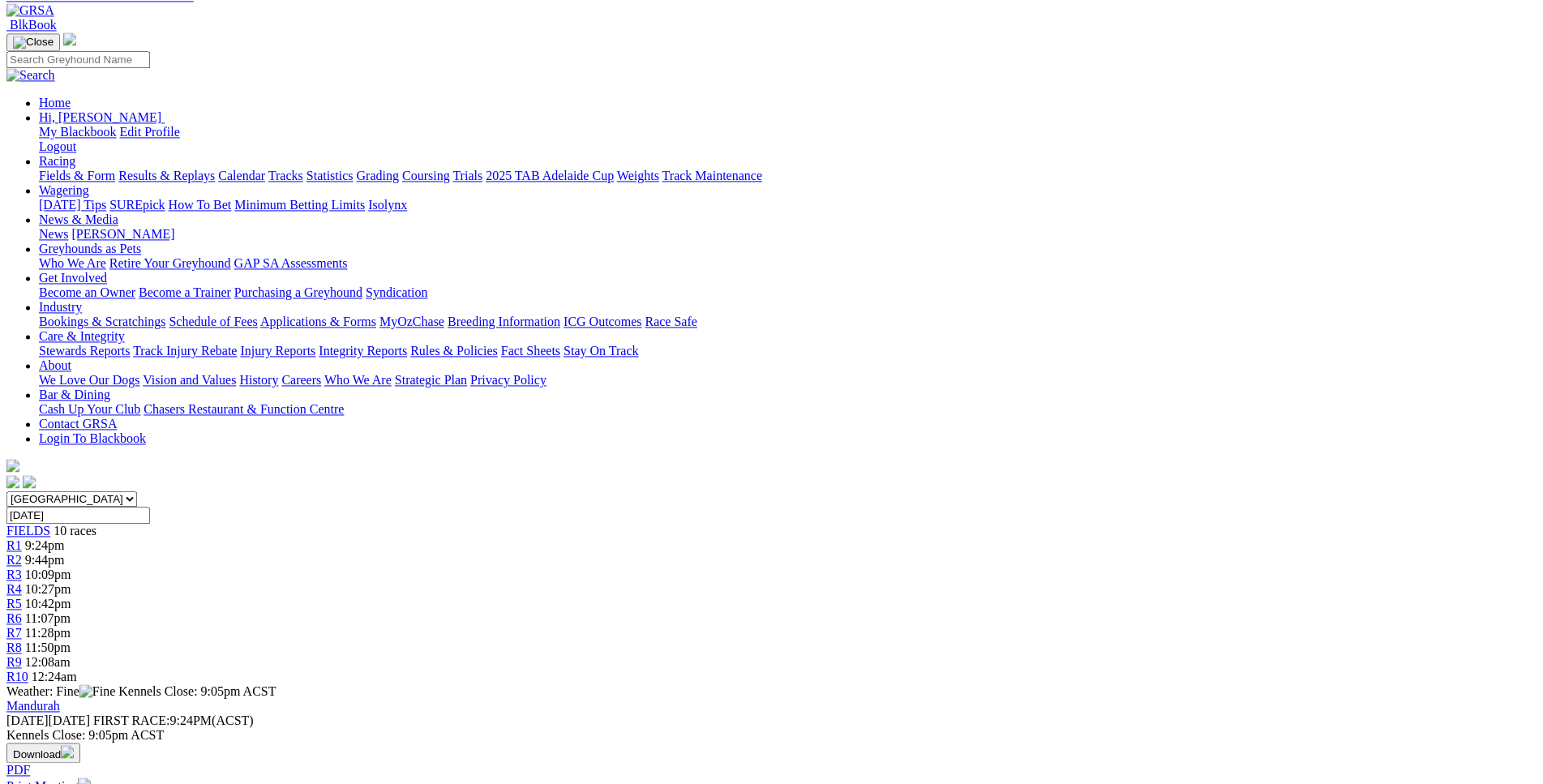
scroll to position [0, 0]
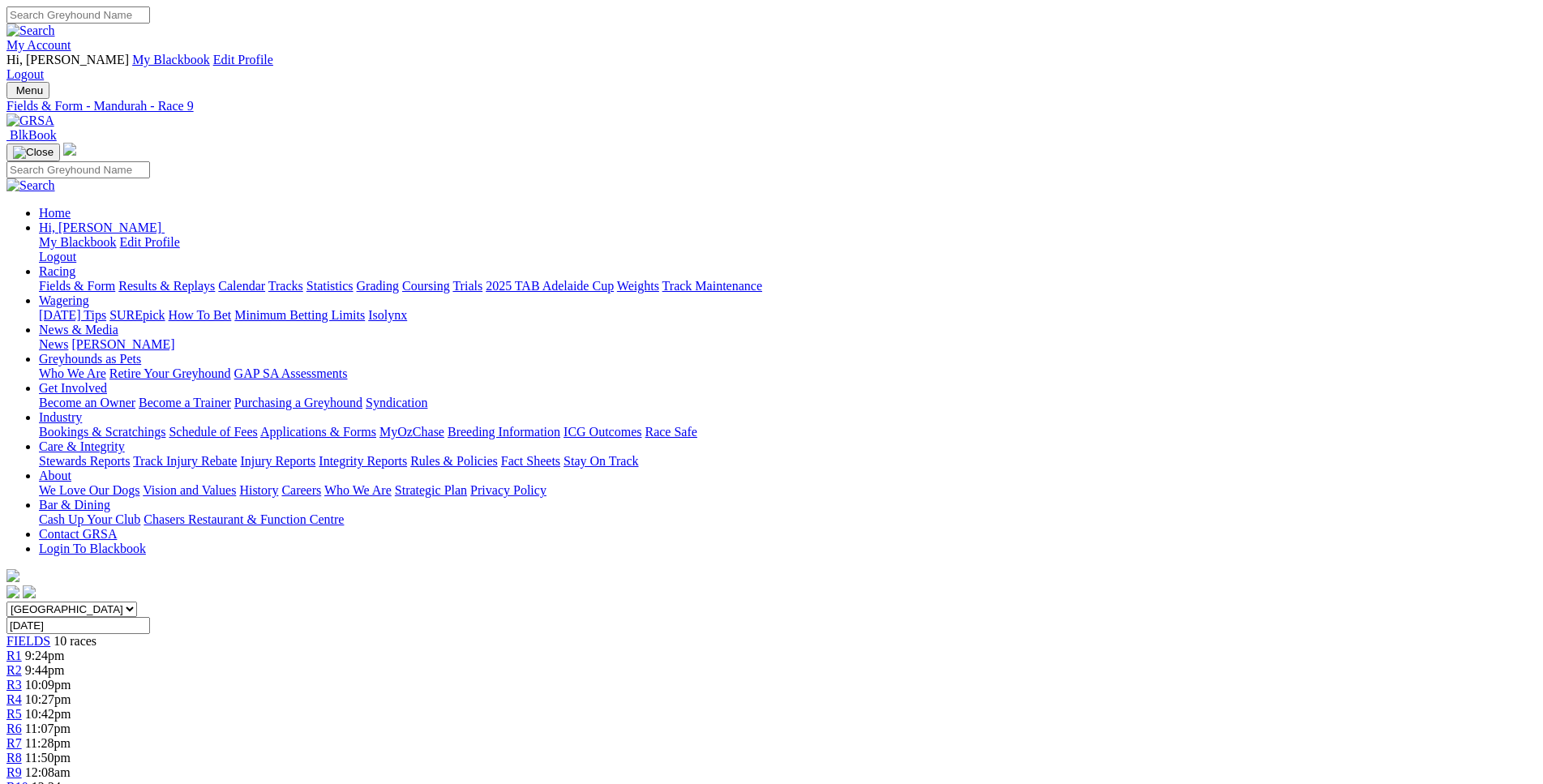
click at [1226, 780] on div "R10 12:24am" at bounding box center [772, 788] width 1530 height 15
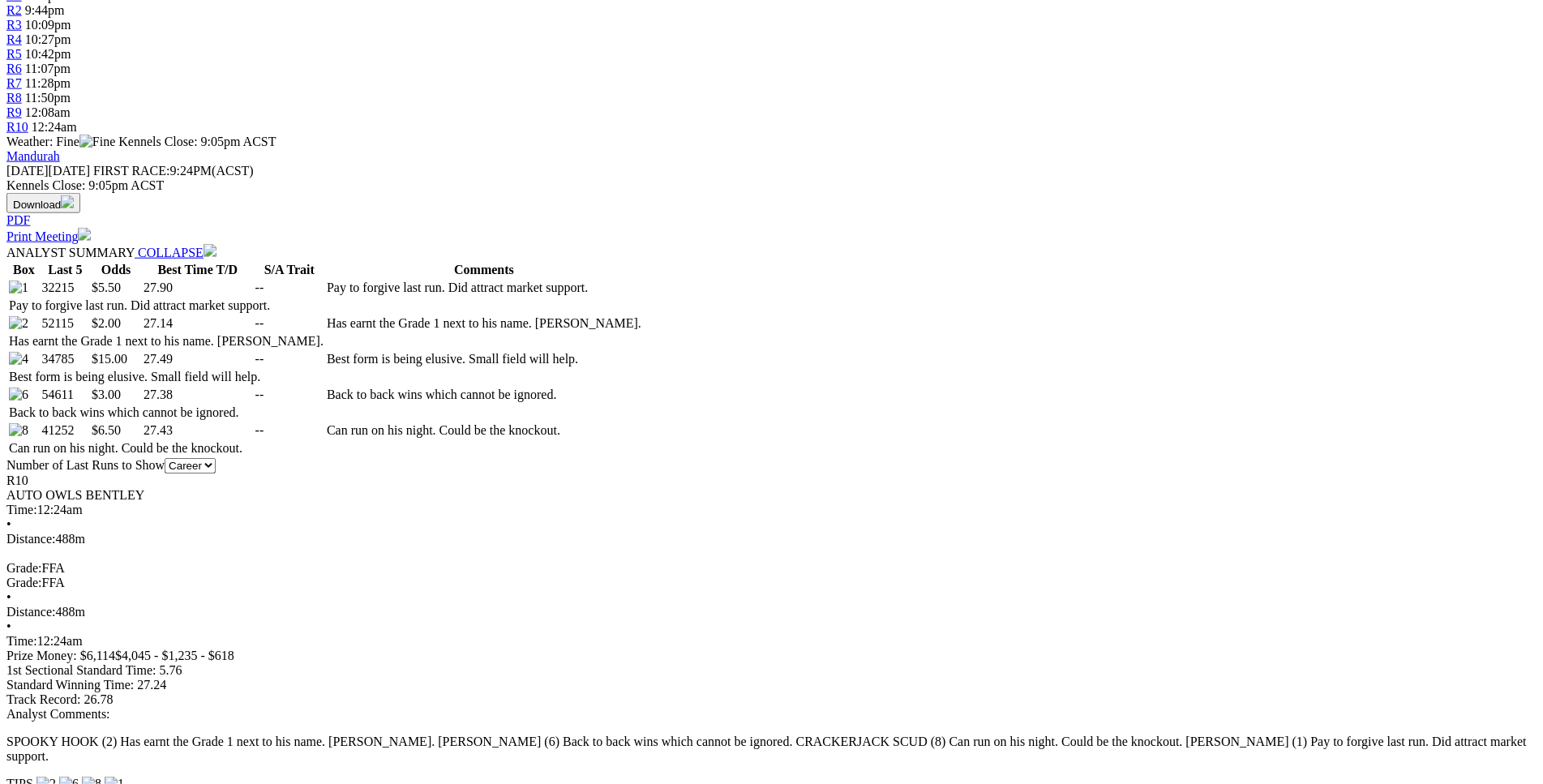
scroll to position [661, 0]
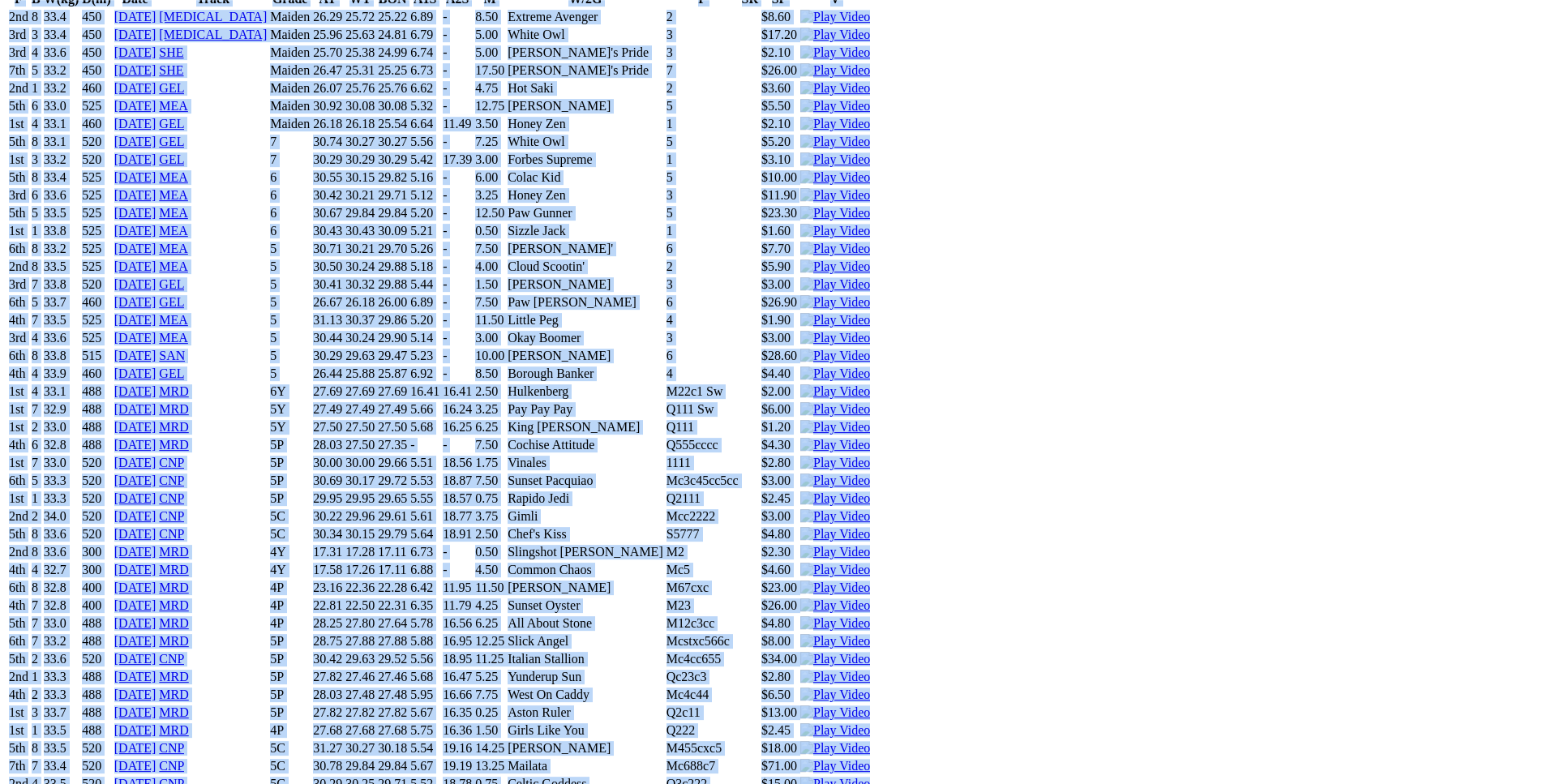
scroll to position [4547, 0]
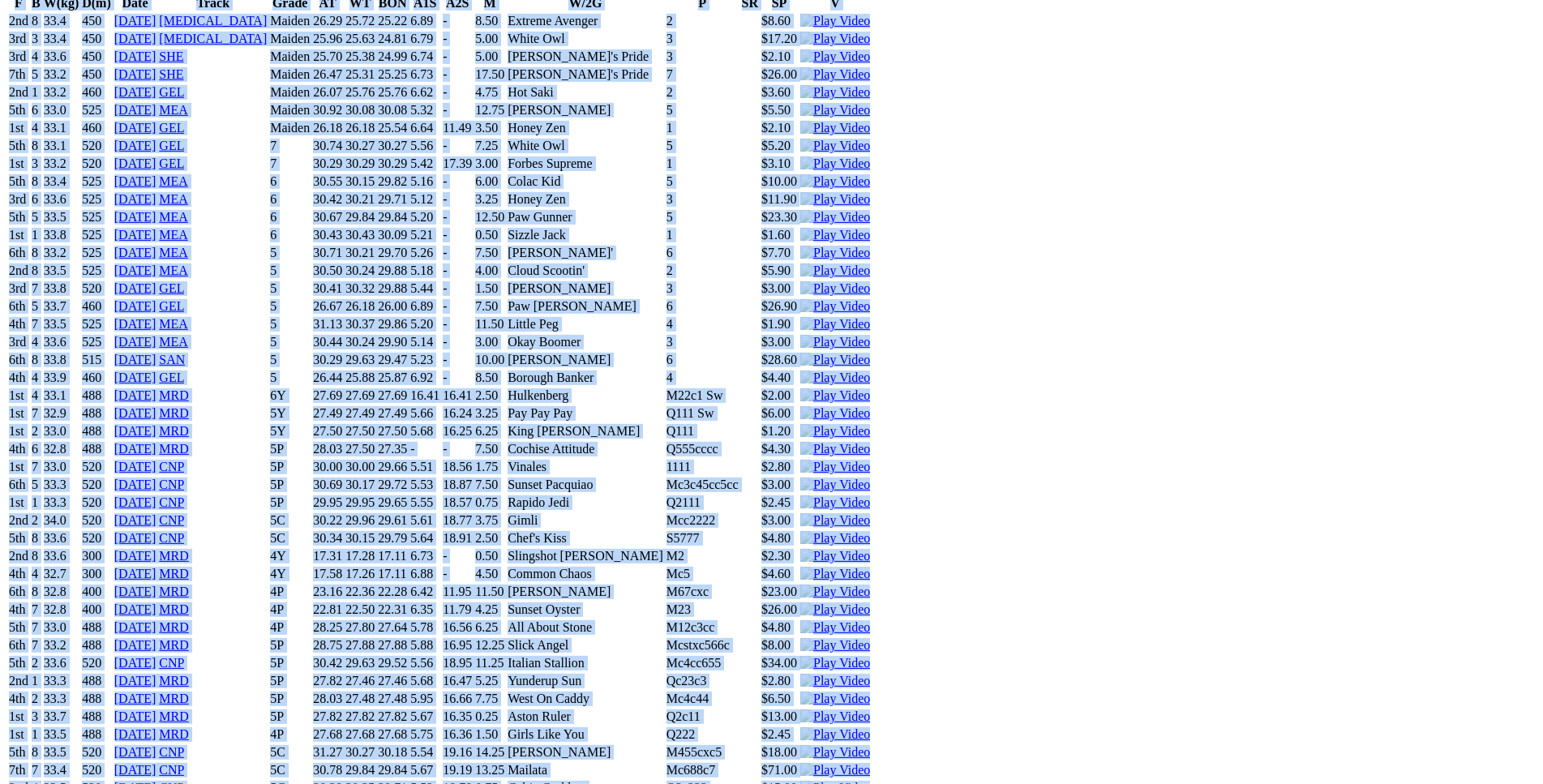
drag, startPoint x: 240, startPoint y: 158, endPoint x: 1282, endPoint y: 381, distance: 1065.6
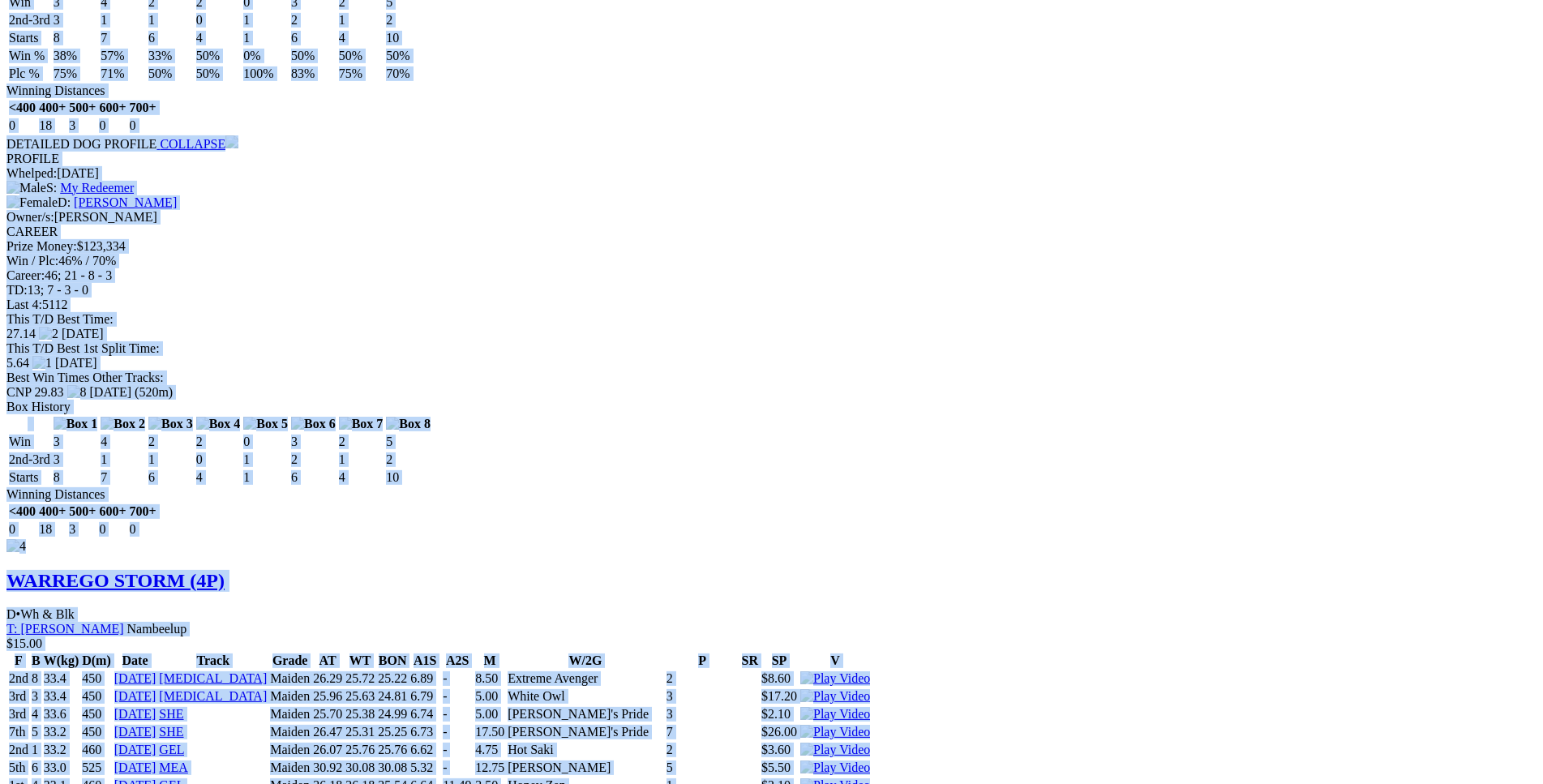
scroll to position [3886, 0]
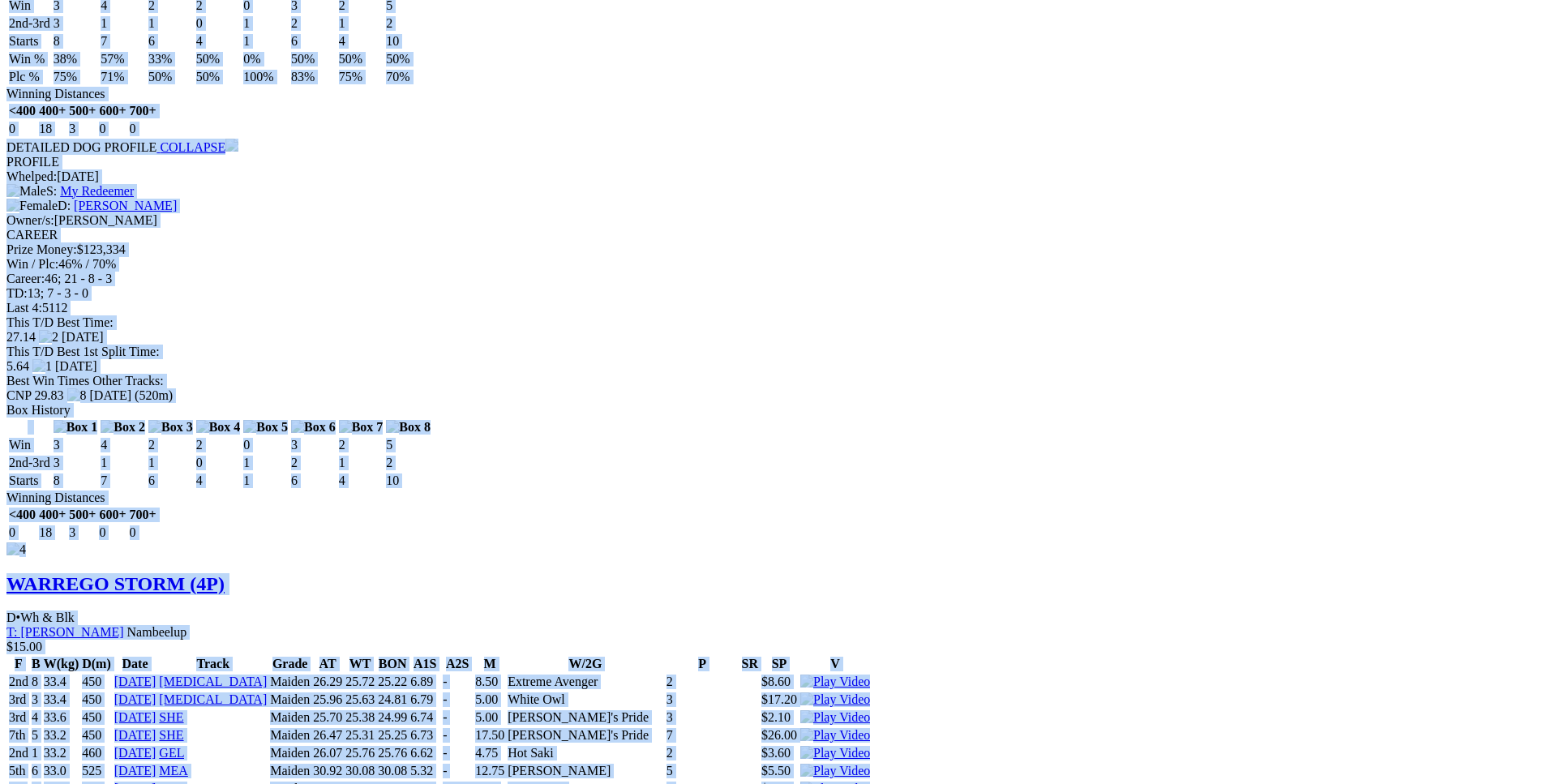
copy div "ASTON WALKER (4P) D • Black T: Kody Charles Serpentine-Jarrahdale (S) $5.50 F B…"
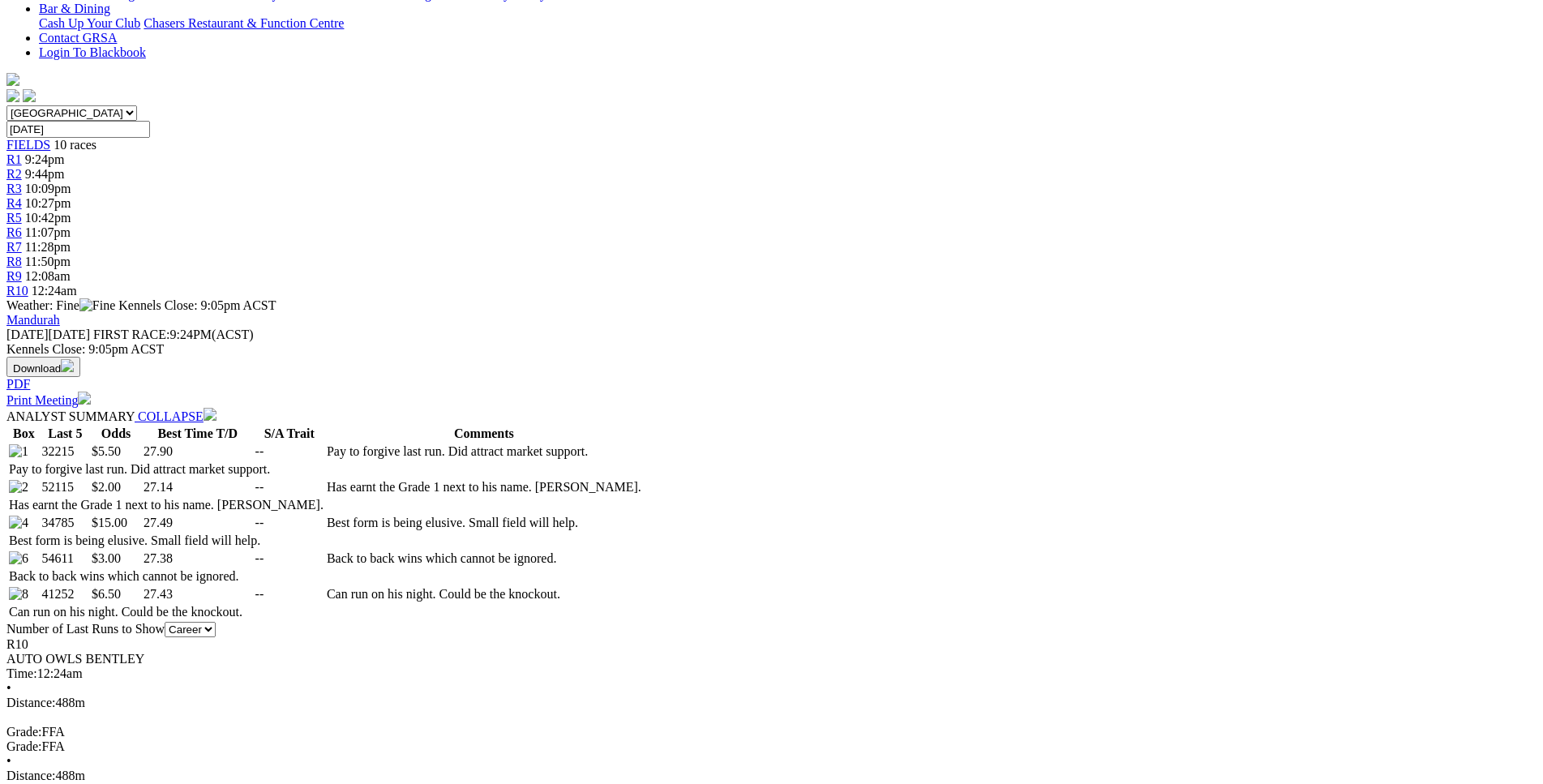
scroll to position [0, 0]
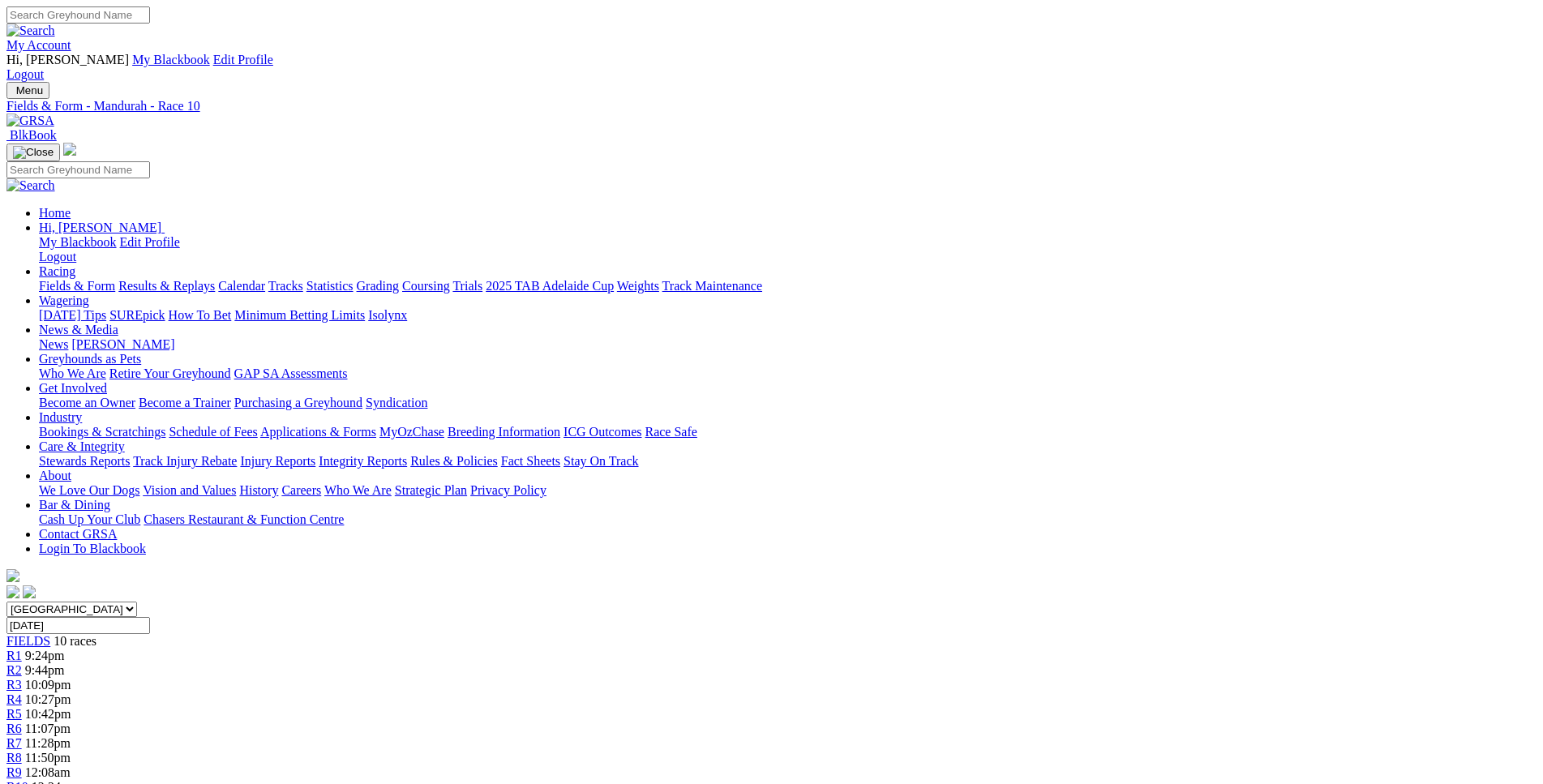
click at [22, 721] on span "R6" at bounding box center [14, 728] width 15 height 14
click at [22, 736] on link "R7" at bounding box center [14, 742] width 15 height 14
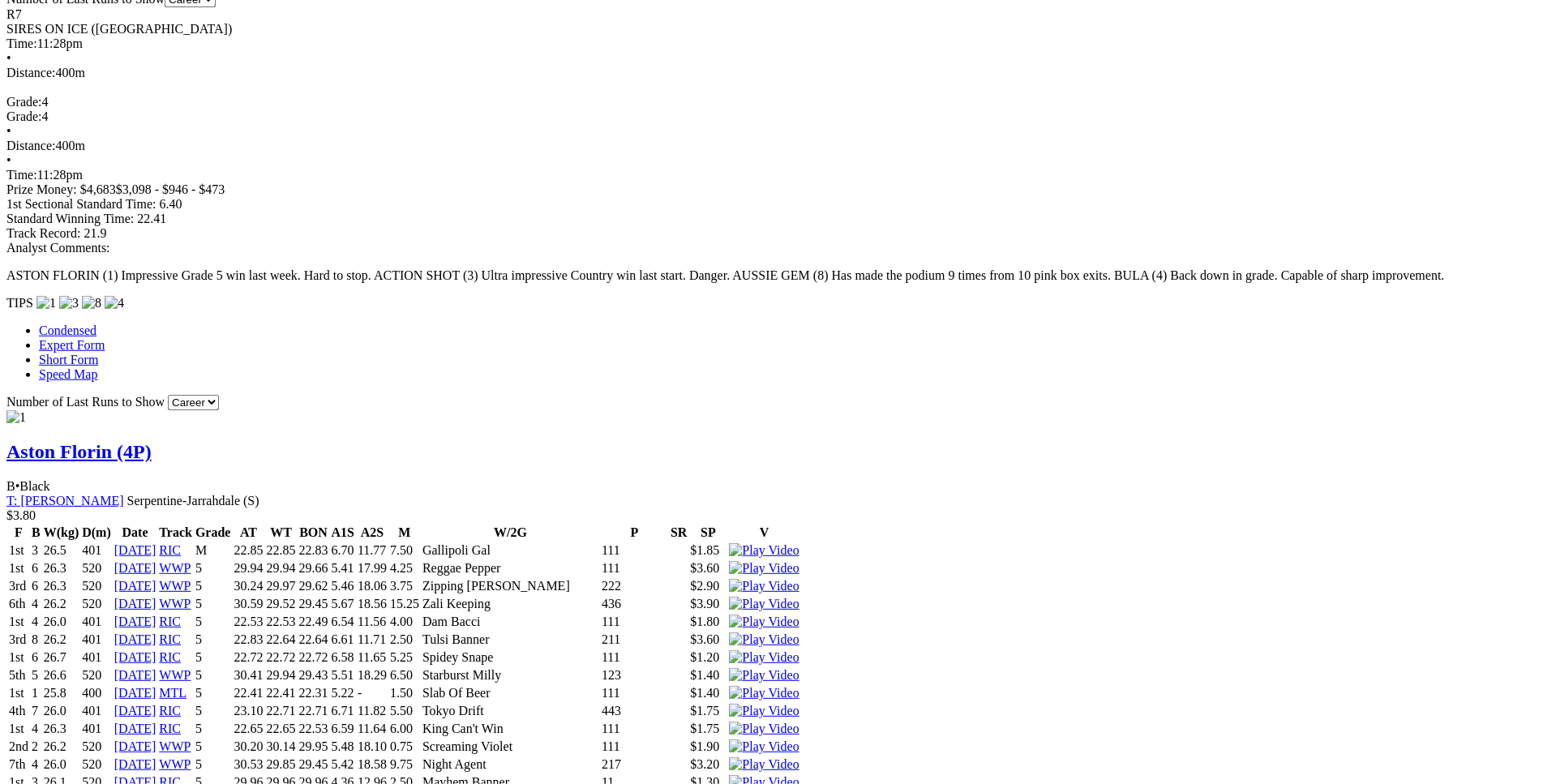
scroll to position [1238, 0]
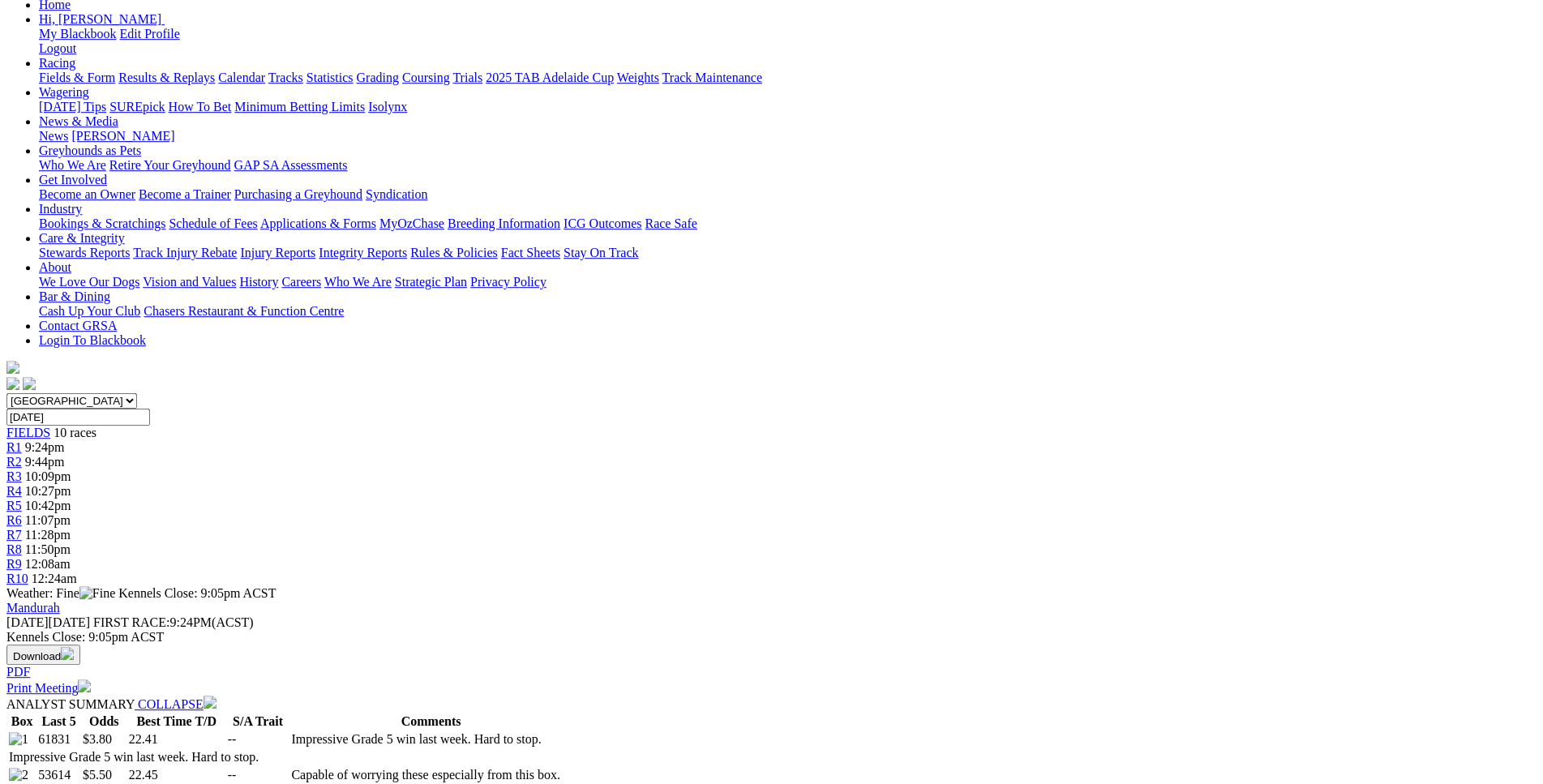
scroll to position [0, 0]
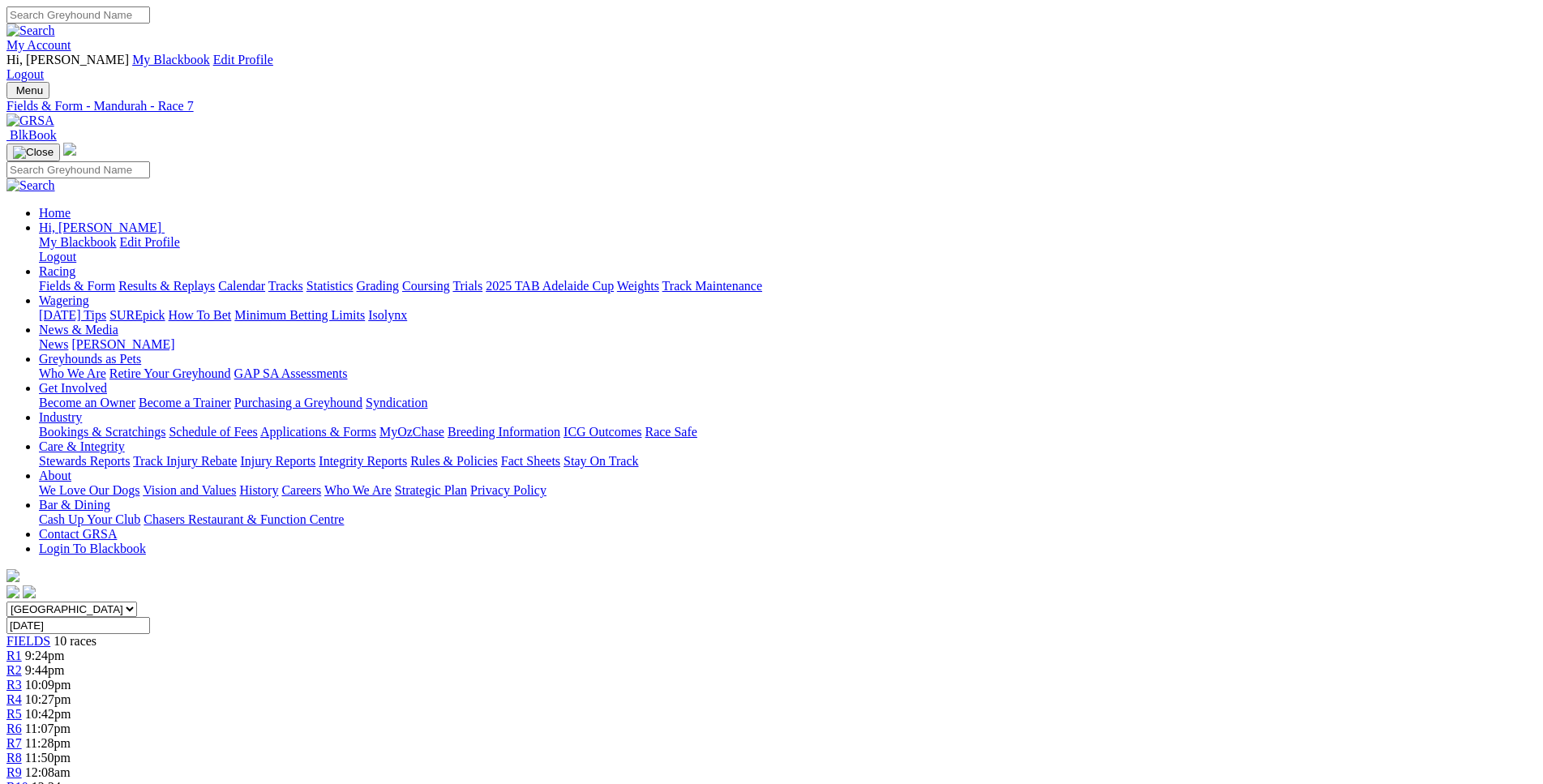
click at [1074, 750] on div "R8 11:50pm" at bounding box center [772, 758] width 1530 height 15
click at [70, 766] on span "12:08am" at bounding box center [48, 772] width 46 height 14
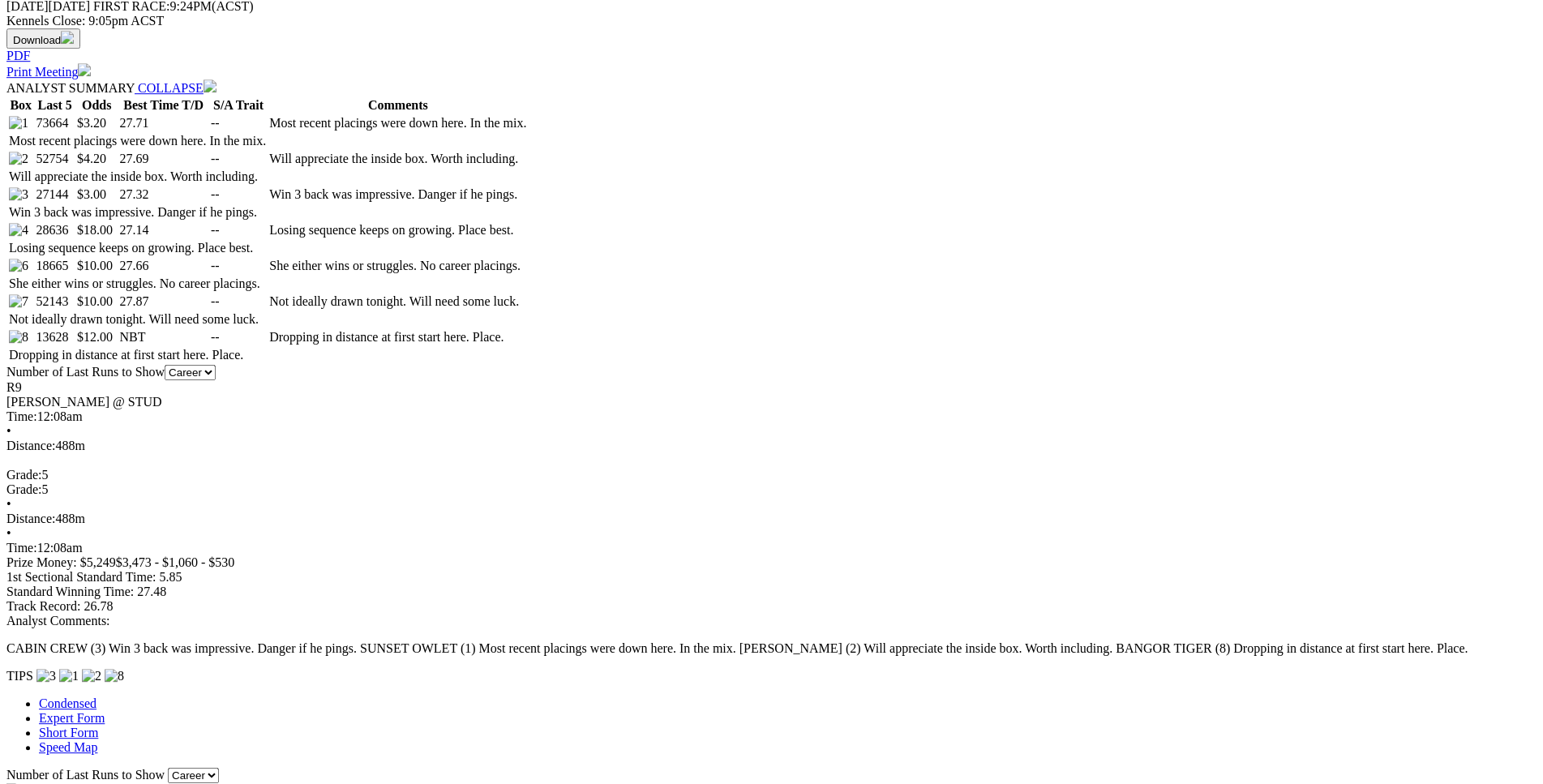
scroll to position [825, 0]
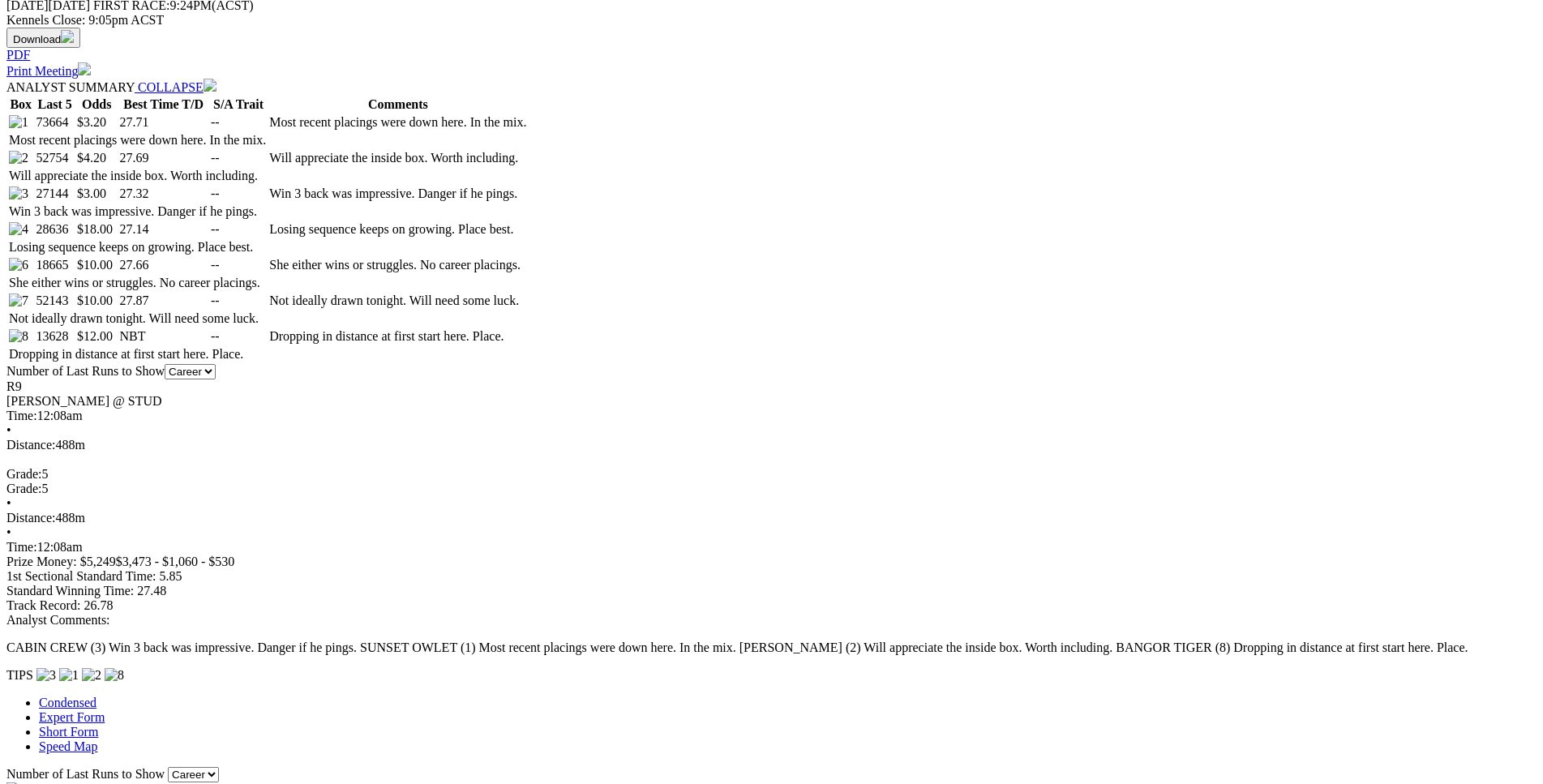
drag, startPoint x: 463, startPoint y: 329, endPoint x: 942, endPoint y: 321, distance: 479.1
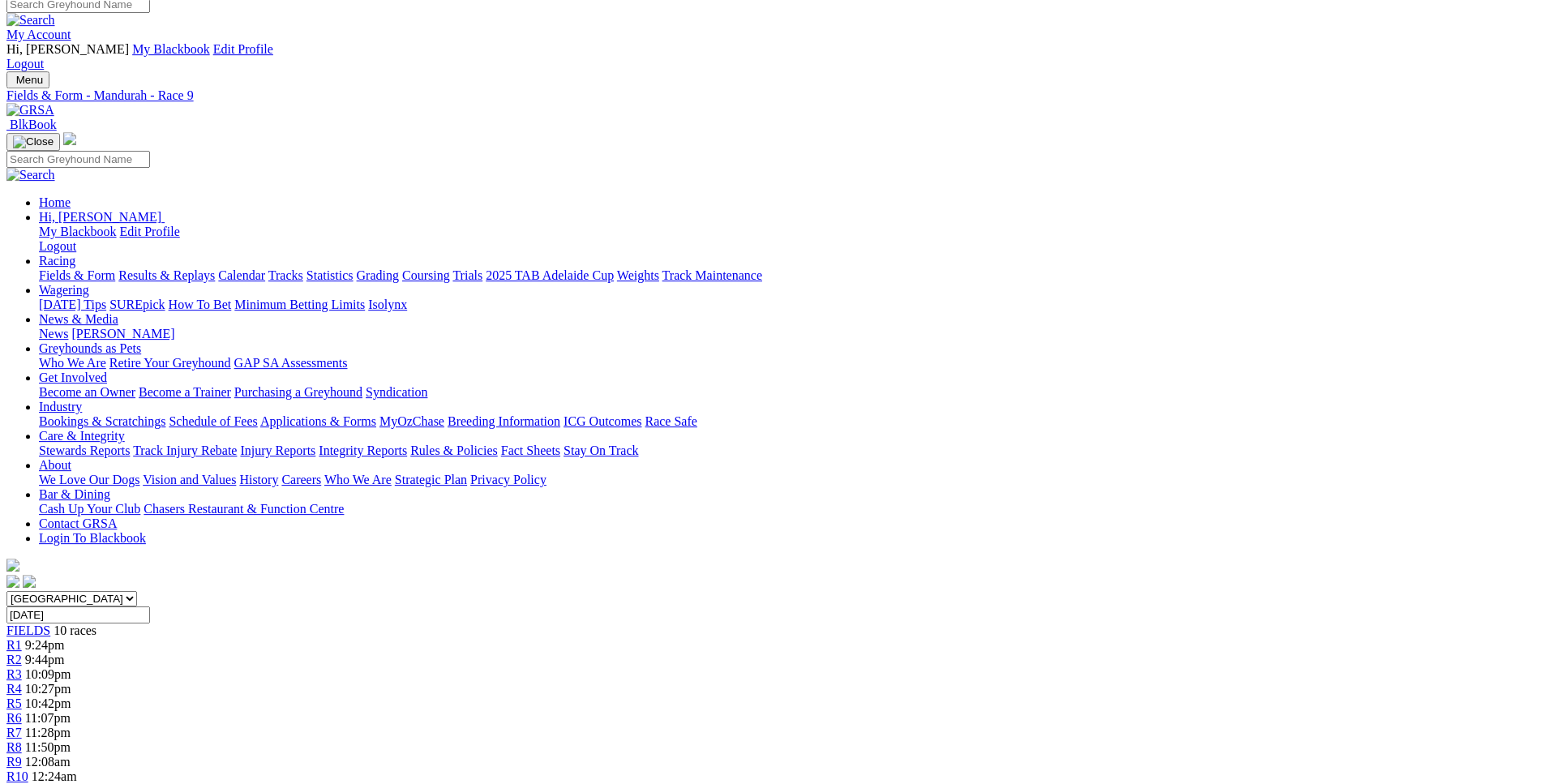
scroll to position [0, 0]
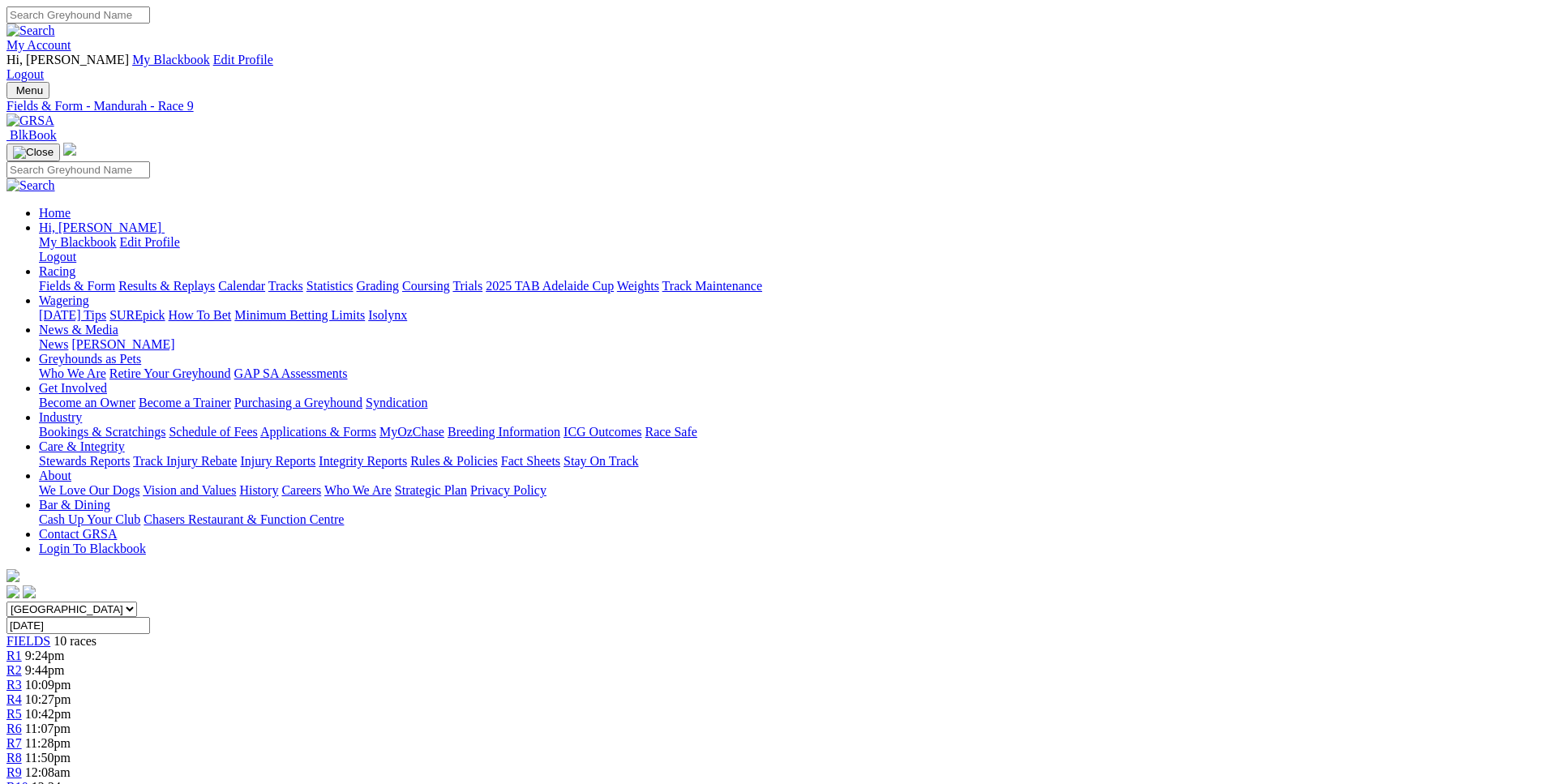
click at [1230, 780] on div "R10 12:24am" at bounding box center [772, 788] width 1530 height 15
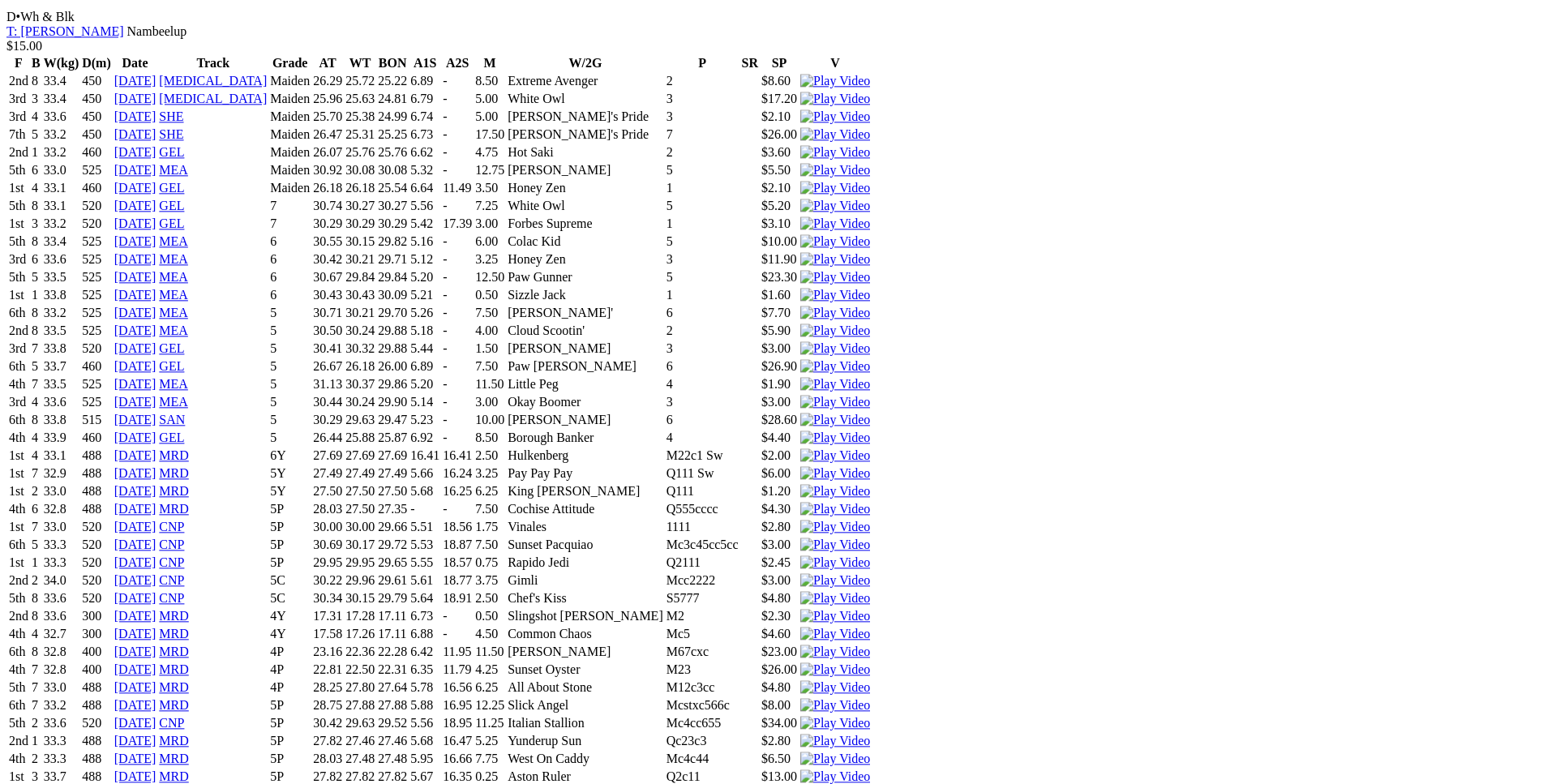
scroll to position [4538, 0]
